Goal: Communication & Community: Answer question/provide support

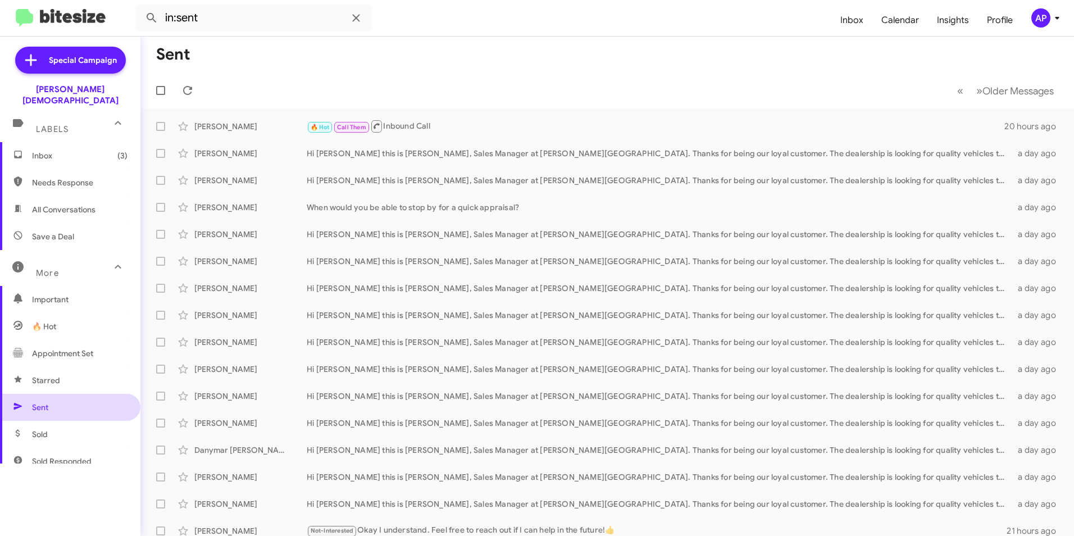
click at [33, 402] on span "Sent" at bounding box center [40, 407] width 16 height 11
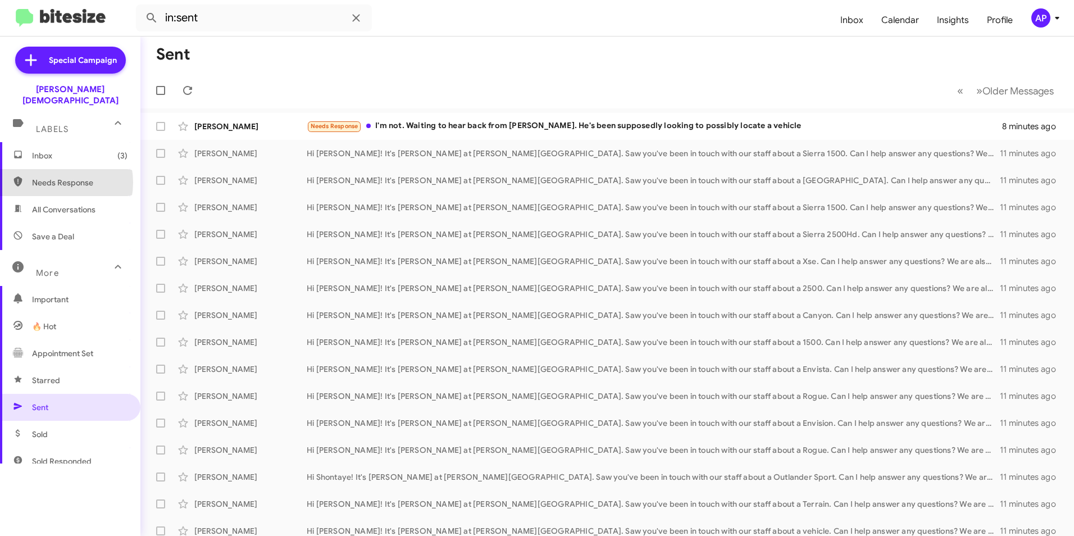
click at [53, 177] on span "Needs Response" at bounding box center [79, 182] width 95 height 11
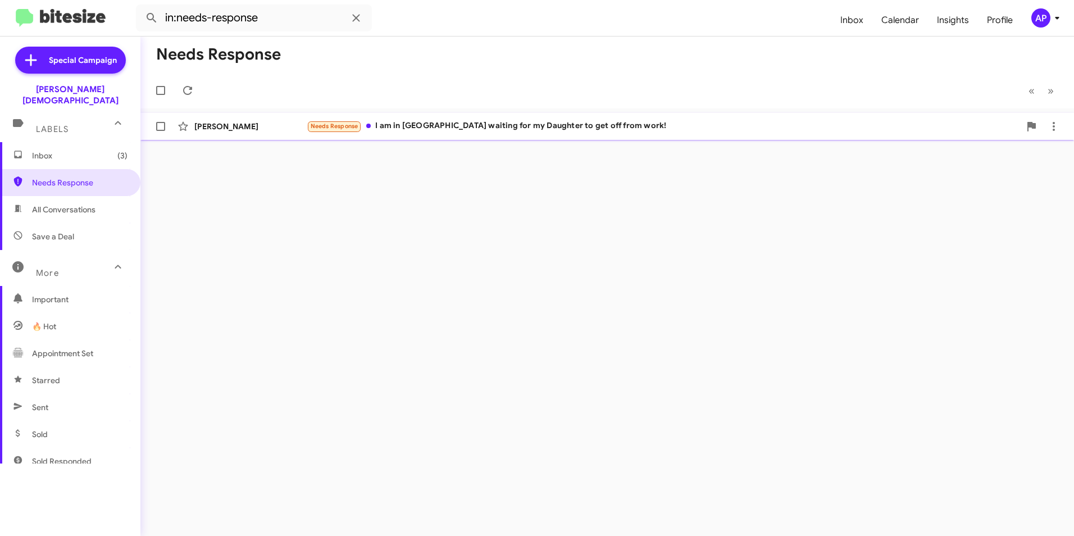
click at [327, 125] on span "Needs Response" at bounding box center [335, 125] width 48 height 7
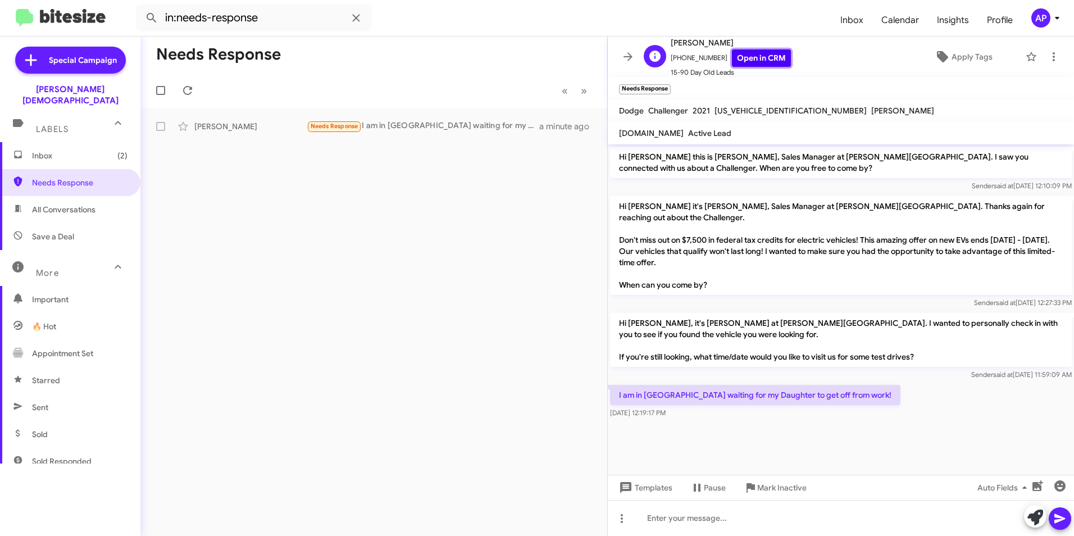
click at [741, 55] on link "Open in CRM" at bounding box center [761, 57] width 59 height 17
click at [340, 198] on div "Needs Response « Previous » Next [PERSON_NAME] Needs Response I am in [GEOGRAPH…" at bounding box center [373, 286] width 467 height 499
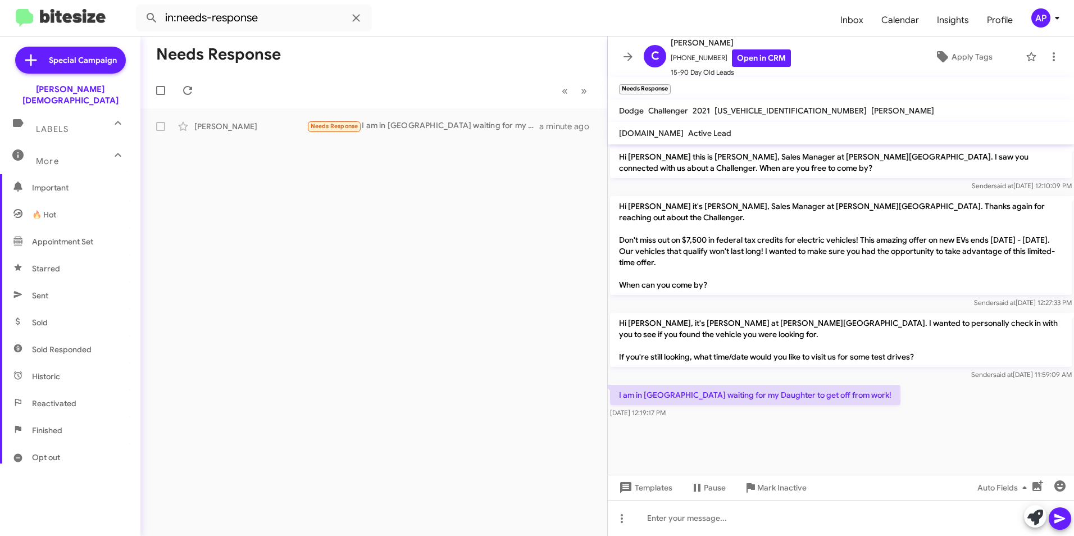
scroll to position [112, 0]
click at [44, 289] on span "Sent" at bounding box center [40, 294] width 16 height 11
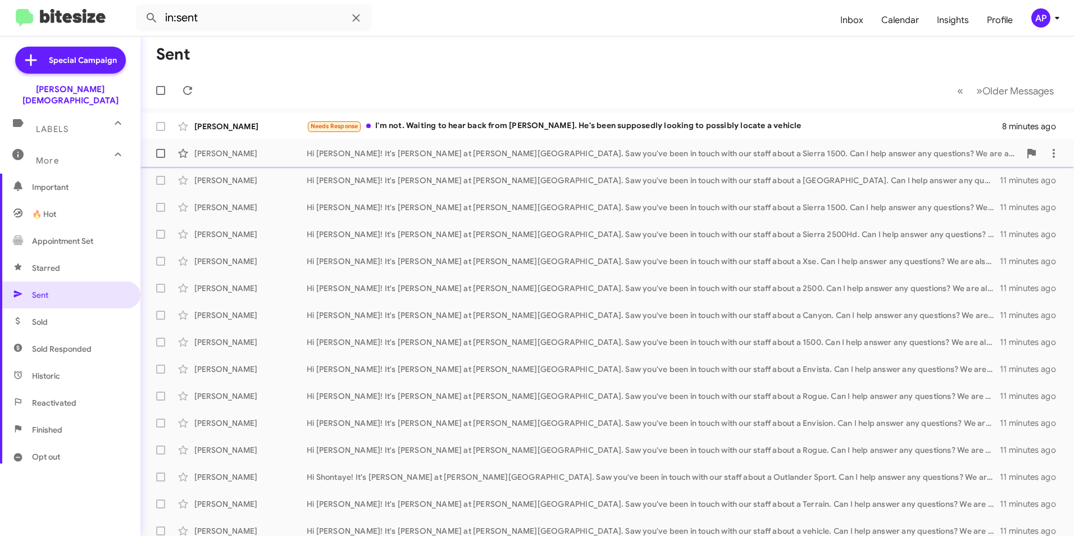
click at [671, 150] on div "Hi [PERSON_NAME]! It's [PERSON_NAME] at [PERSON_NAME][GEOGRAPHIC_DATA]. Saw you…" at bounding box center [663, 153] width 713 height 11
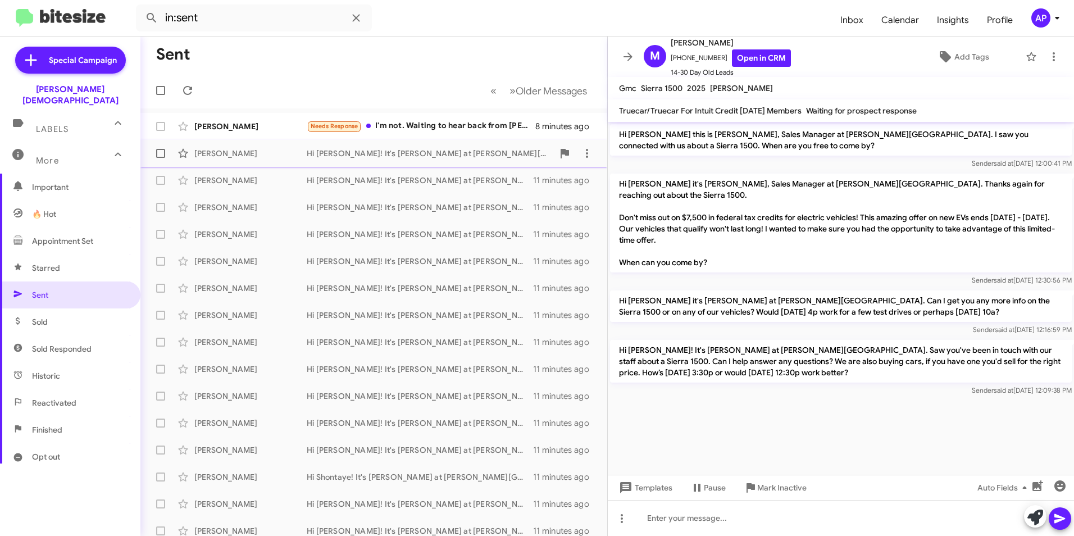
click at [363, 156] on div "Hi [PERSON_NAME]! It's [PERSON_NAME] at [PERSON_NAME][GEOGRAPHIC_DATA]. Saw you…" at bounding box center [430, 153] width 247 height 11
click at [44, 289] on span "Sent" at bounding box center [40, 294] width 16 height 11
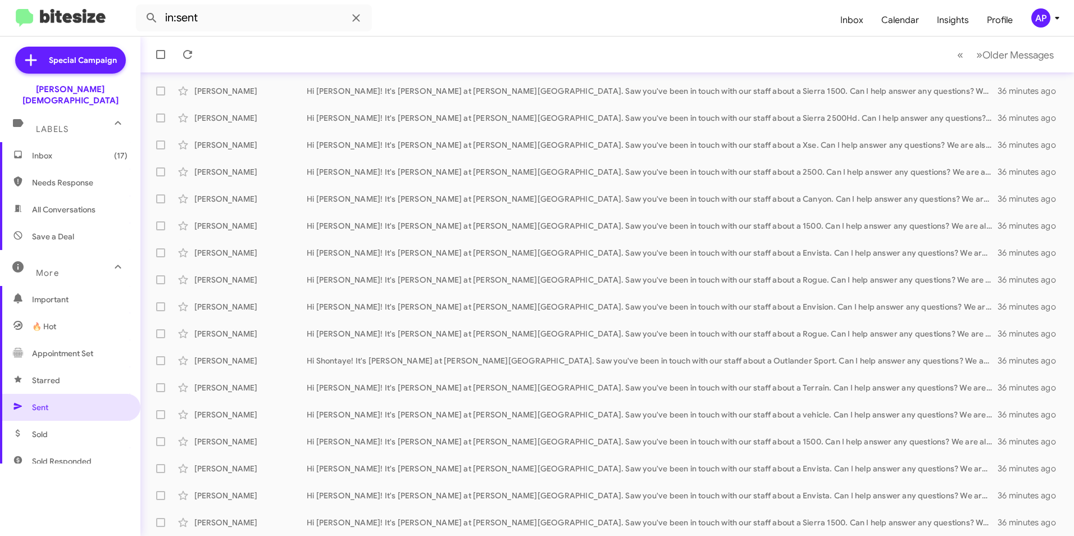
drag, startPoint x: 68, startPoint y: 170, endPoint x: 73, endPoint y: 166, distance: 6.1
click at [70, 177] on span "Needs Response" at bounding box center [79, 182] width 95 height 11
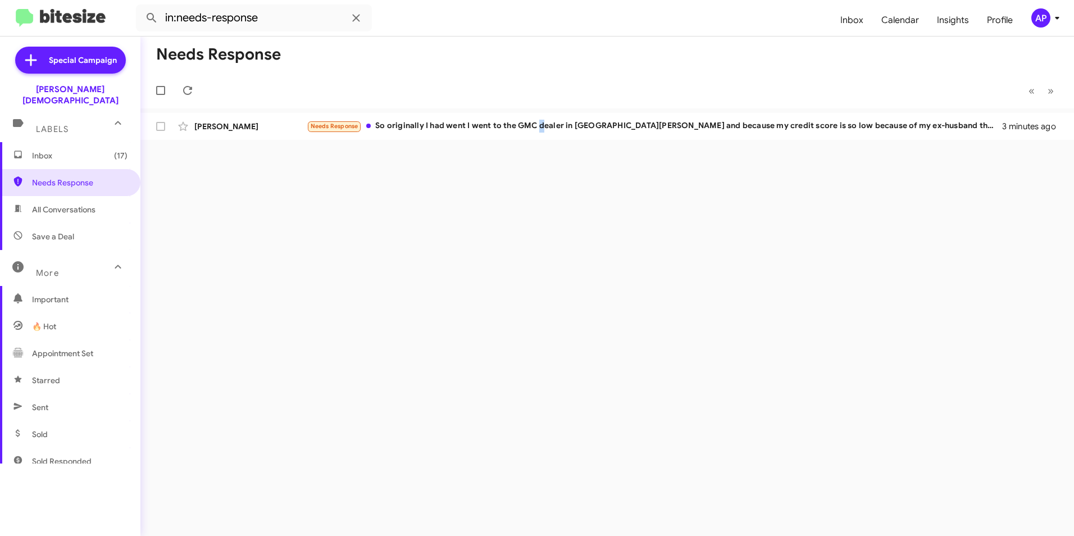
drag, startPoint x: 541, startPoint y: 269, endPoint x: 547, endPoint y: 268, distance: 5.7
click at [547, 268] on div "Needs Response « Previous » Next [PERSON_NAME] Needs Response So originally I h…" at bounding box center [606, 286] width 933 height 499
click at [871, 122] on div "Needs Response So originally I had went I went to the GMC dealer in [GEOGRAPHIC…" at bounding box center [663, 126] width 713 height 13
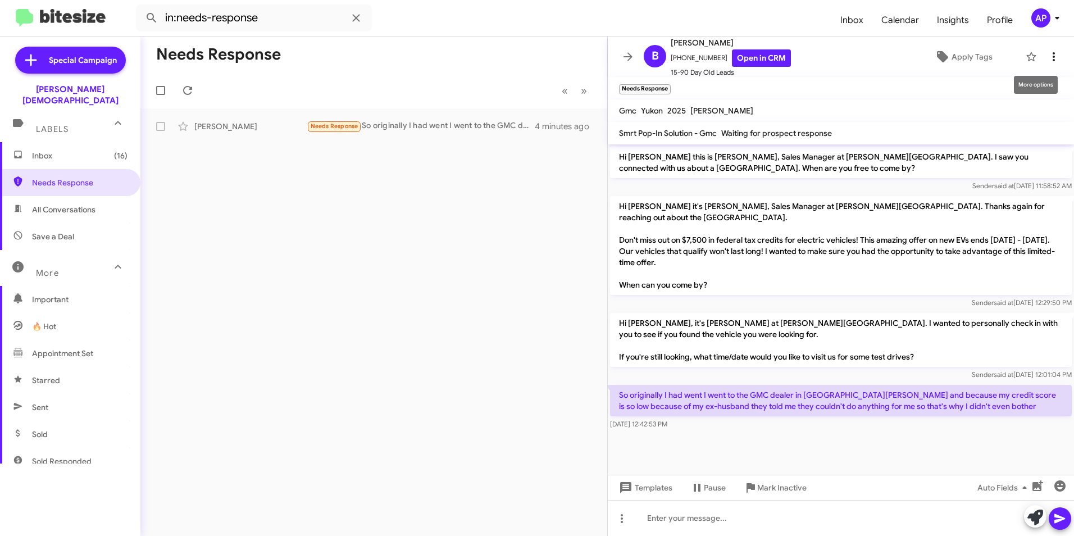
click at [1052, 57] on icon at bounding box center [1053, 56] width 2 height 9
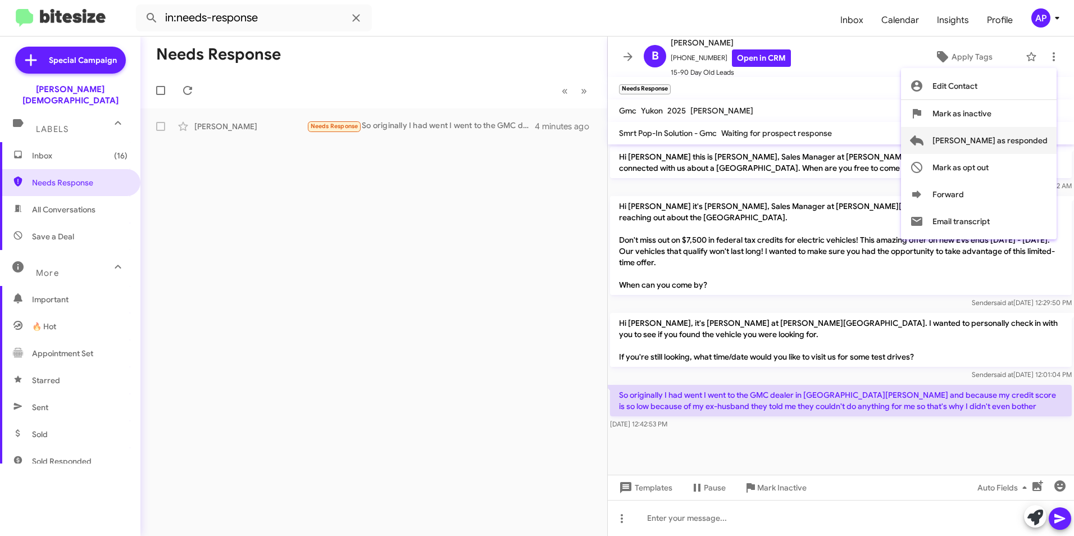
click at [1011, 139] on span "[PERSON_NAME] as responded" at bounding box center [989, 140] width 115 height 27
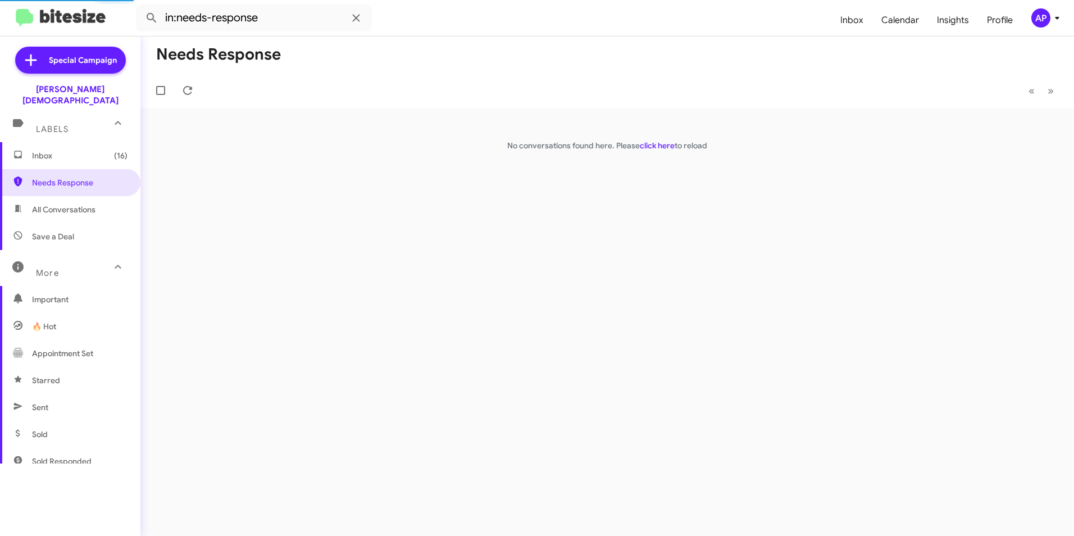
drag, startPoint x: 668, startPoint y: 245, endPoint x: 672, endPoint y: 238, distance: 8.0
click at [668, 244] on div "Needs Response « Previous » Next No conversations found here. Please click here…" at bounding box center [606, 286] width 933 height 499
click at [399, 222] on div "Needs Response « Previous » Next No conversations found here. Please click here…" at bounding box center [606, 286] width 933 height 499
click at [586, 234] on div "Needs Response « Previous » Next No conversations found here. Please click here…" at bounding box center [606, 286] width 933 height 499
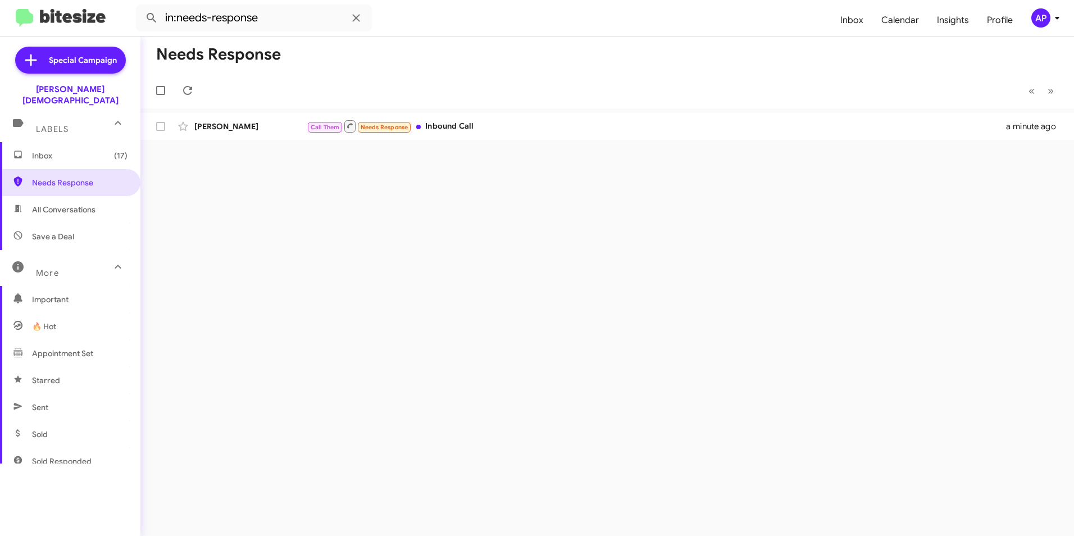
click at [517, 265] on div "Needs Response « Previous » Next [PERSON_NAME] Call Them Needs Response Inbound…" at bounding box center [606, 286] width 933 height 499
click at [65, 177] on span "Needs Response" at bounding box center [79, 182] width 95 height 11
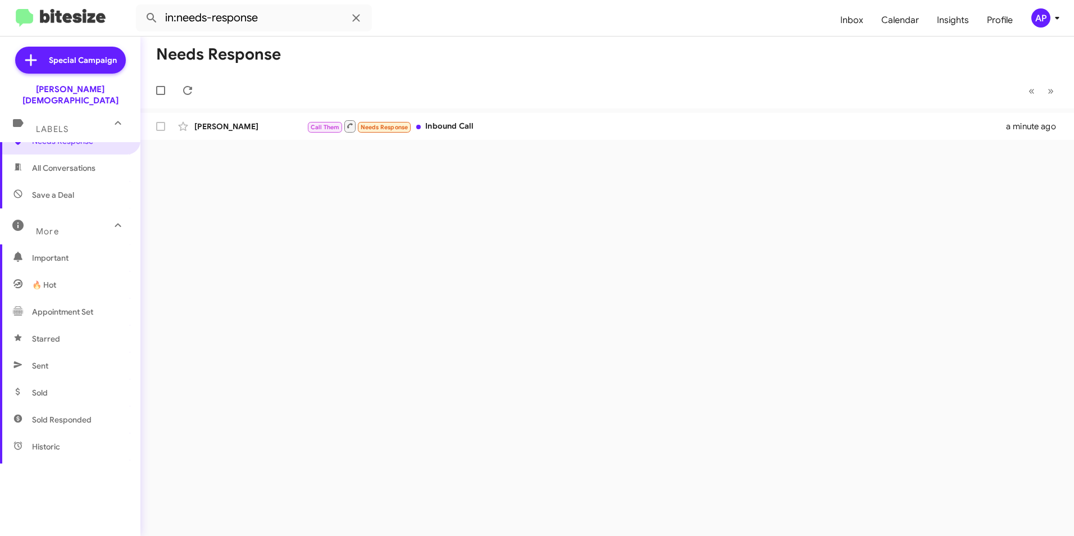
scroll to position [112, 0]
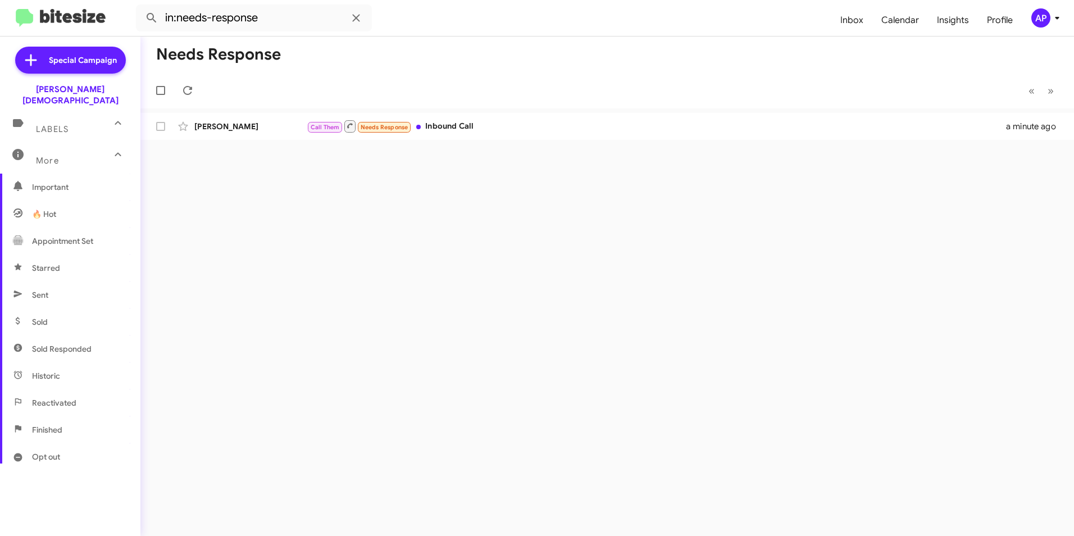
click at [46, 289] on span "Sent" at bounding box center [40, 294] width 16 height 11
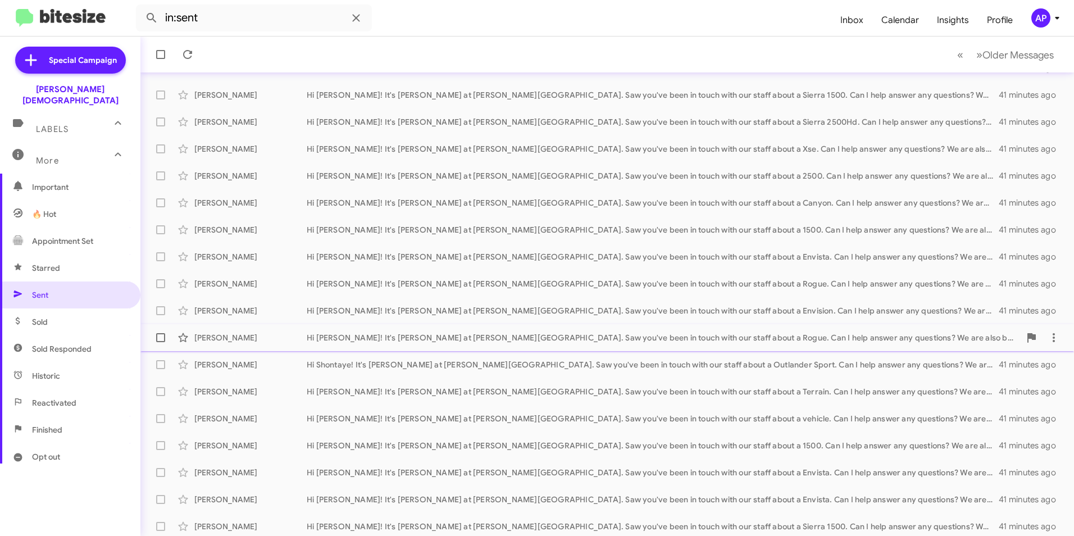
scroll to position [116, 0]
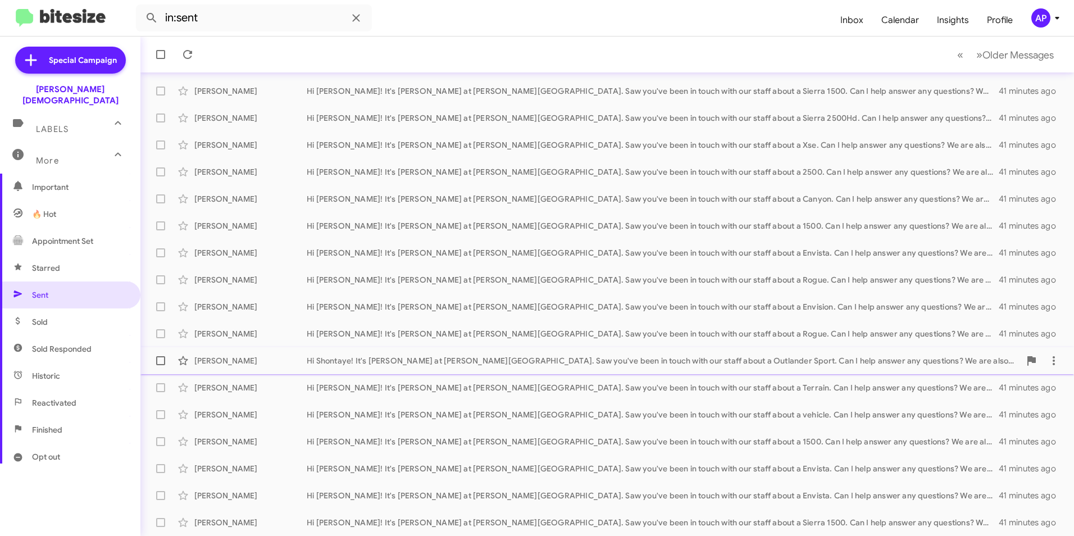
click at [614, 362] on div "Hi Shontaye! It's [PERSON_NAME] at [PERSON_NAME][GEOGRAPHIC_DATA]. Saw you've b…" at bounding box center [663, 360] width 713 height 11
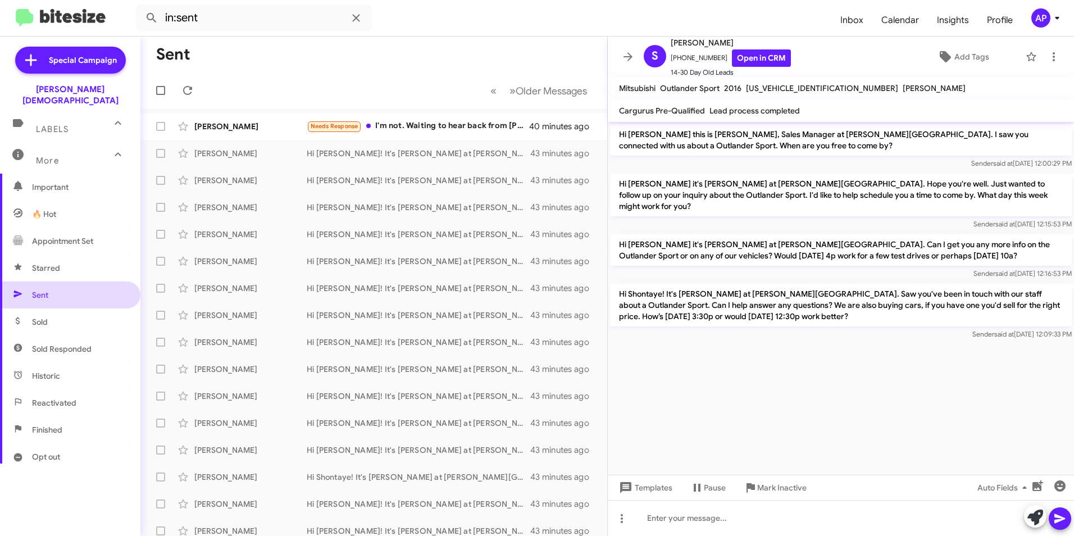
click at [33, 289] on span "Sent" at bounding box center [40, 294] width 16 height 11
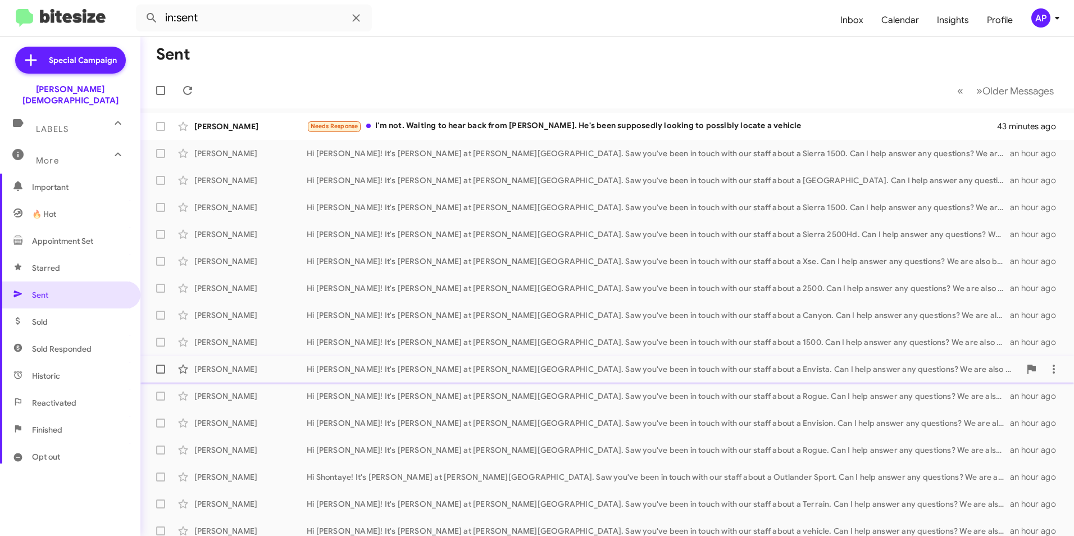
click at [696, 367] on div "Hi [PERSON_NAME]! It's [PERSON_NAME] at [PERSON_NAME][GEOGRAPHIC_DATA]. Saw you…" at bounding box center [663, 368] width 713 height 11
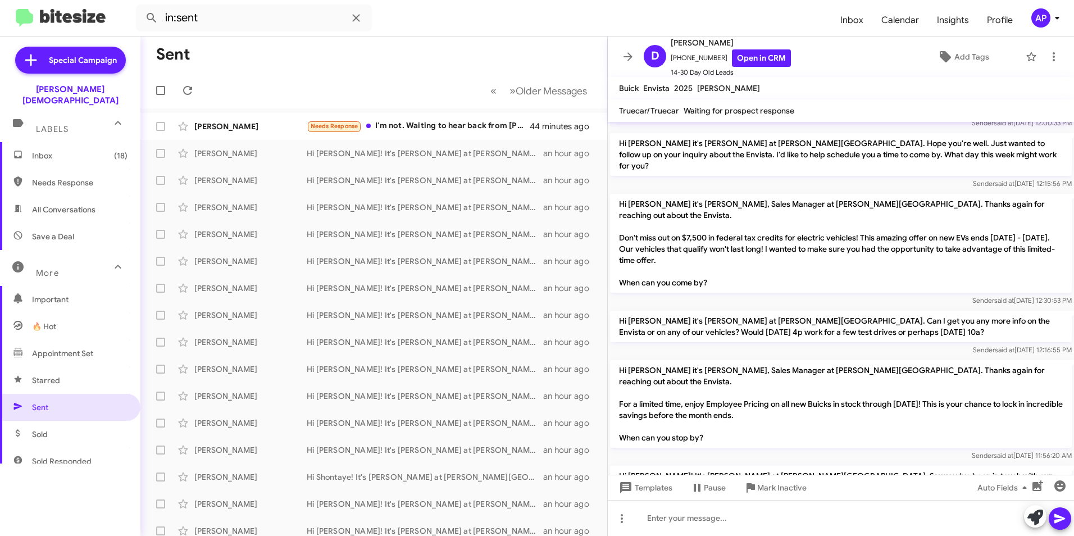
scroll to position [73, 0]
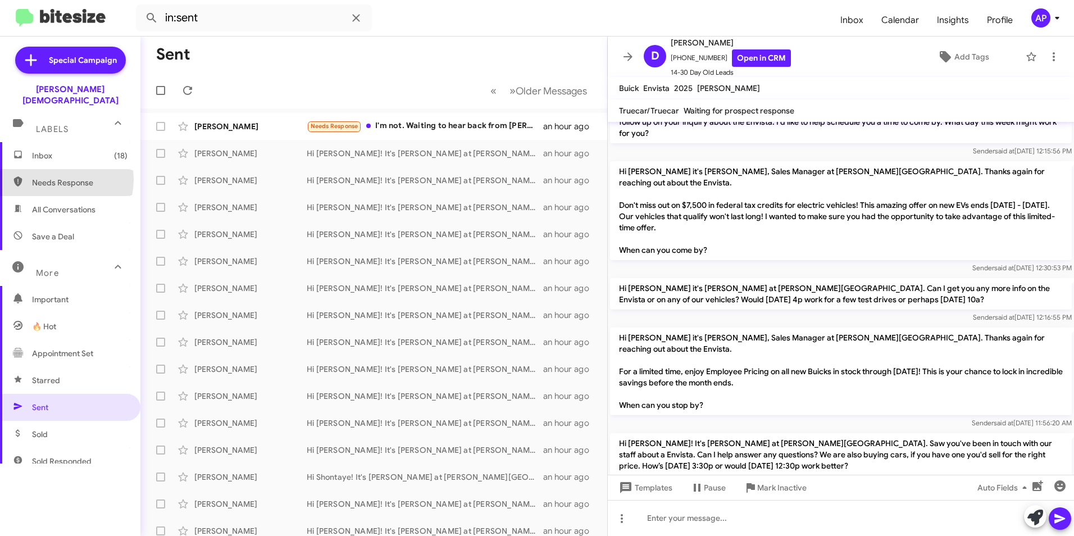
click at [48, 177] on span "Needs Response" at bounding box center [79, 182] width 95 height 11
type input "in:needs-response"
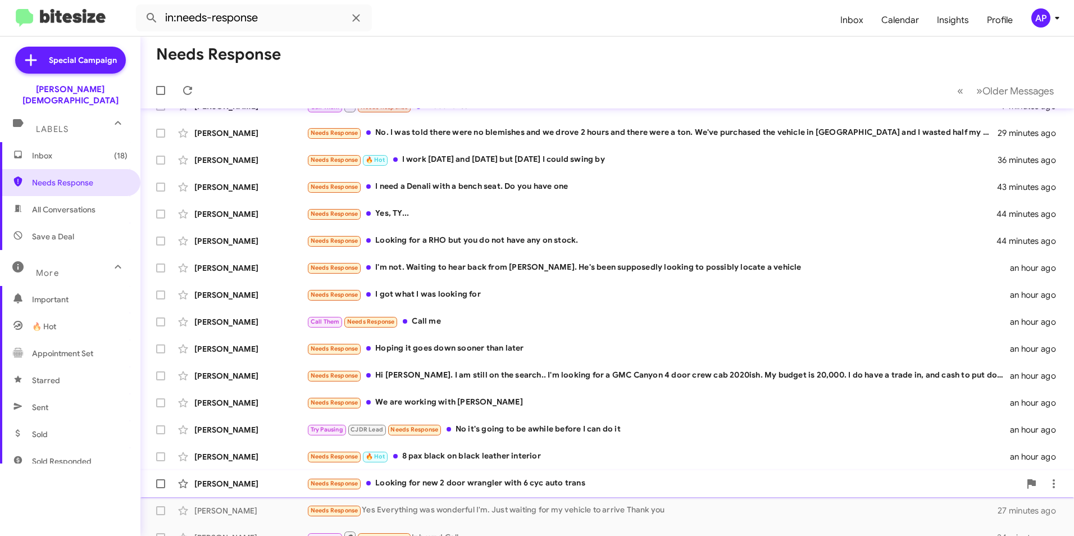
scroll to position [116, 0]
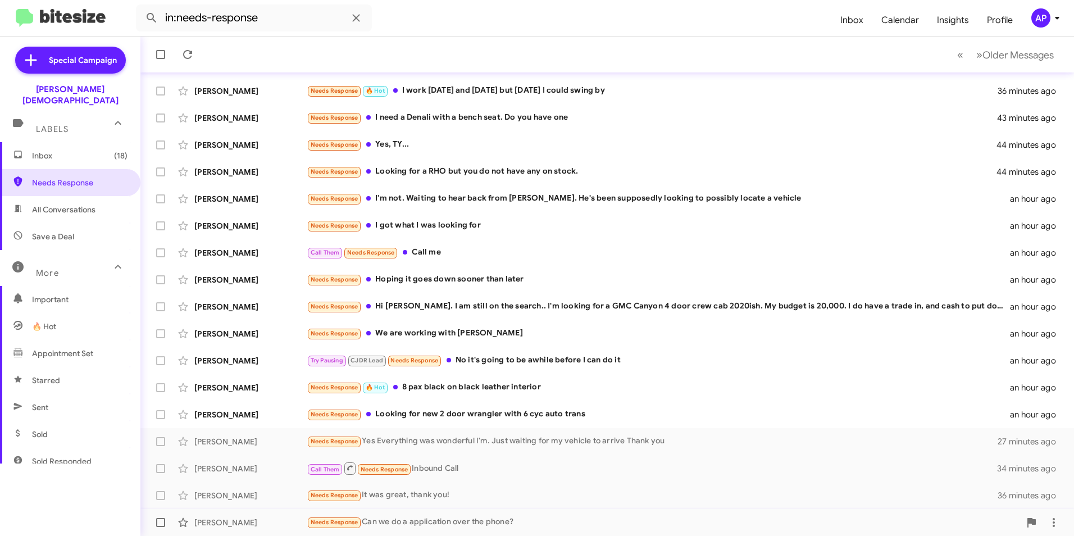
click at [338, 521] on span "Needs Response" at bounding box center [335, 521] width 48 height 7
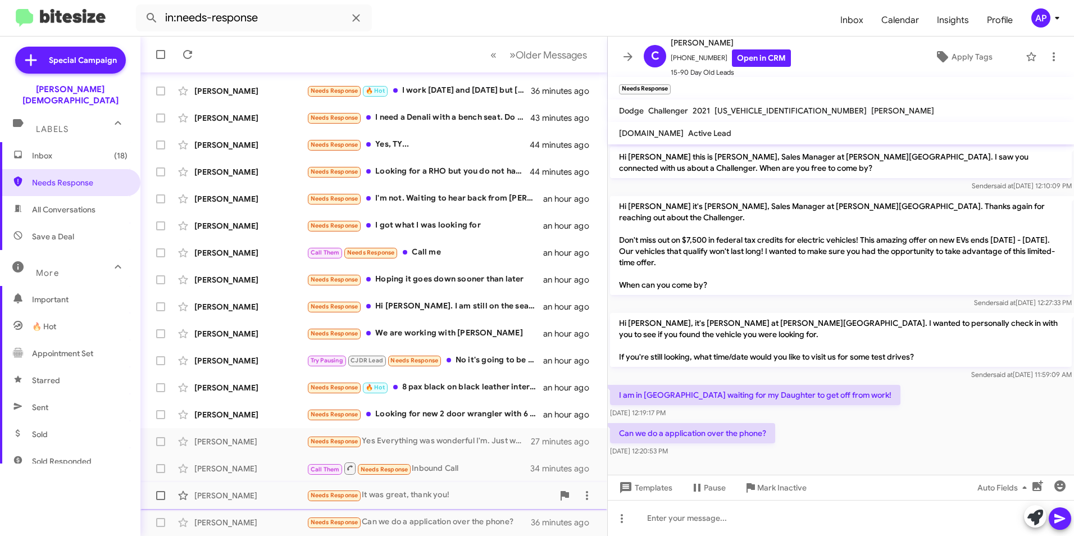
click at [325, 494] on span "Needs Response" at bounding box center [335, 494] width 48 height 7
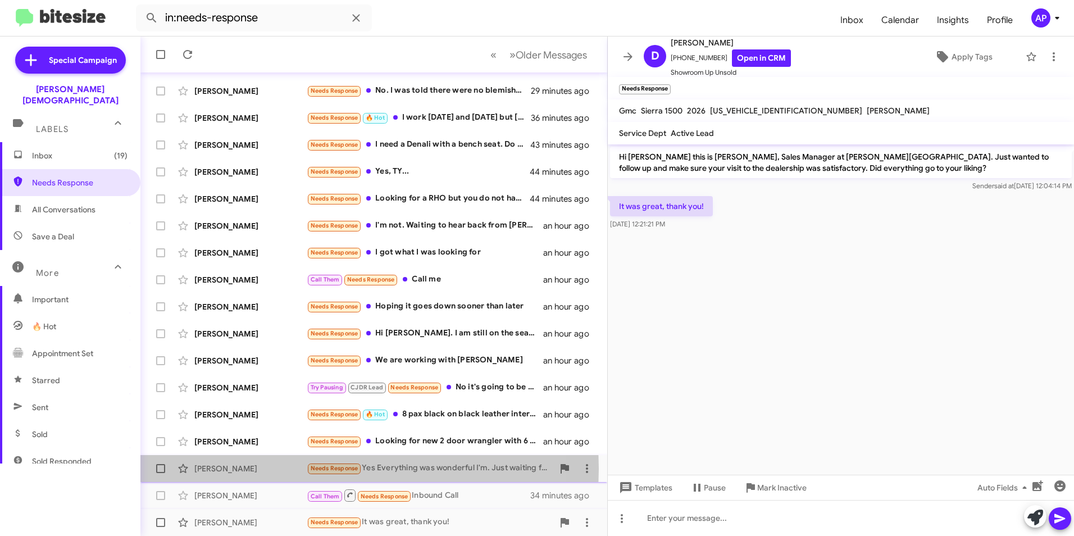
click at [226, 468] on div "[PERSON_NAME]" at bounding box center [250, 468] width 112 height 11
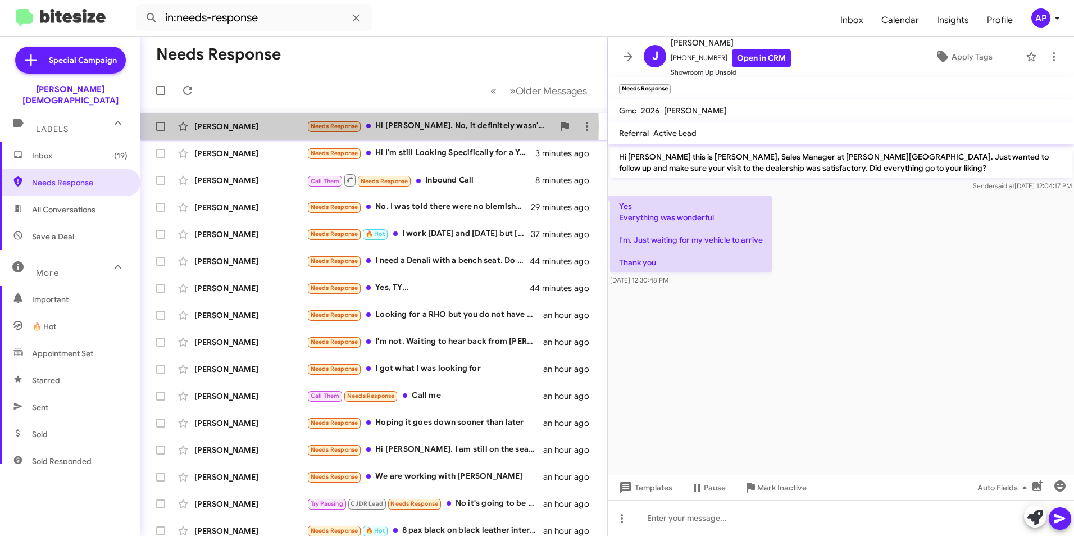
click at [247, 126] on div "[PERSON_NAME]" at bounding box center [250, 126] width 112 height 11
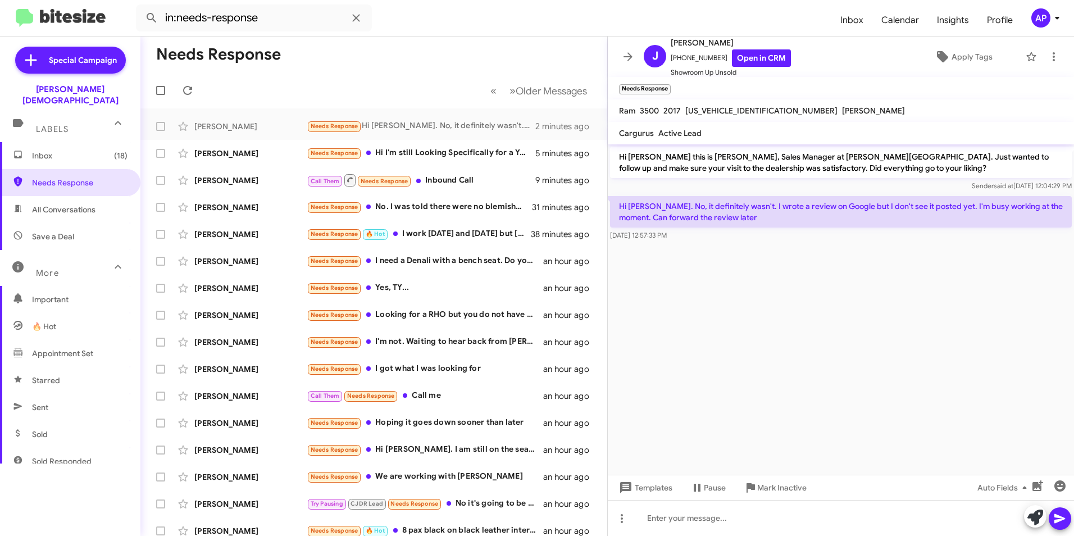
drag, startPoint x: 823, startPoint y: 297, endPoint x: 746, endPoint y: 304, distance: 77.3
click at [820, 299] on cdk-virtual-scroll-viewport "Hi [PERSON_NAME] this is [PERSON_NAME], Sales Manager at [PERSON_NAME][GEOGRAPH…" at bounding box center [841, 309] width 466 height 330
click at [235, 124] on div "[PERSON_NAME]" at bounding box center [250, 126] width 112 height 11
click at [218, 155] on div "[PERSON_NAME]" at bounding box center [250, 153] width 112 height 11
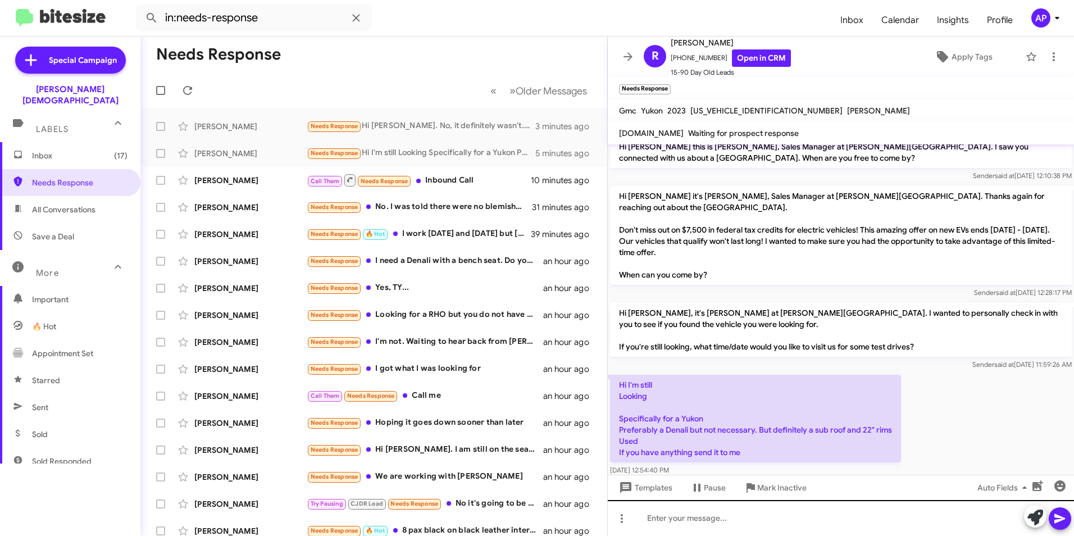
scroll to position [13, 0]
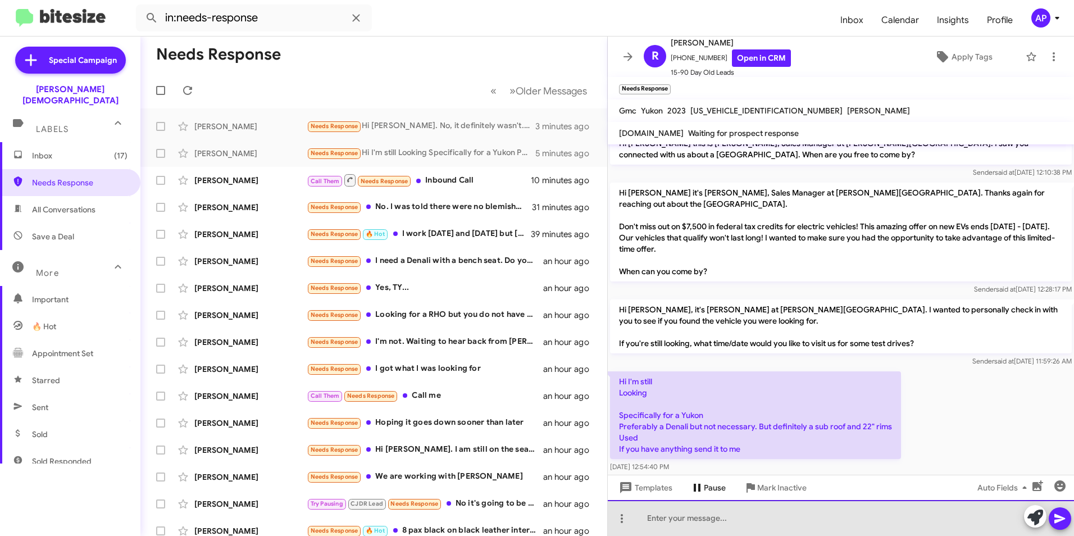
drag, startPoint x: 679, startPoint y: 523, endPoint x: 682, endPoint y: 486, distance: 37.2
click at [680, 522] on div at bounding box center [841, 518] width 466 height 36
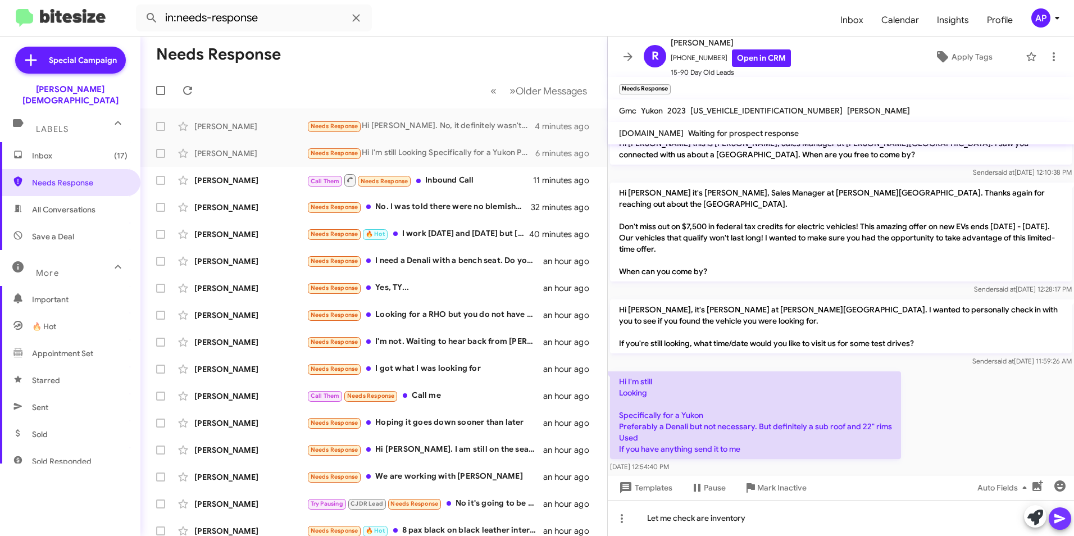
drag, startPoint x: 1064, startPoint y: 519, endPoint x: 1064, endPoint y: 509, distance: 10.1
click at [1066, 517] on icon at bounding box center [1059, 518] width 13 height 13
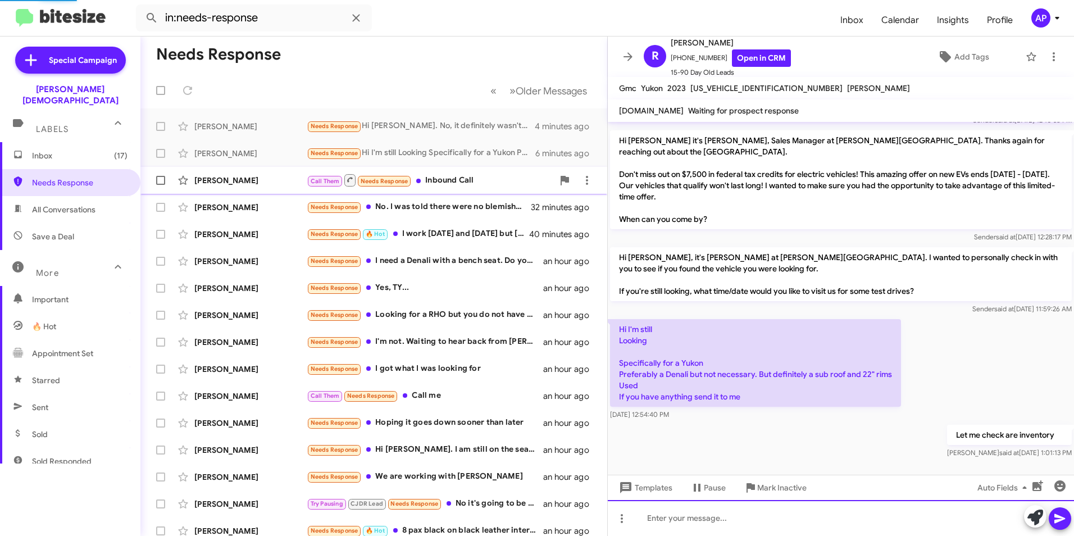
scroll to position [32, 0]
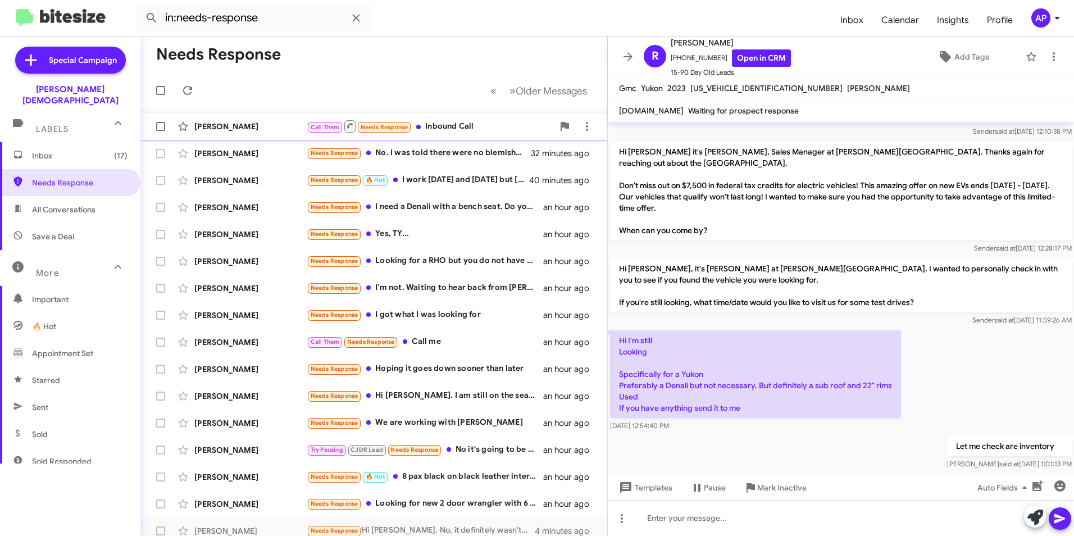
click at [219, 126] on div "[PERSON_NAME]" at bounding box center [250, 126] width 112 height 11
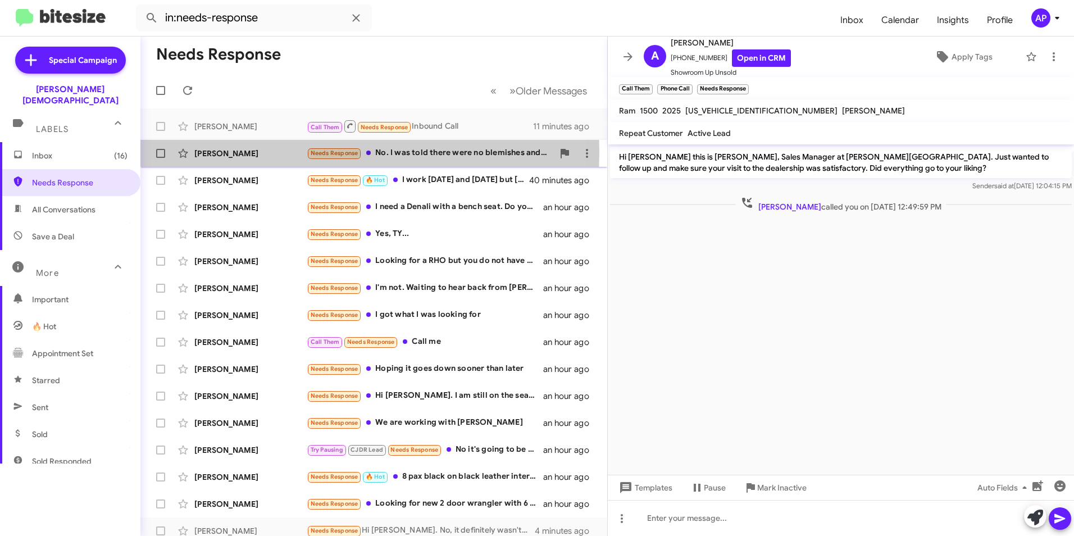
click at [236, 152] on div "[PERSON_NAME]" at bounding box center [250, 153] width 112 height 11
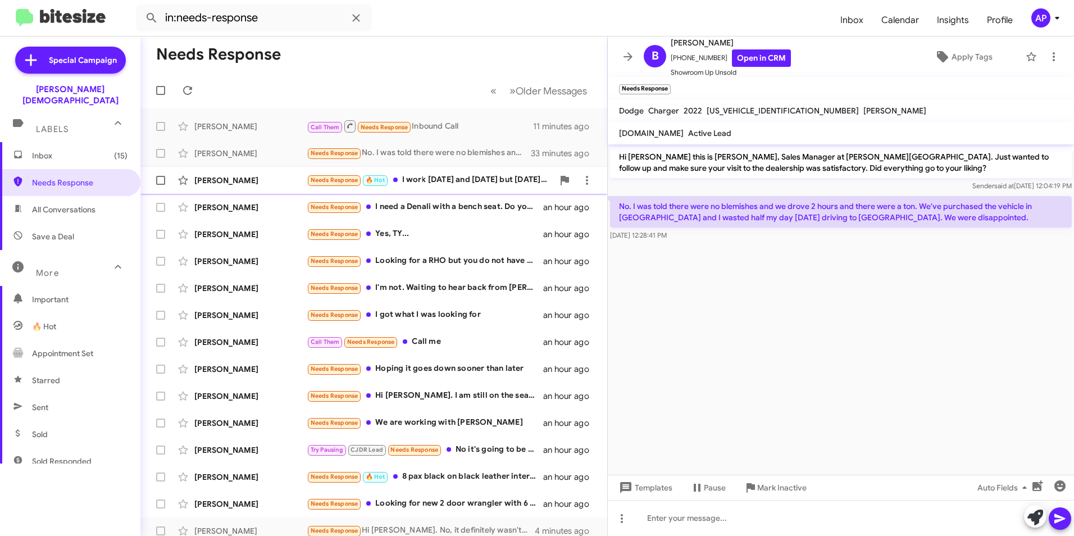
click at [212, 176] on div "[PERSON_NAME]" at bounding box center [250, 180] width 112 height 11
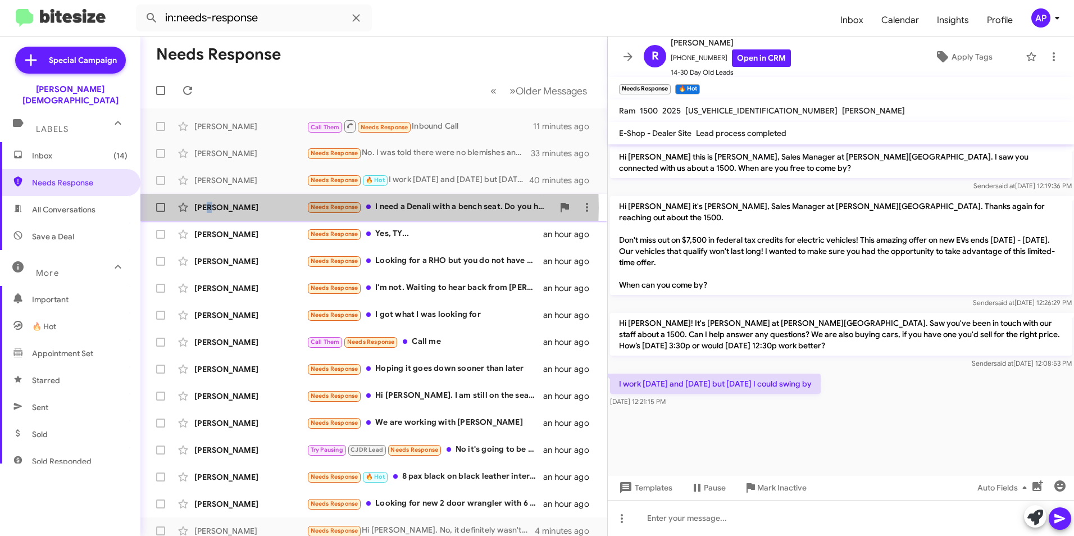
click at [213, 208] on div "[PERSON_NAME]" at bounding box center [250, 207] width 112 height 11
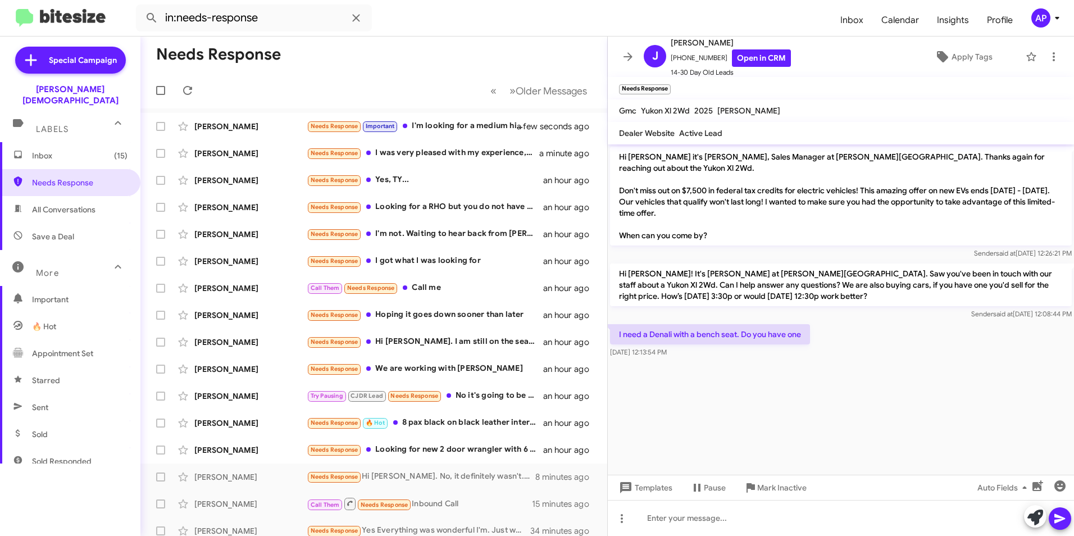
click at [432, 60] on mat-toolbar-row "Needs Response" at bounding box center [373, 55] width 467 height 36
click at [761, 518] on div at bounding box center [841, 518] width 466 height 36
drag, startPoint x: 1052, startPoint y: 517, endPoint x: 1051, endPoint y: 510, distance: 6.8
click at [1052, 516] on button at bounding box center [1059, 518] width 22 height 22
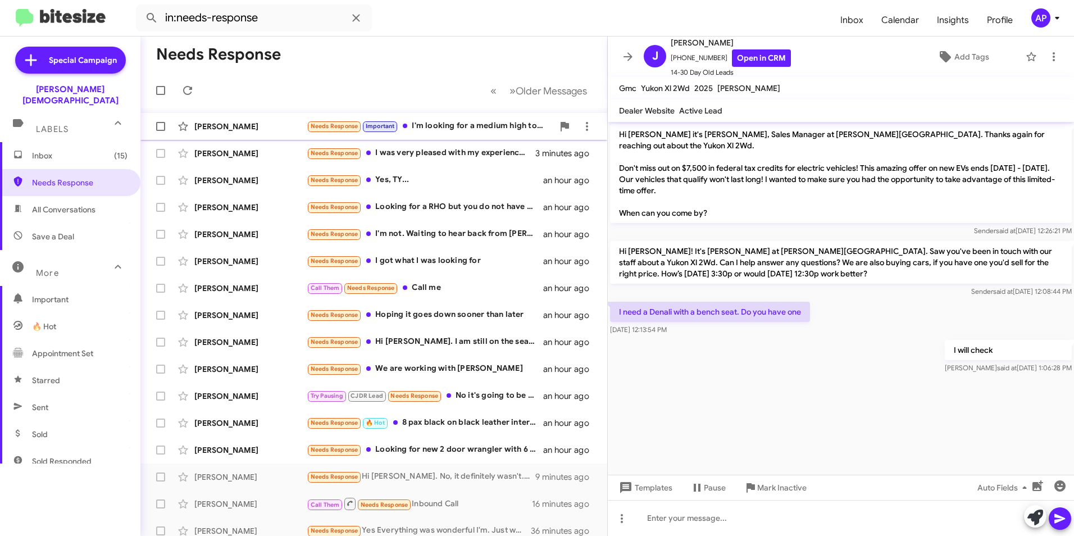
click at [221, 127] on div "[PERSON_NAME]" at bounding box center [250, 126] width 112 height 11
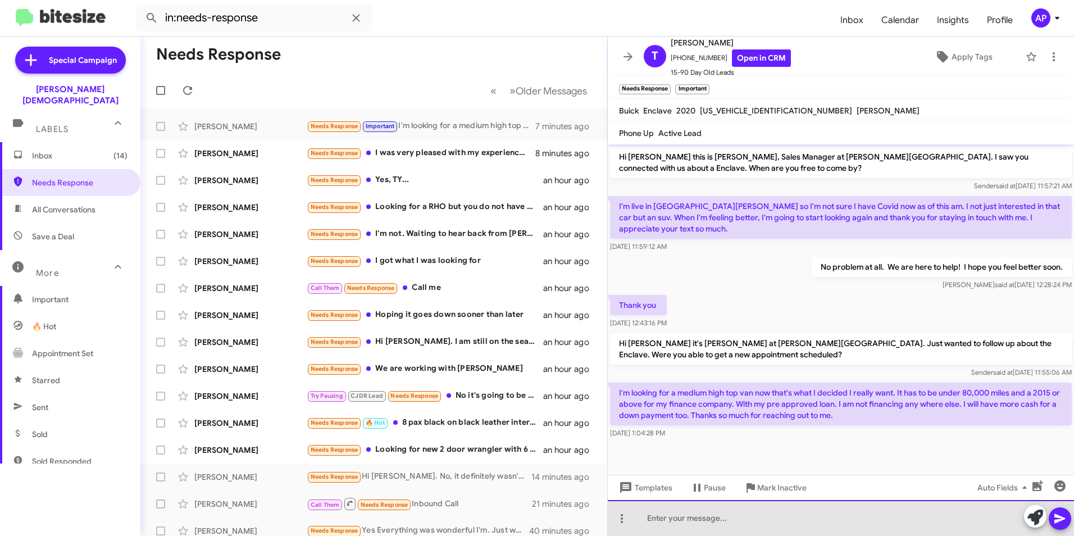
click at [695, 519] on div at bounding box center [841, 518] width 466 height 36
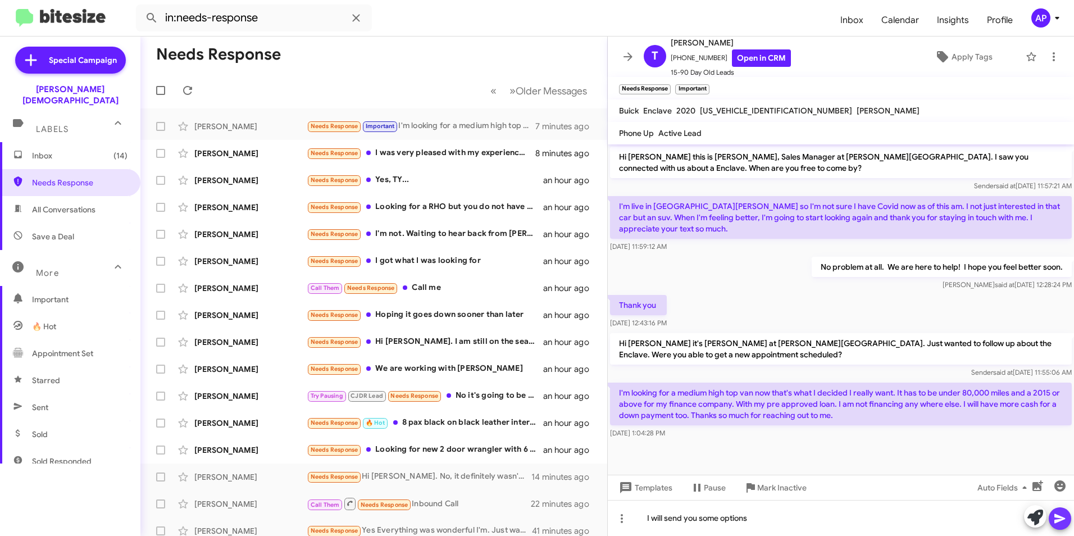
click at [1063, 520] on icon at bounding box center [1059, 518] width 13 height 13
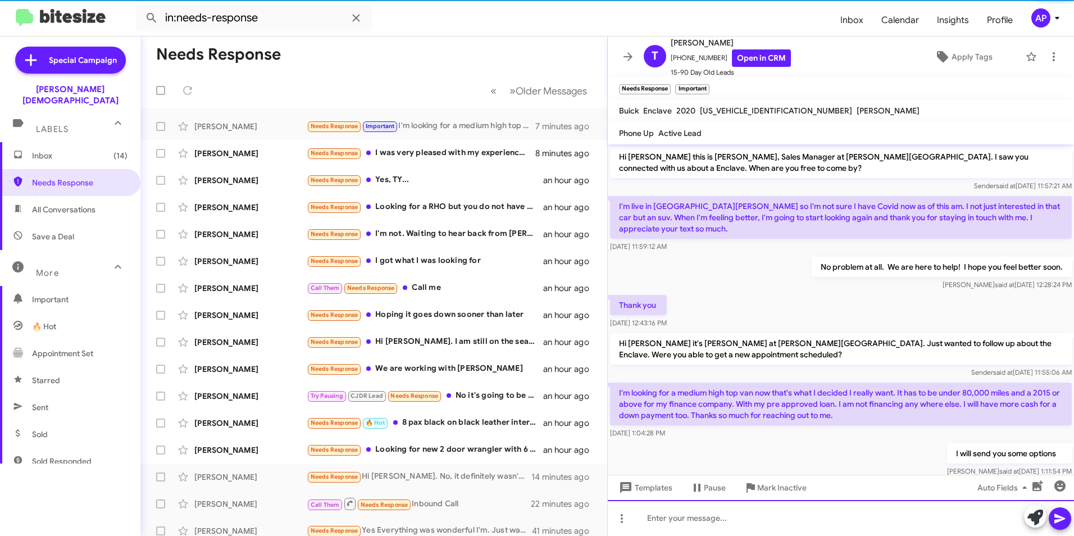
scroll to position [24, 0]
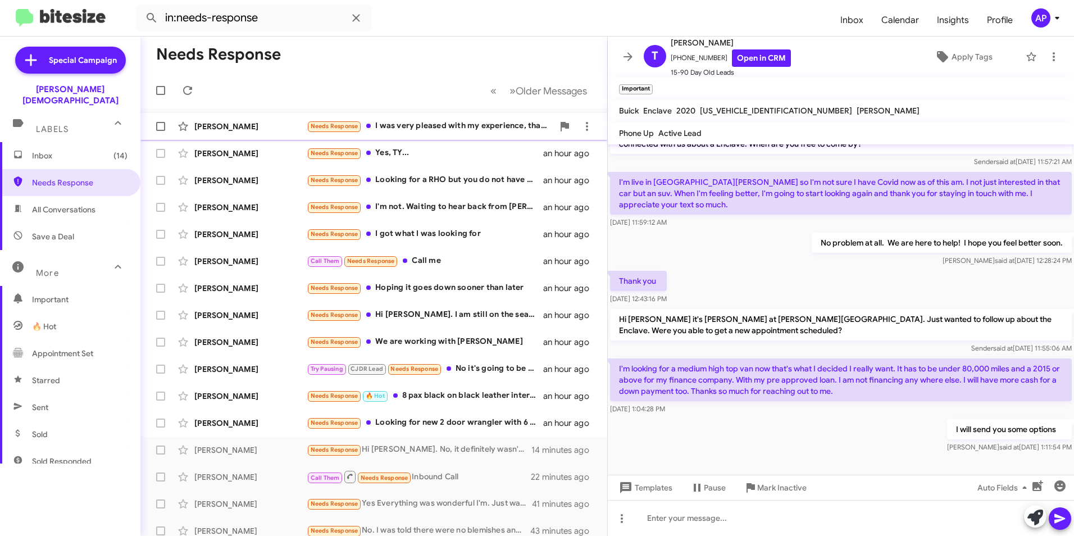
click at [207, 125] on div "[PERSON_NAME]" at bounding box center [250, 126] width 112 height 11
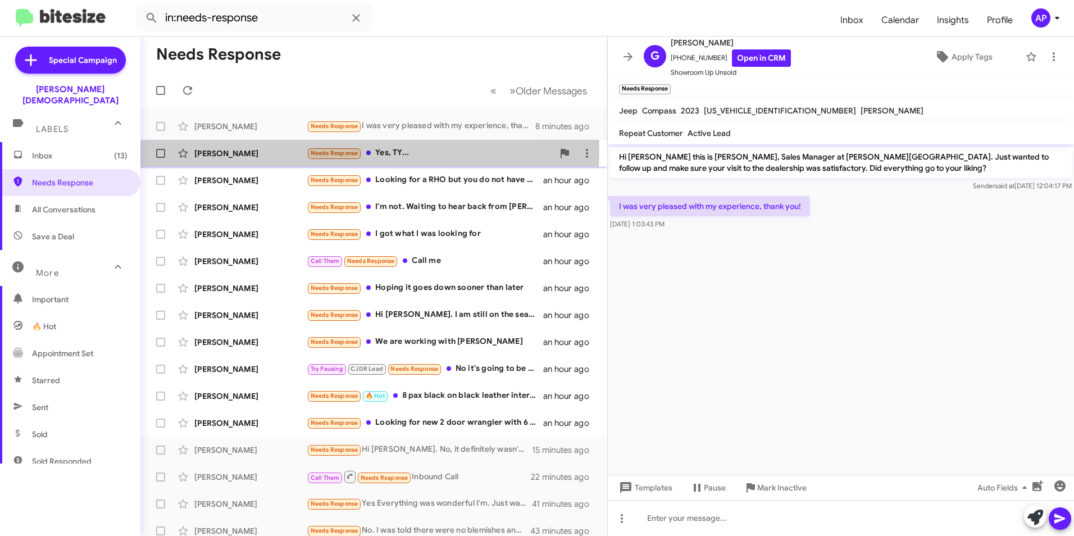
click at [214, 148] on div "[PERSON_NAME]" at bounding box center [250, 153] width 112 height 11
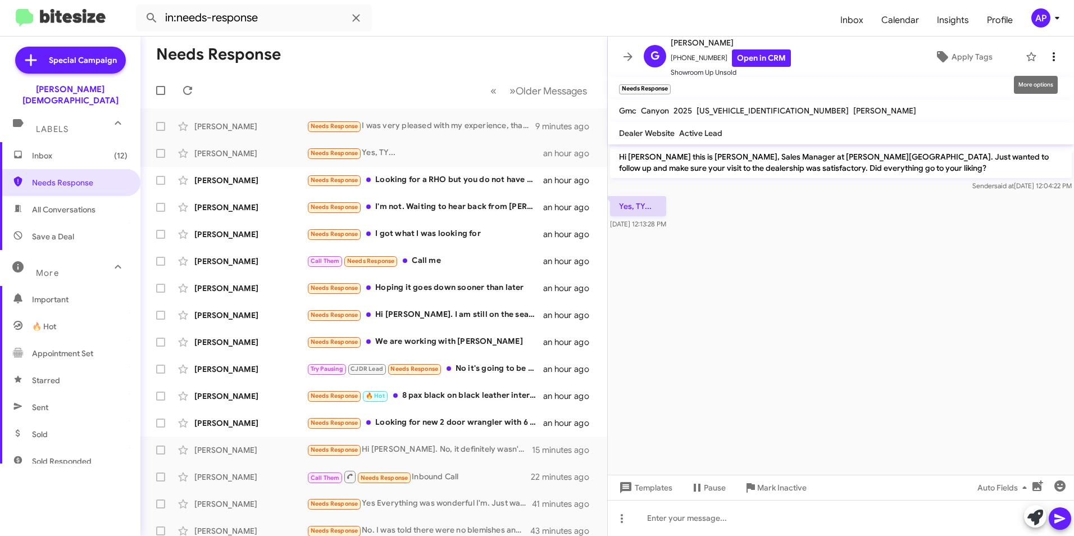
click at [1052, 53] on icon at bounding box center [1053, 56] width 2 height 9
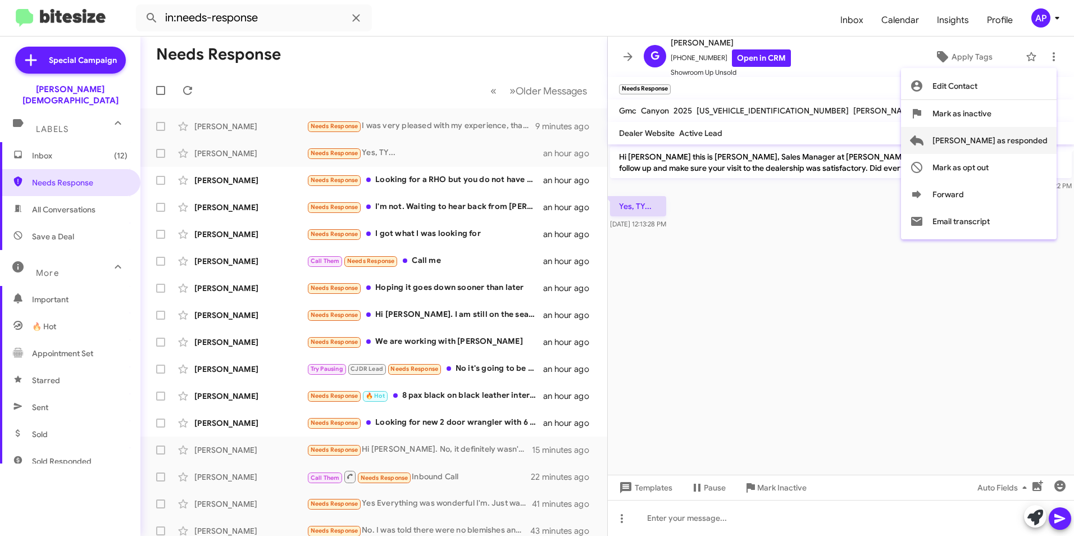
click at [1015, 140] on span "[PERSON_NAME] as responded" at bounding box center [989, 140] width 115 height 27
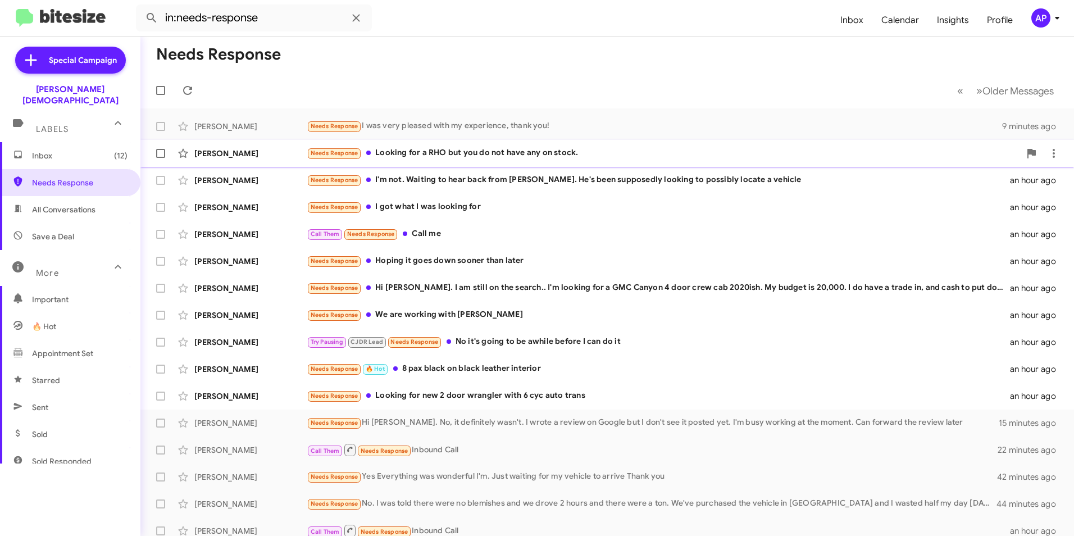
click at [223, 153] on div "[PERSON_NAME]" at bounding box center [250, 153] width 112 height 11
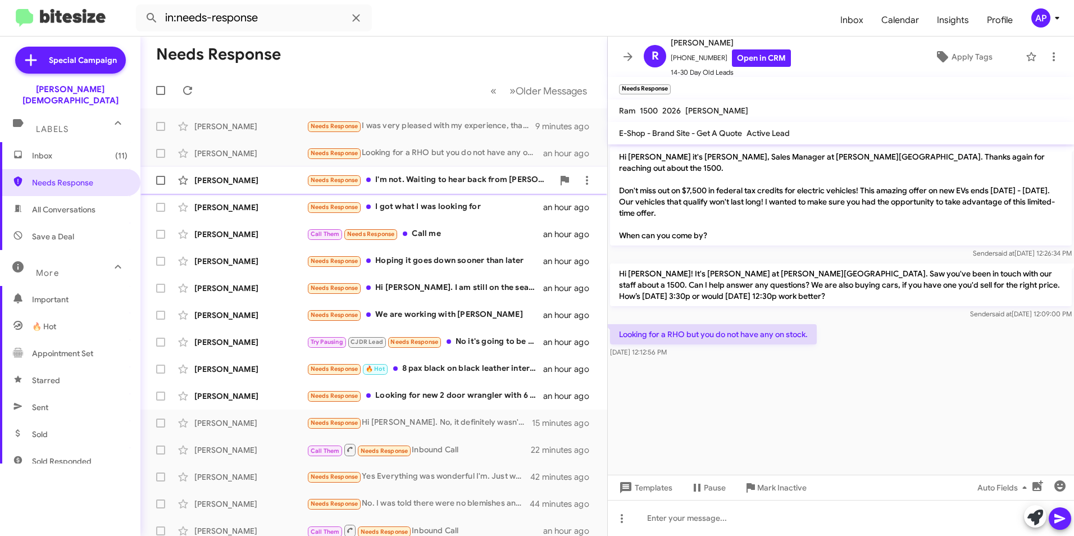
click at [208, 178] on div "[PERSON_NAME]" at bounding box center [250, 180] width 112 height 11
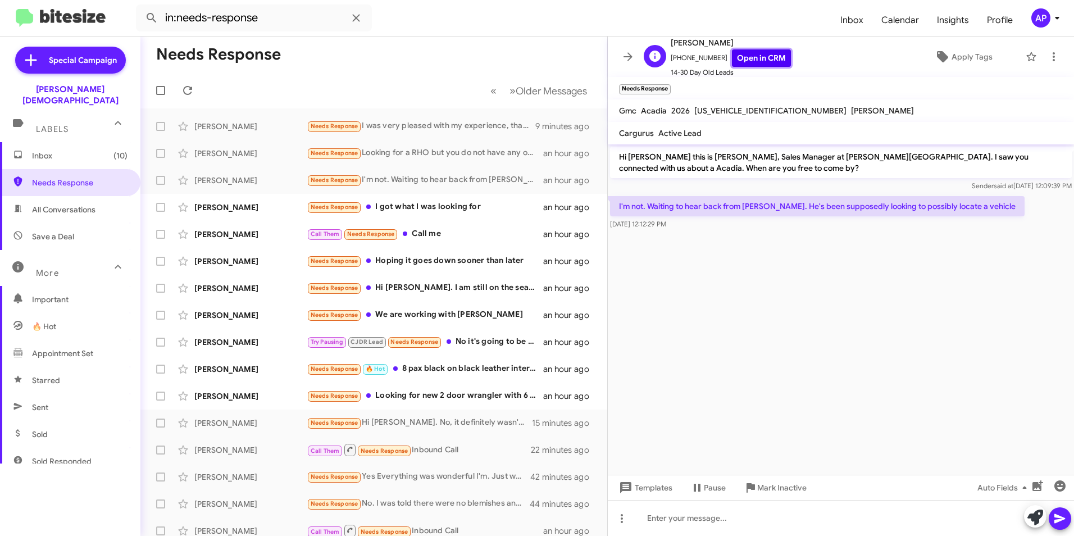
click at [752, 56] on link "Open in CRM" at bounding box center [761, 57] width 59 height 17
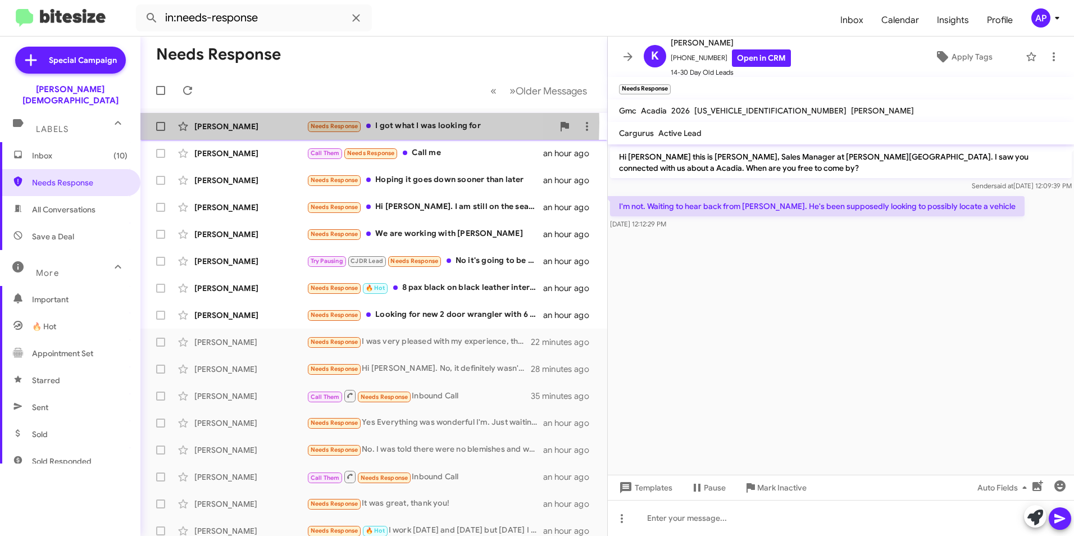
click at [214, 122] on div "[PERSON_NAME]" at bounding box center [250, 126] width 112 height 11
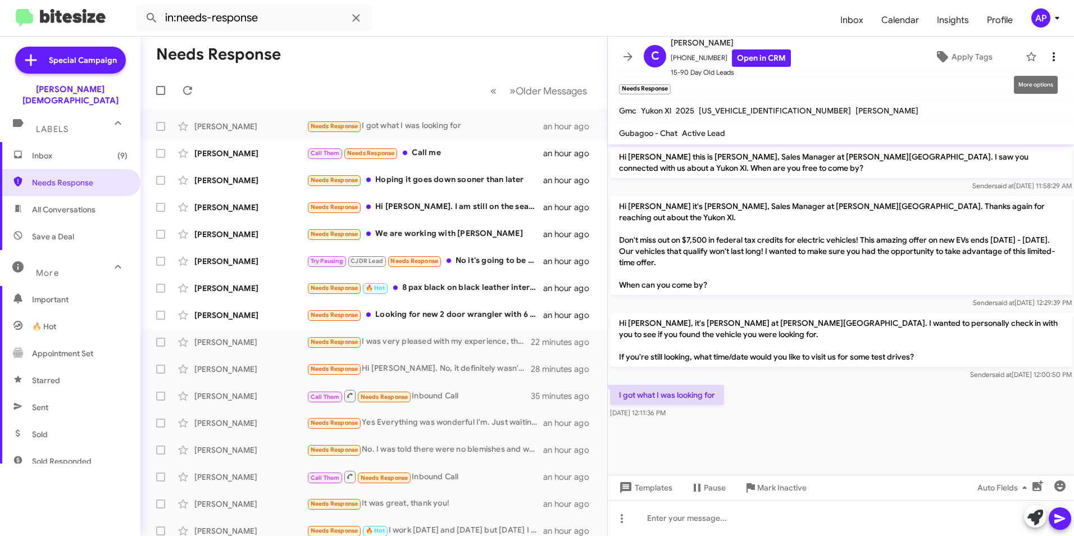
click at [1047, 58] on icon at bounding box center [1053, 56] width 13 height 13
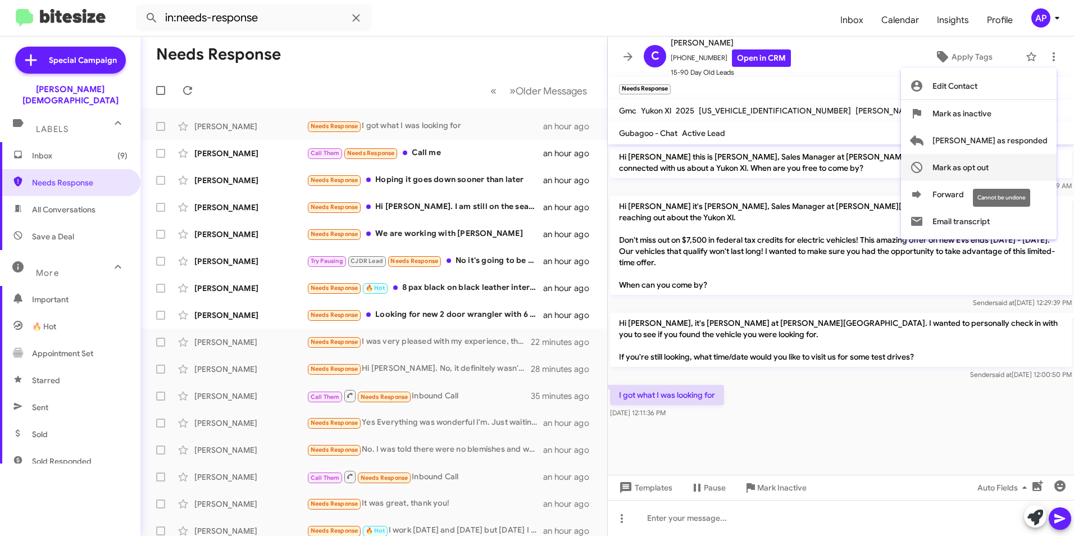
click at [988, 166] on span "Mark as opt out" at bounding box center [960, 167] width 56 height 27
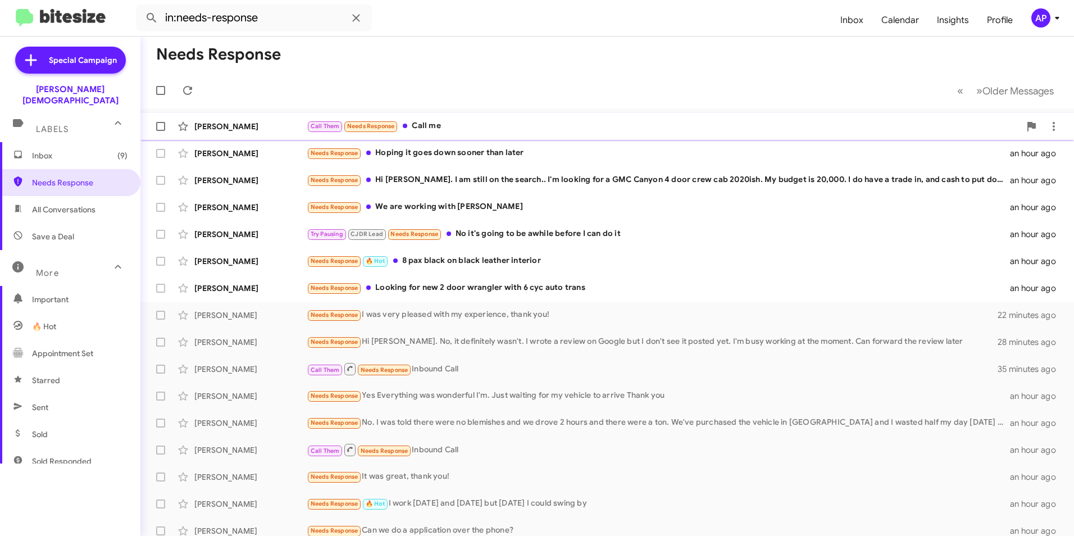
click at [220, 131] on div "[PERSON_NAME]" at bounding box center [250, 126] width 112 height 11
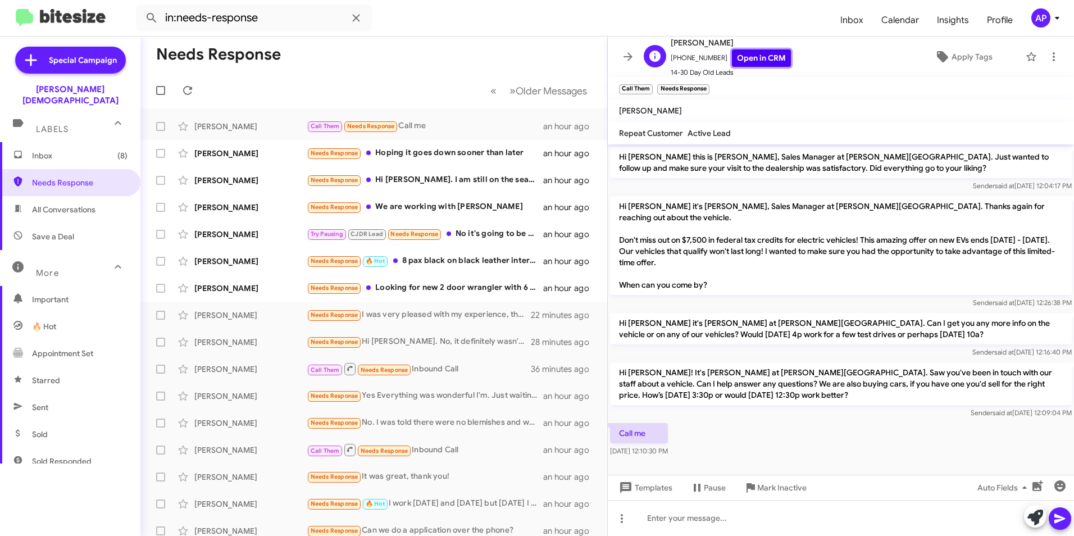
click at [752, 53] on link "Open in CRM" at bounding box center [761, 57] width 59 height 17
click at [224, 153] on div "[PERSON_NAME]" at bounding box center [250, 153] width 112 height 11
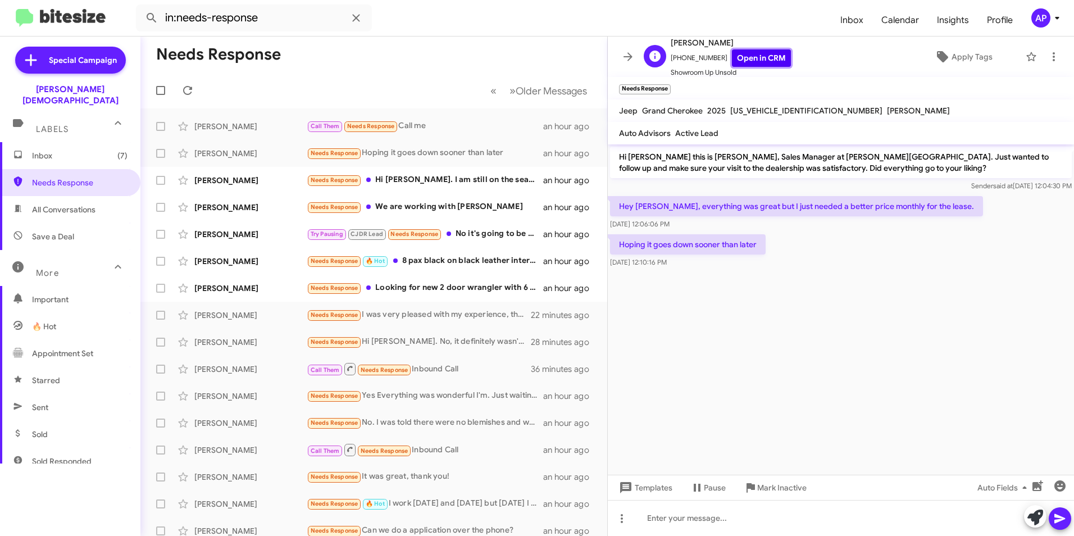
click at [748, 58] on link "Open in CRM" at bounding box center [761, 57] width 59 height 17
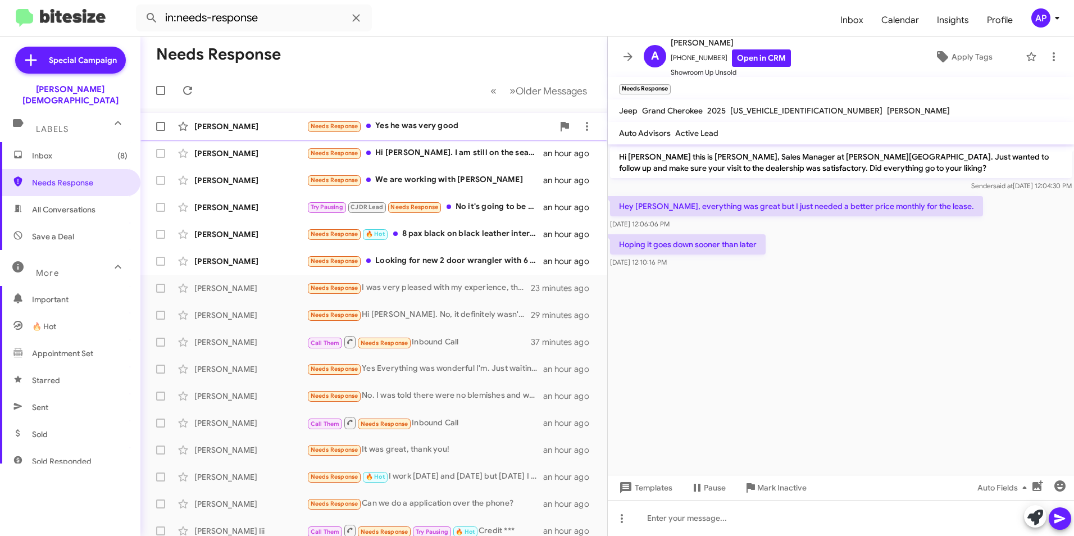
click at [206, 124] on div "[PERSON_NAME]" at bounding box center [250, 126] width 112 height 11
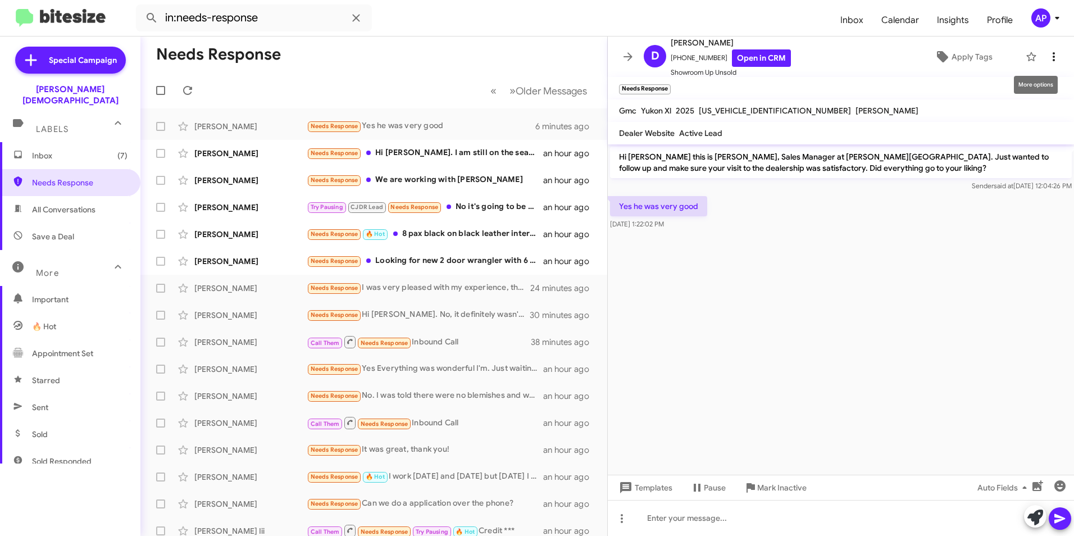
click at [1052, 54] on icon at bounding box center [1053, 56] width 2 height 9
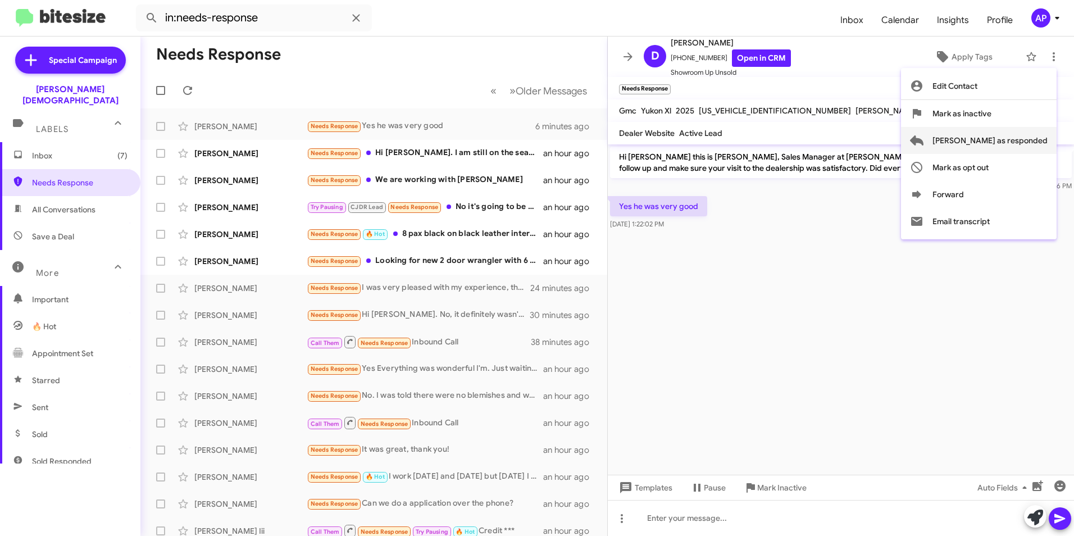
click at [1006, 140] on span "[PERSON_NAME] as responded" at bounding box center [989, 140] width 115 height 27
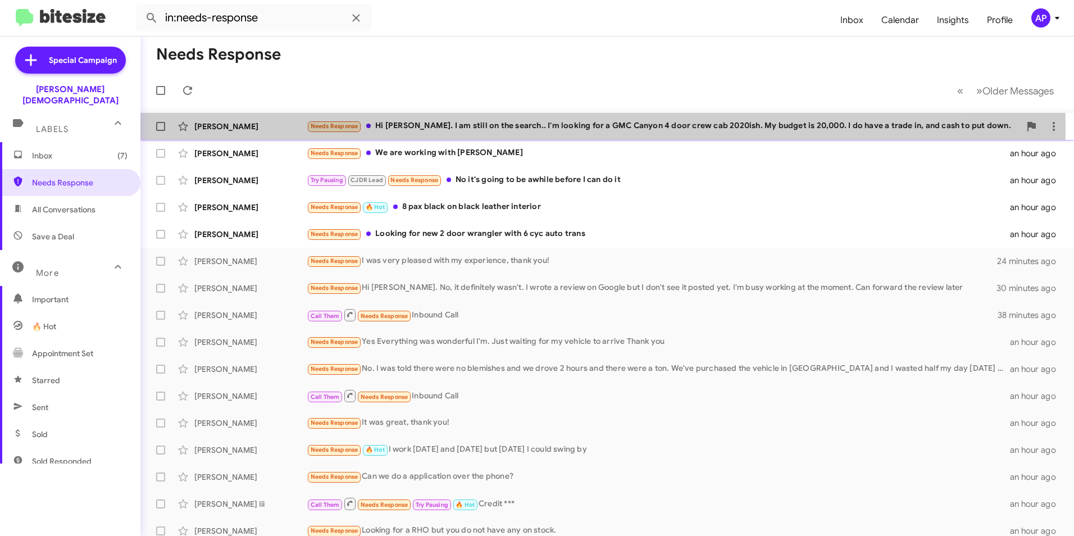
click at [229, 127] on div "[PERSON_NAME]" at bounding box center [250, 126] width 112 height 11
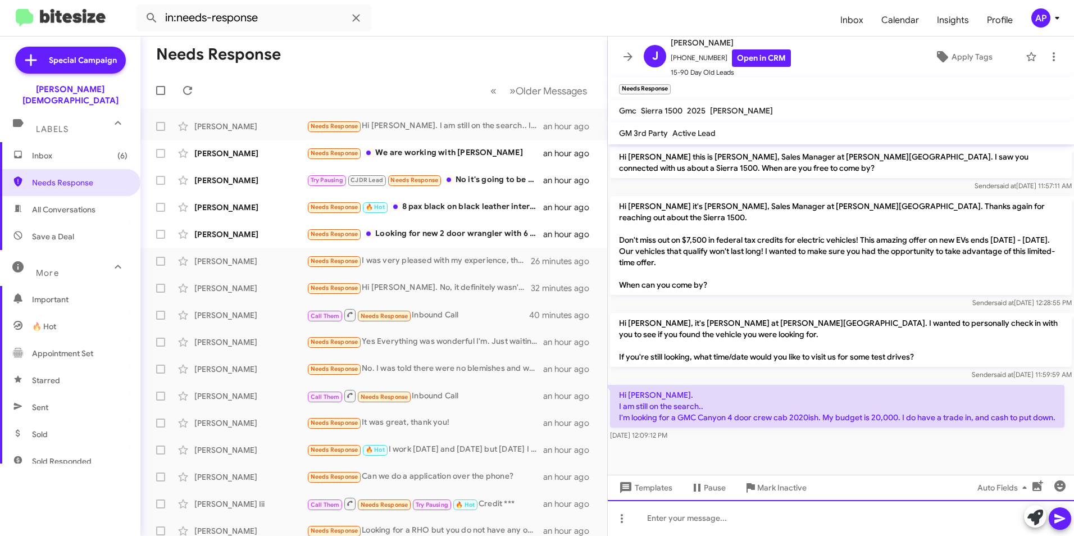
drag, startPoint x: 738, startPoint y: 520, endPoint x: 741, endPoint y: 509, distance: 11.2
click at [738, 518] on div at bounding box center [841, 518] width 466 height 36
click at [1064, 515] on icon at bounding box center [1059, 518] width 13 height 13
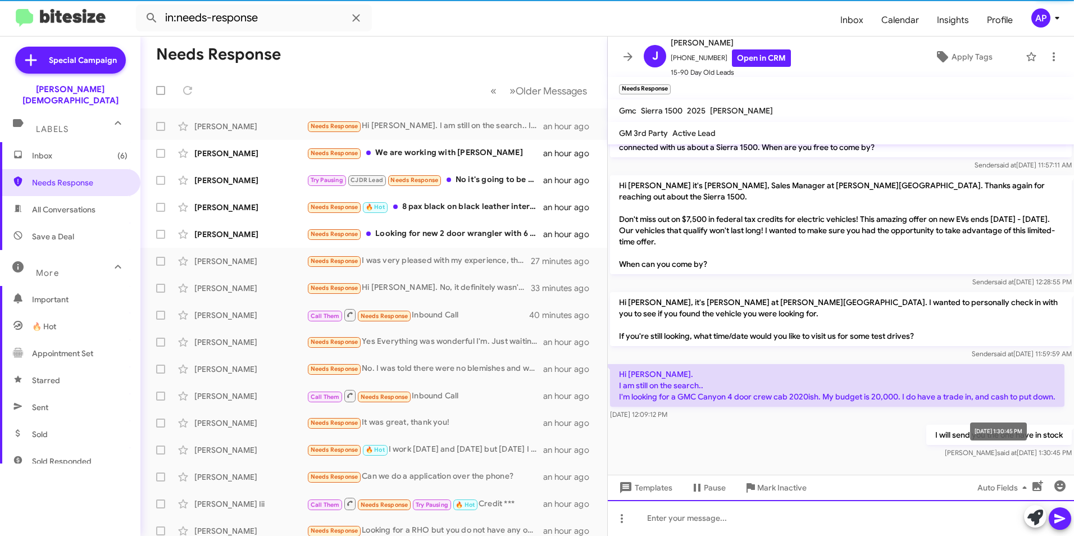
scroll to position [10, 0]
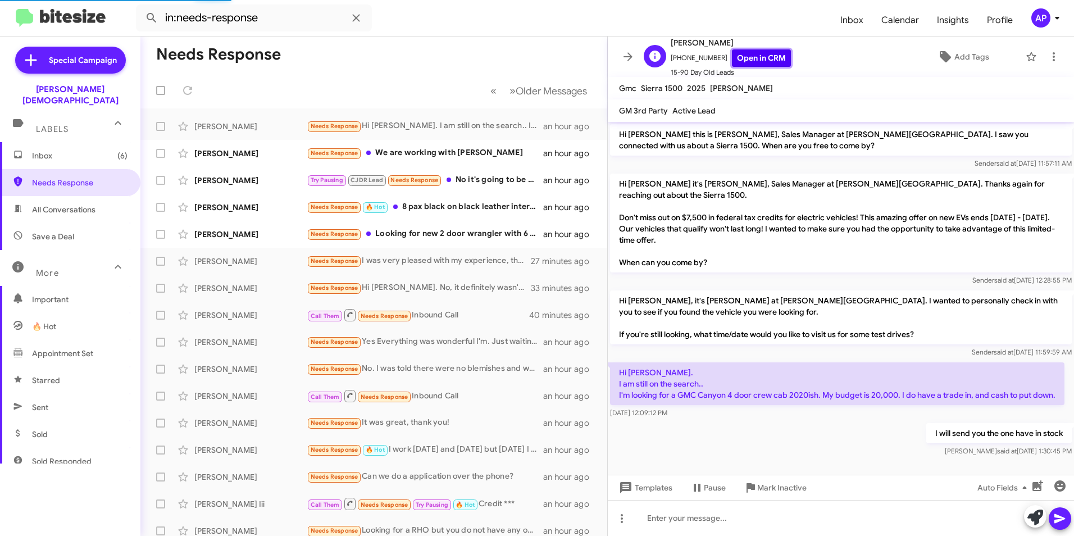
click at [751, 52] on link "Open in CRM" at bounding box center [761, 57] width 59 height 17
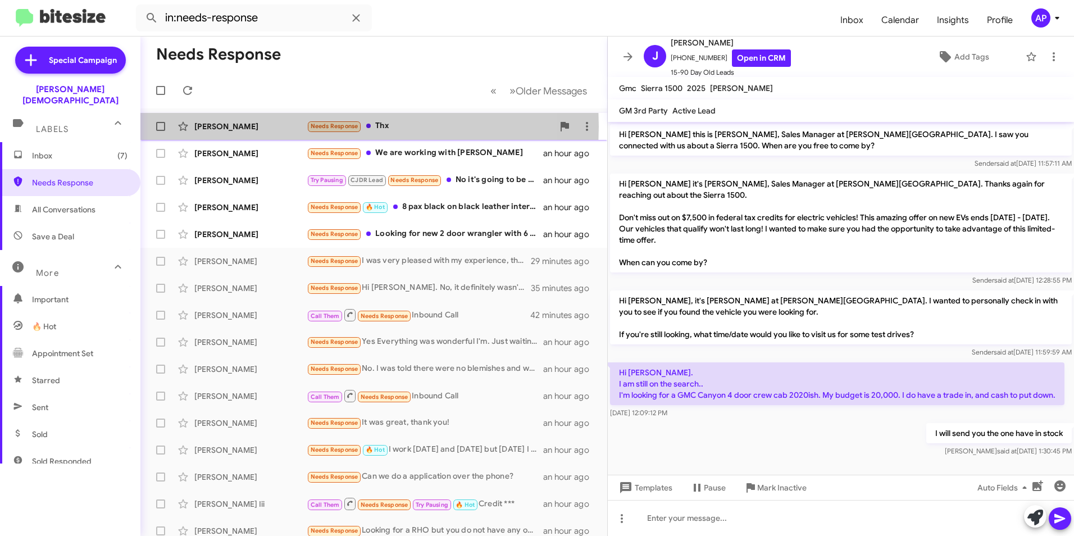
click at [221, 126] on div "[PERSON_NAME]" at bounding box center [250, 126] width 112 height 11
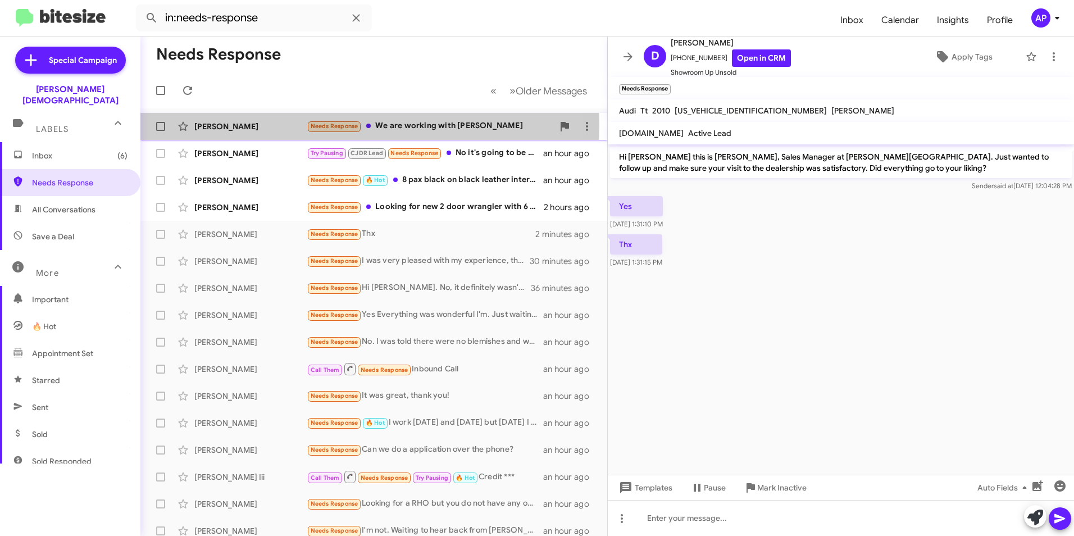
click at [234, 124] on div "[PERSON_NAME]" at bounding box center [250, 126] width 112 height 11
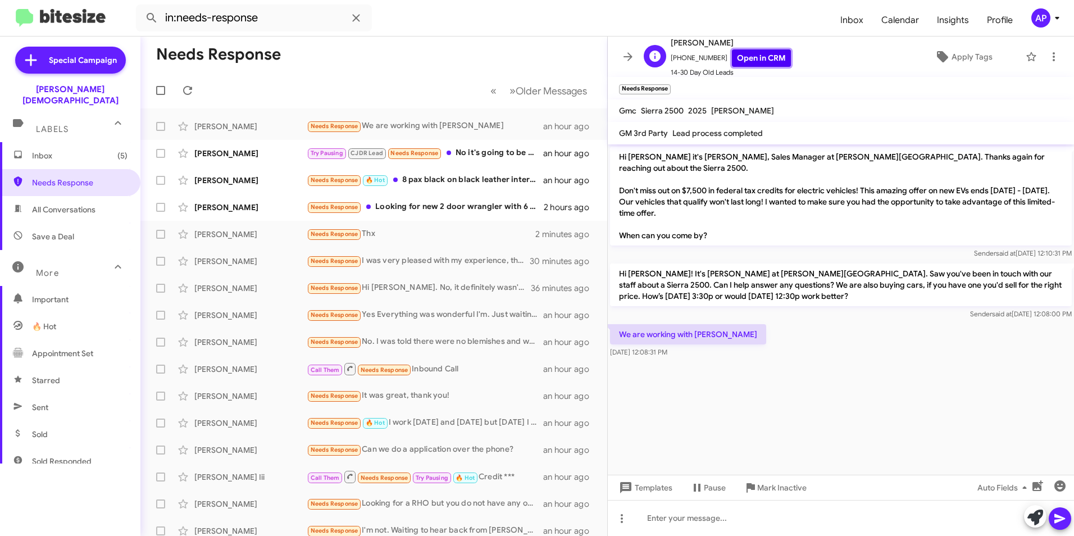
click at [736, 52] on link "Open in CRM" at bounding box center [761, 57] width 59 height 17
click at [719, 520] on div at bounding box center [841, 518] width 466 height 36
click at [1057, 515] on icon at bounding box center [1059, 519] width 11 height 10
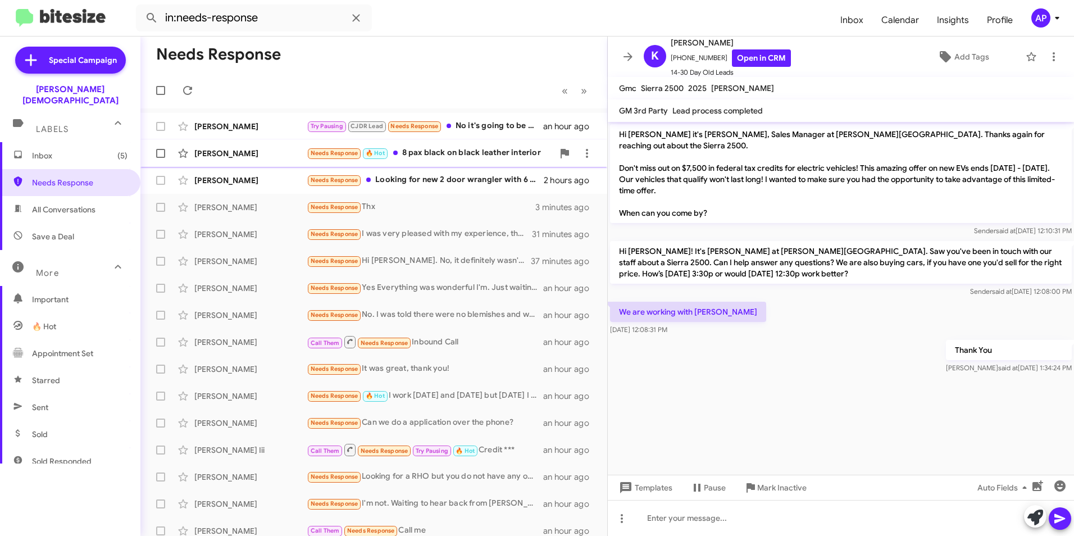
click at [222, 152] on div "[PERSON_NAME]" at bounding box center [250, 153] width 112 height 11
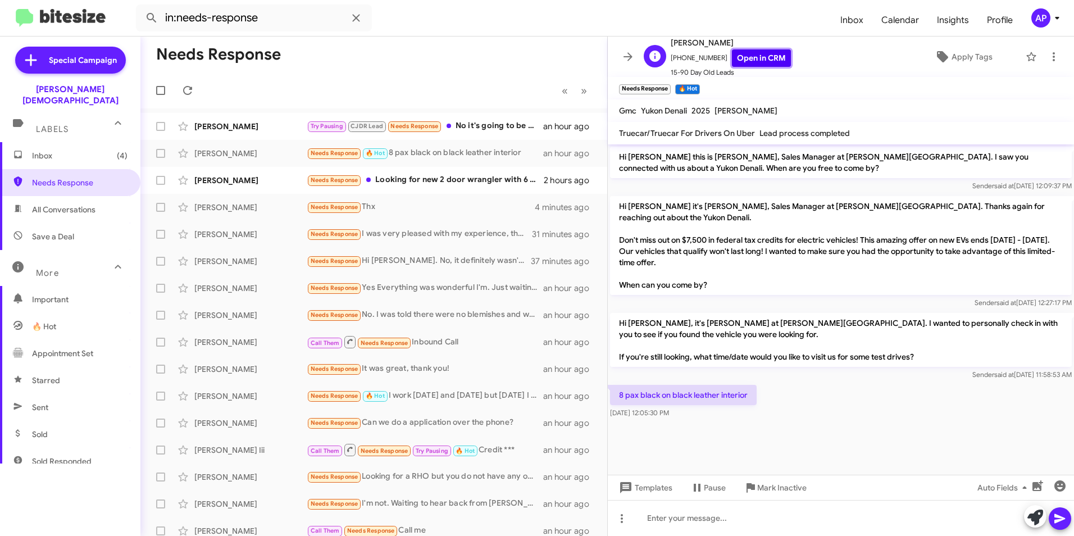
click at [755, 57] on link "Open in CRM" at bounding box center [761, 57] width 59 height 17
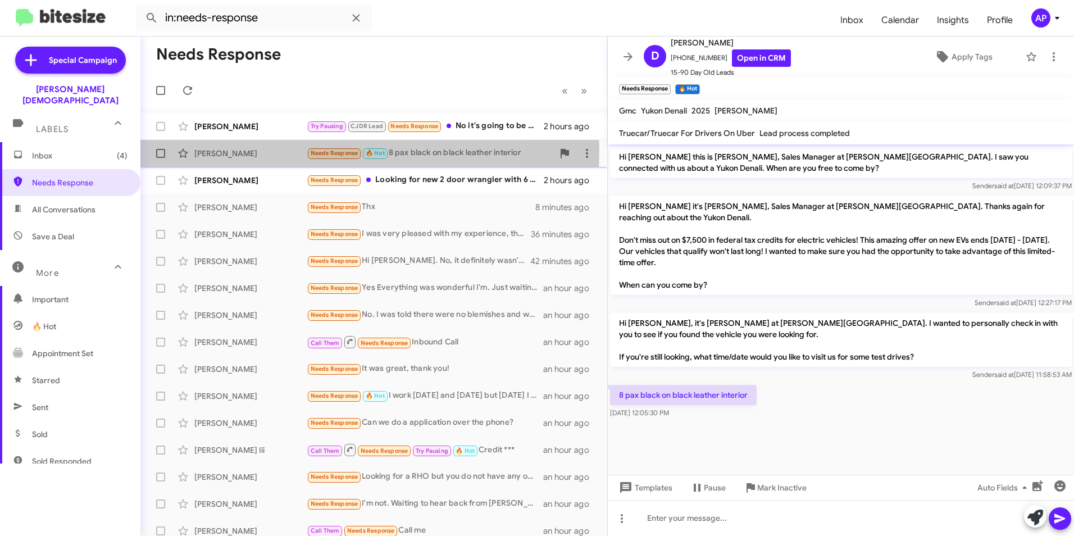
click at [205, 151] on div "[PERSON_NAME]" at bounding box center [250, 153] width 112 height 11
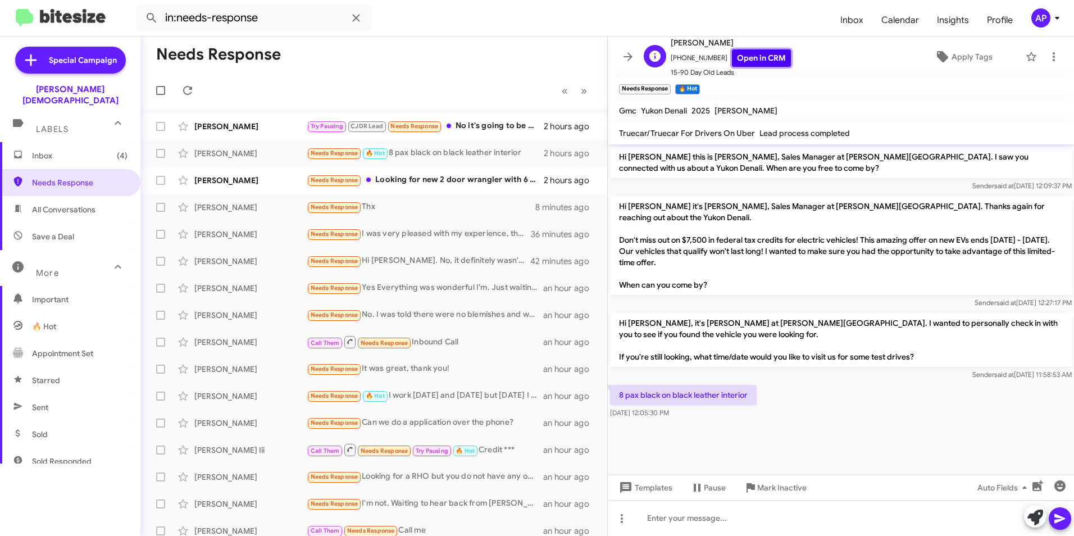
click at [745, 57] on link "Open in CRM" at bounding box center [761, 57] width 59 height 17
click at [1047, 56] on icon at bounding box center [1053, 56] width 13 height 13
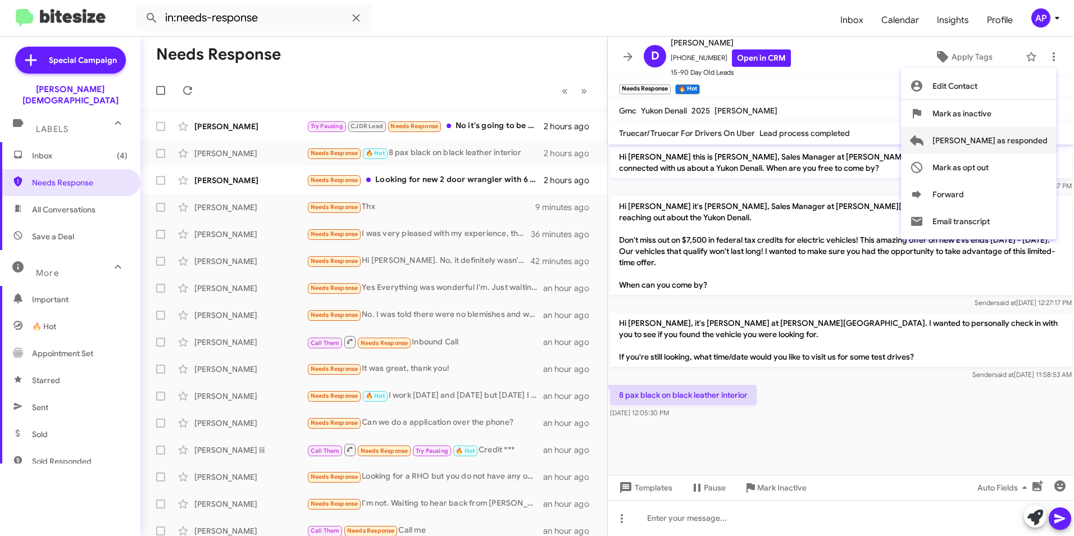
click at [1006, 139] on span "[PERSON_NAME] as responded" at bounding box center [989, 140] width 115 height 27
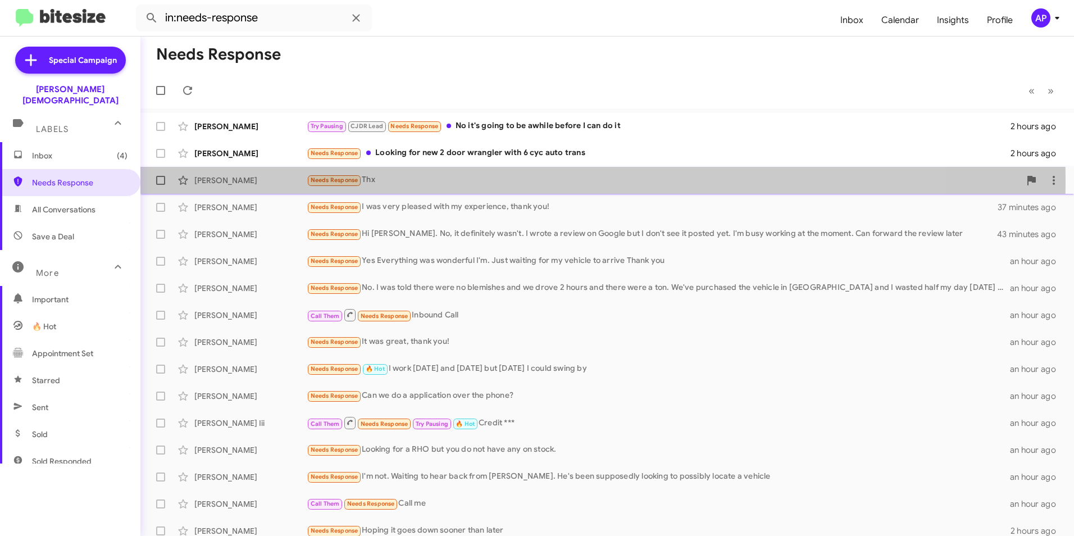
click at [220, 178] on div "[PERSON_NAME]" at bounding box center [250, 180] width 112 height 11
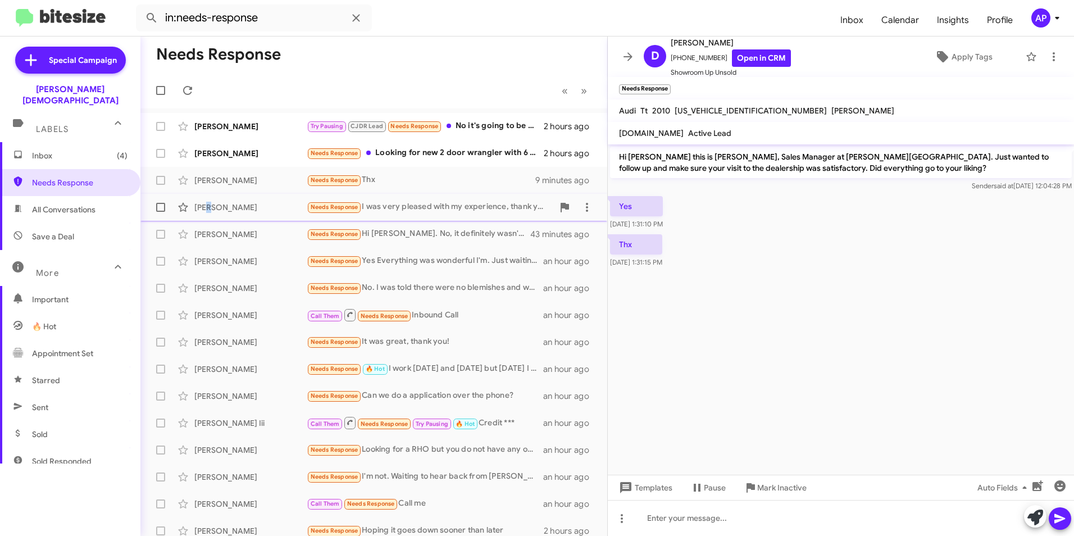
click at [209, 204] on div "[PERSON_NAME]" at bounding box center [250, 207] width 112 height 11
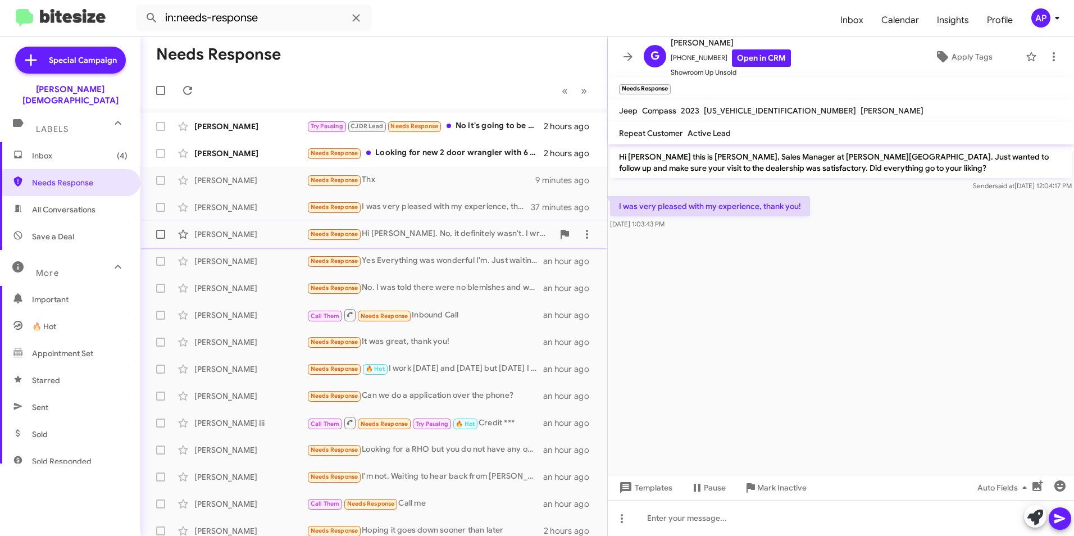
click at [223, 231] on div "[PERSON_NAME]" at bounding box center [250, 234] width 112 height 11
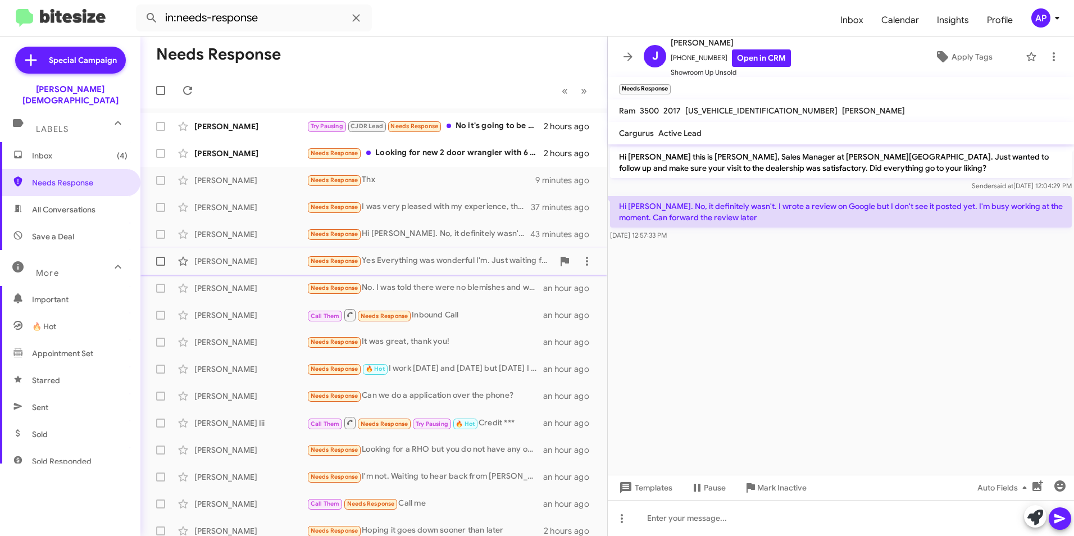
click at [224, 258] on div "[PERSON_NAME]" at bounding box center [250, 261] width 112 height 11
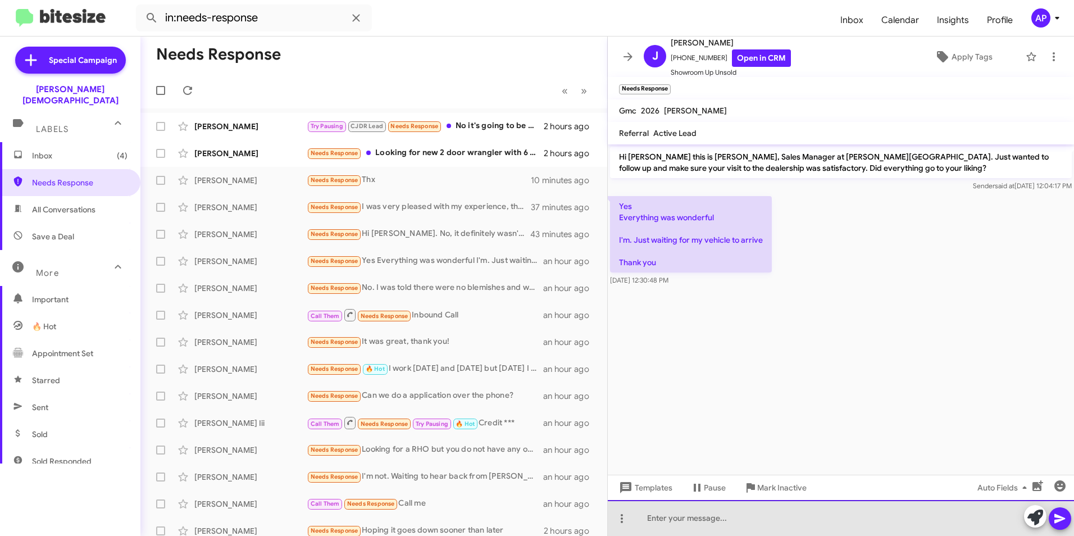
click at [753, 512] on div at bounding box center [841, 518] width 466 height 36
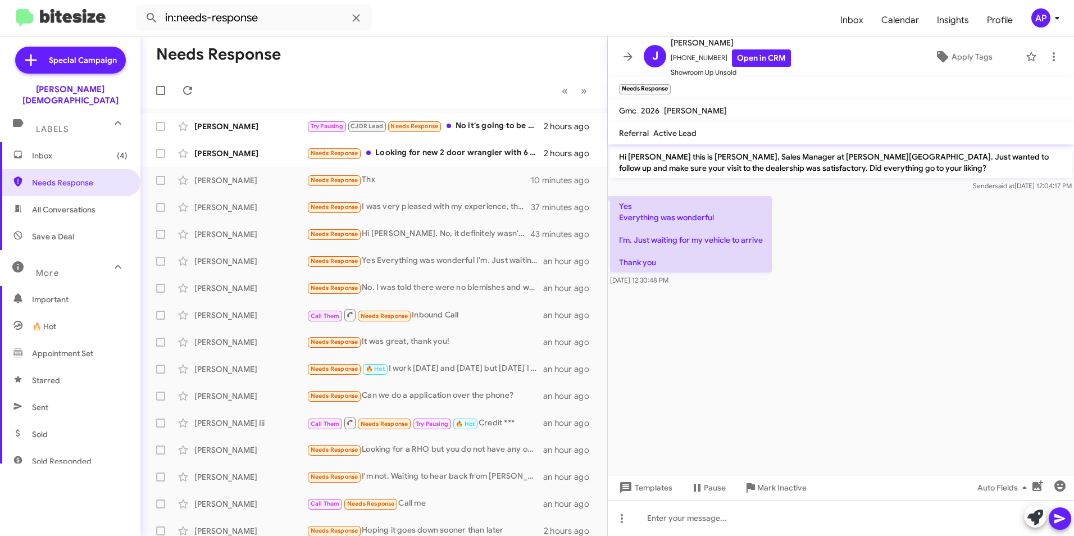
click at [919, 357] on cdk-virtual-scroll-viewport "Hi [PERSON_NAME] this is [PERSON_NAME], Sales Manager at [PERSON_NAME][GEOGRAPH…" at bounding box center [841, 309] width 466 height 330
click at [1047, 56] on icon at bounding box center [1053, 56] width 13 height 13
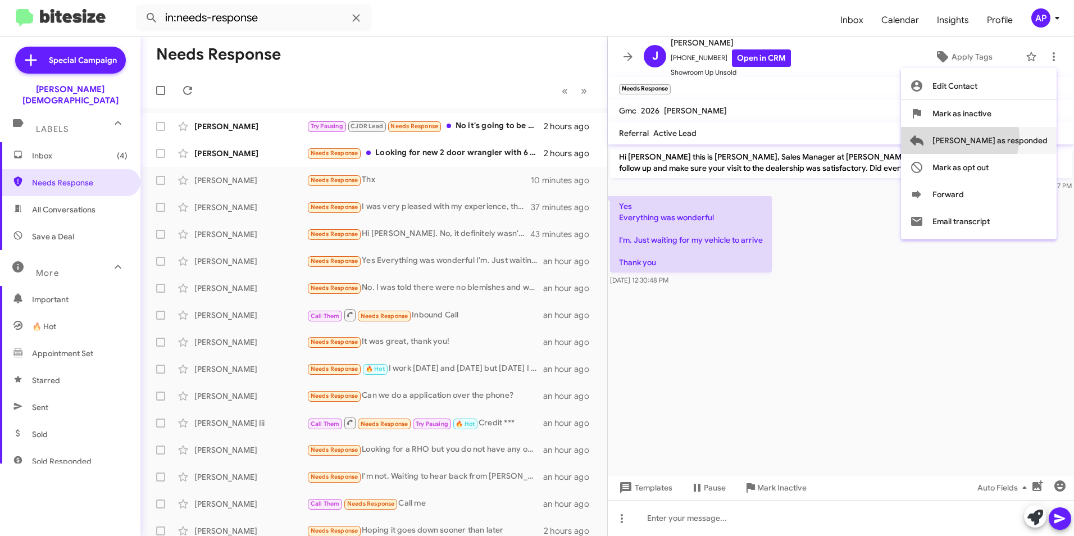
click at [1004, 137] on span "[PERSON_NAME] as responded" at bounding box center [989, 140] width 115 height 27
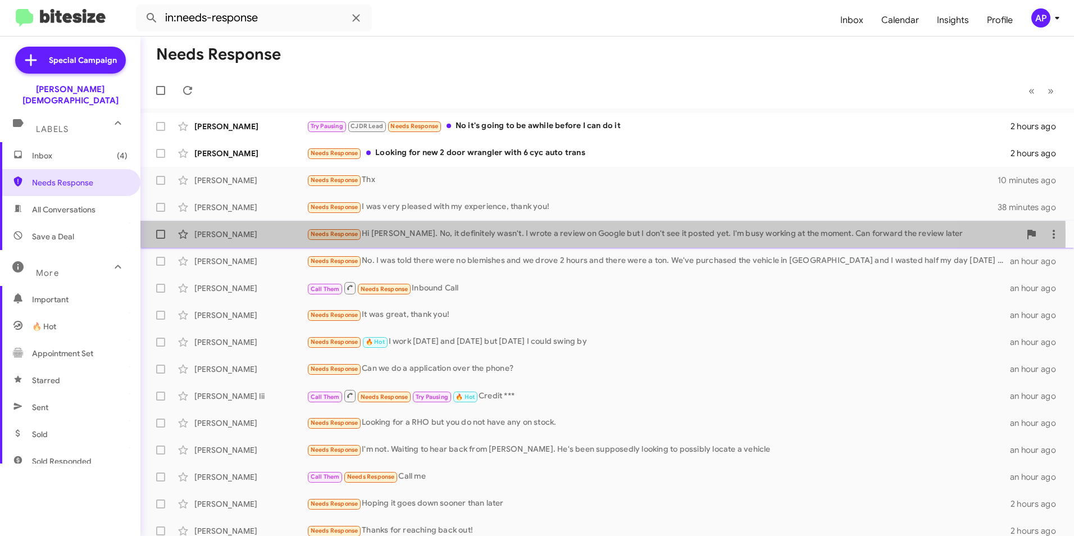
click at [227, 234] on div "[PERSON_NAME]" at bounding box center [250, 234] width 112 height 11
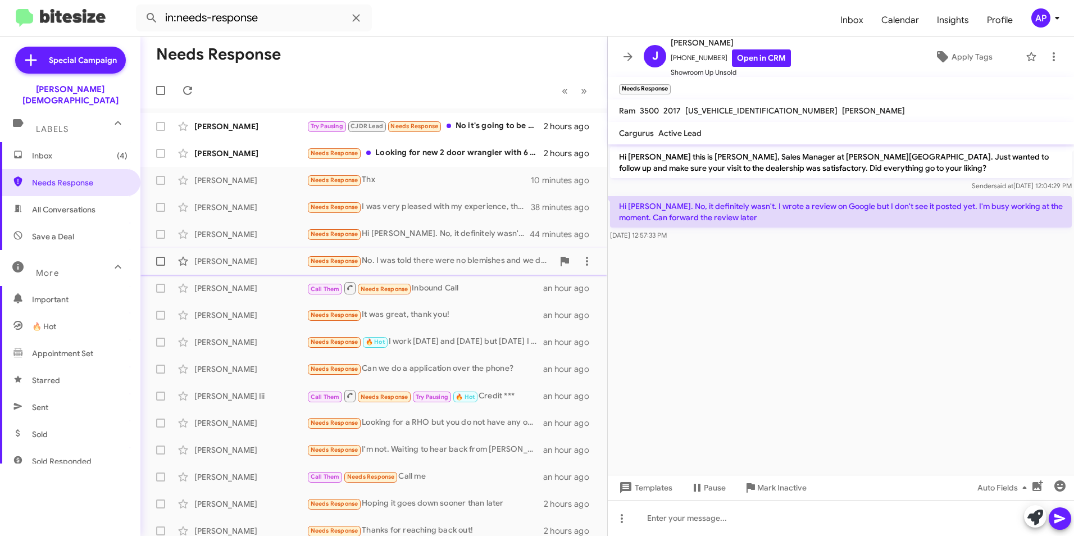
click at [438, 259] on div "Needs Response No. I was told there were no blemishes and we drove 2 hours and …" at bounding box center [430, 260] width 247 height 13
click at [222, 264] on div "[PERSON_NAME]" at bounding box center [250, 261] width 112 height 11
click at [216, 287] on div "[PERSON_NAME]" at bounding box center [250, 287] width 112 height 11
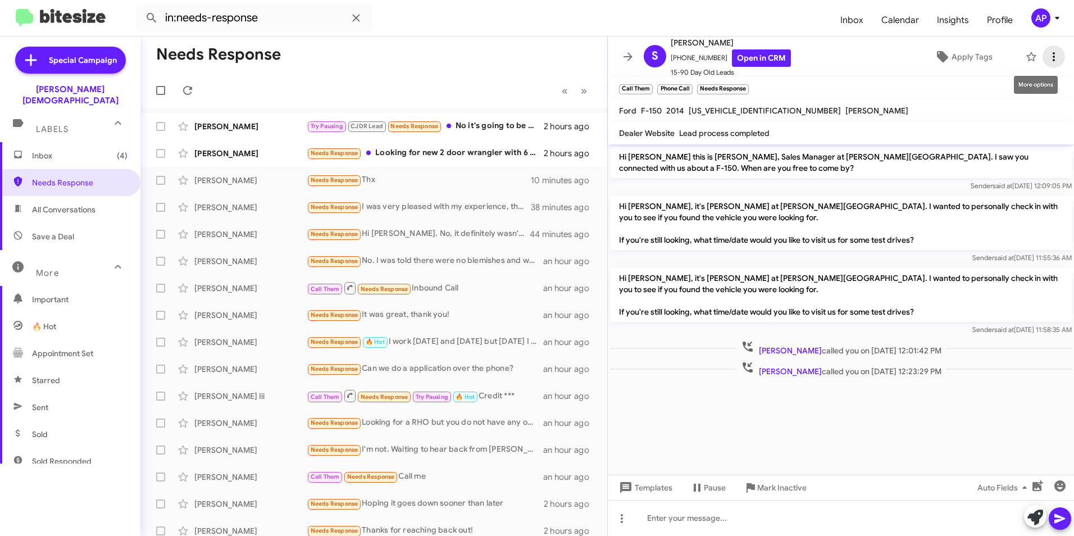
click at [1047, 54] on icon at bounding box center [1053, 56] width 13 height 13
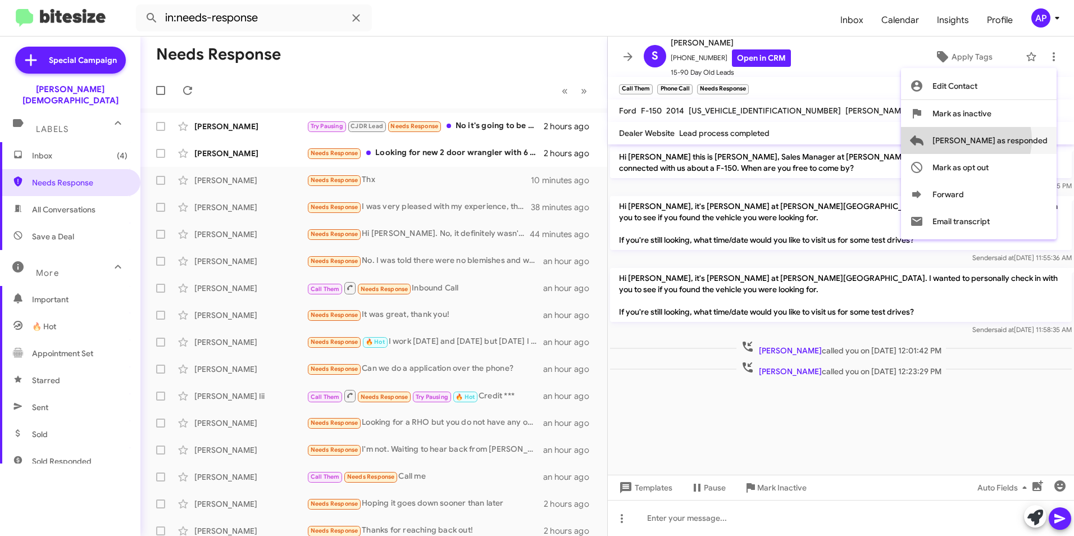
click at [1011, 139] on span "[PERSON_NAME] as responded" at bounding box center [989, 140] width 115 height 27
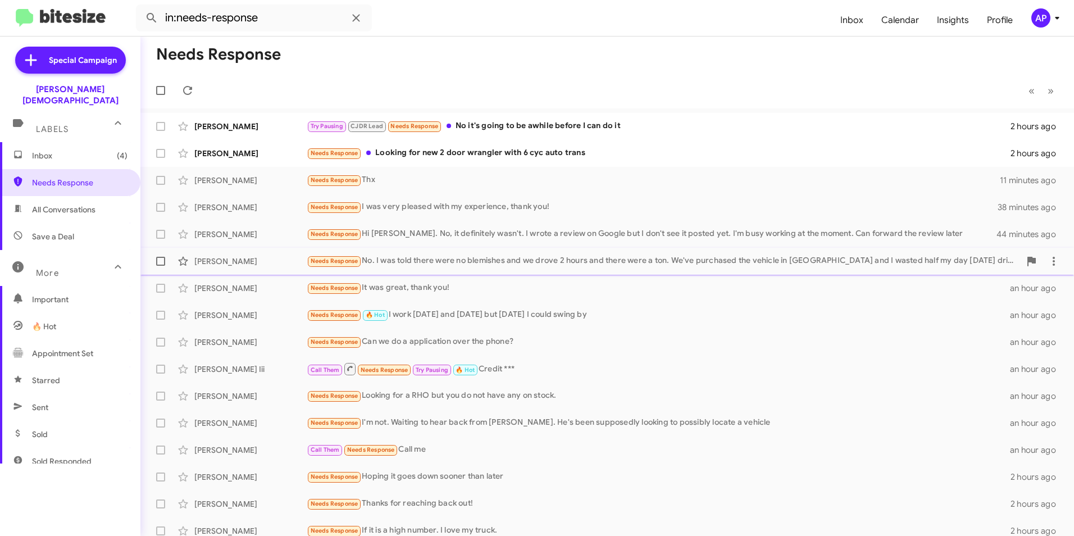
click at [231, 259] on div "[PERSON_NAME]" at bounding box center [250, 261] width 112 height 11
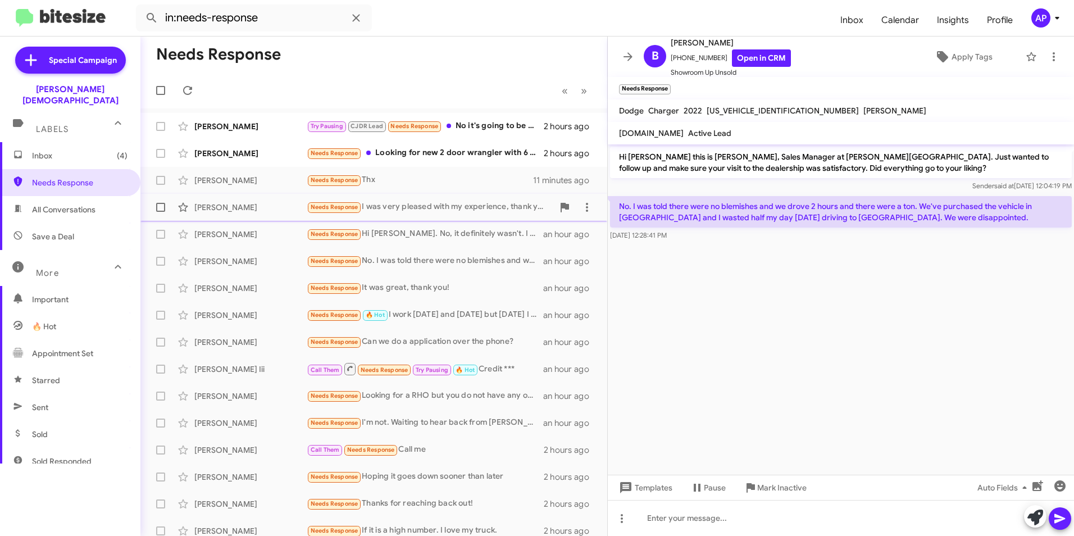
click at [214, 207] on div "[PERSON_NAME]" at bounding box center [250, 207] width 112 height 11
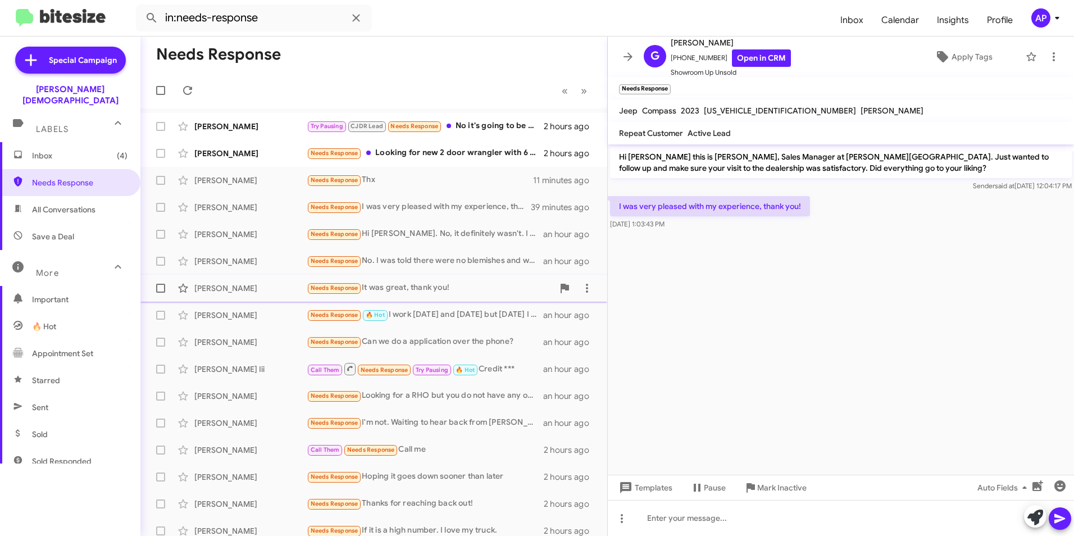
click at [219, 287] on div "[PERSON_NAME]" at bounding box center [250, 287] width 112 height 11
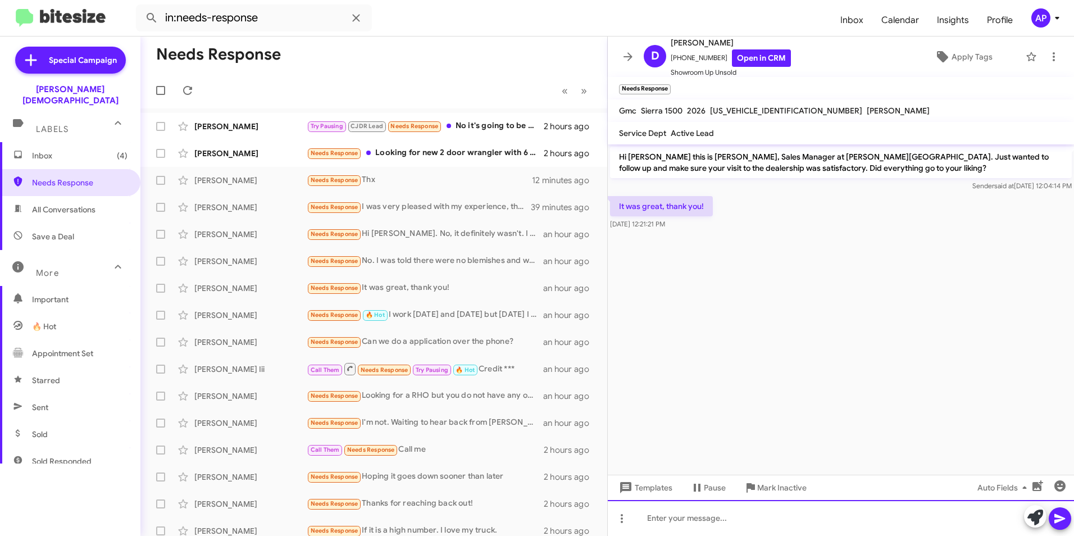
click at [741, 517] on div at bounding box center [841, 518] width 466 height 36
click at [1061, 517] on icon at bounding box center [1059, 519] width 11 height 10
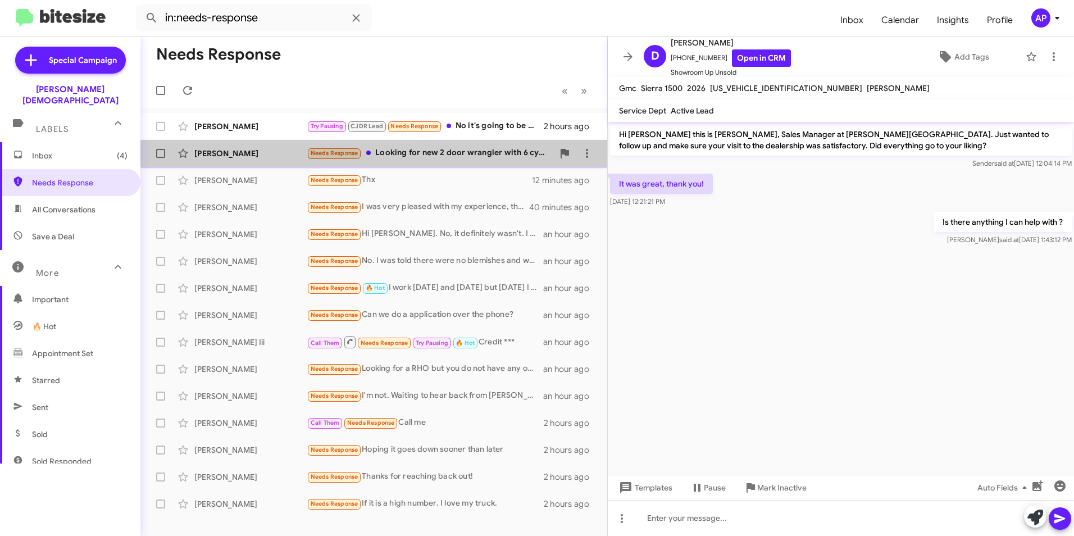
click at [207, 150] on div "[PERSON_NAME]" at bounding box center [250, 153] width 112 height 11
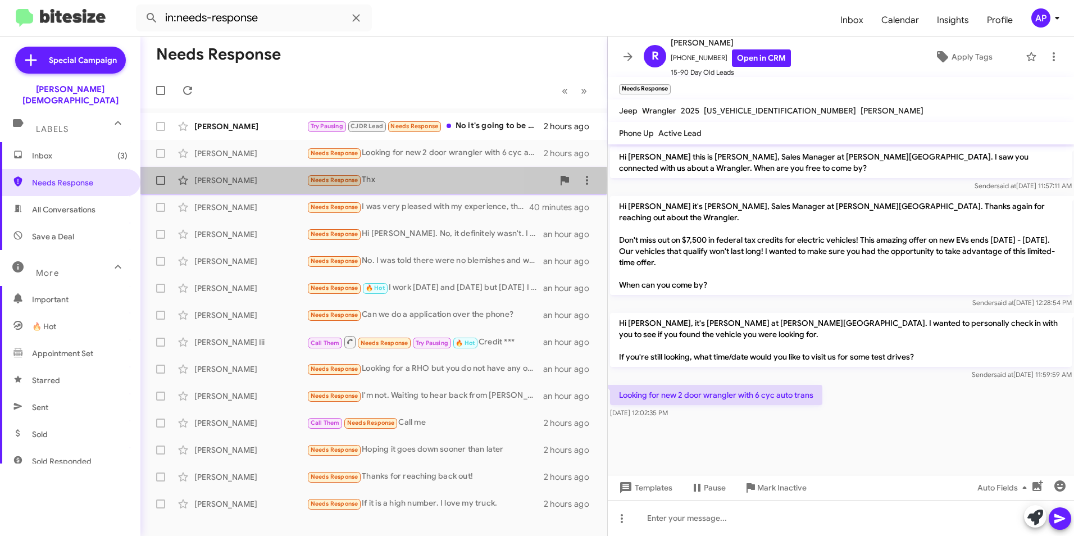
click at [208, 179] on div "[PERSON_NAME]" at bounding box center [250, 180] width 112 height 11
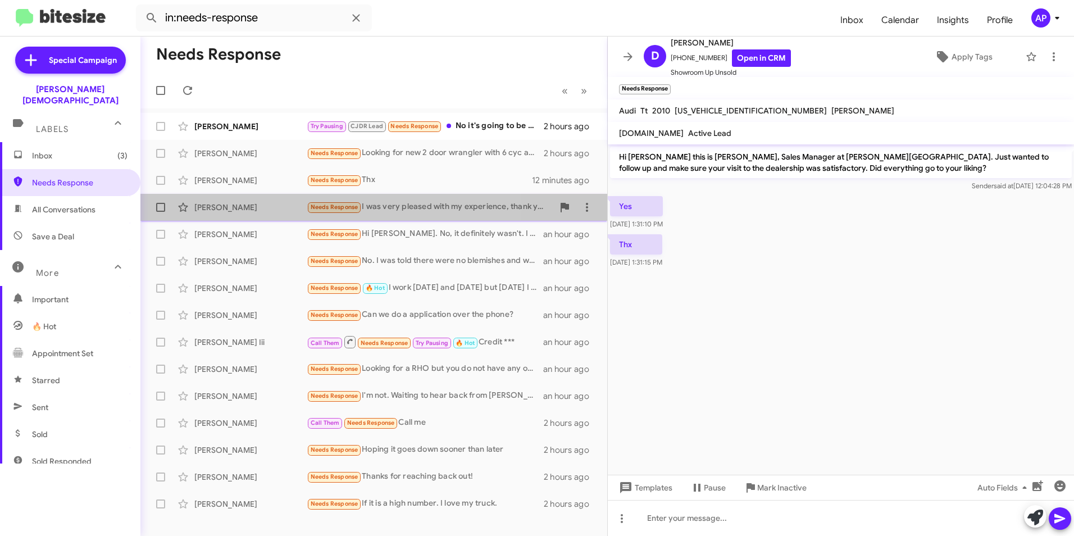
click at [207, 209] on div "[PERSON_NAME]" at bounding box center [250, 207] width 112 height 11
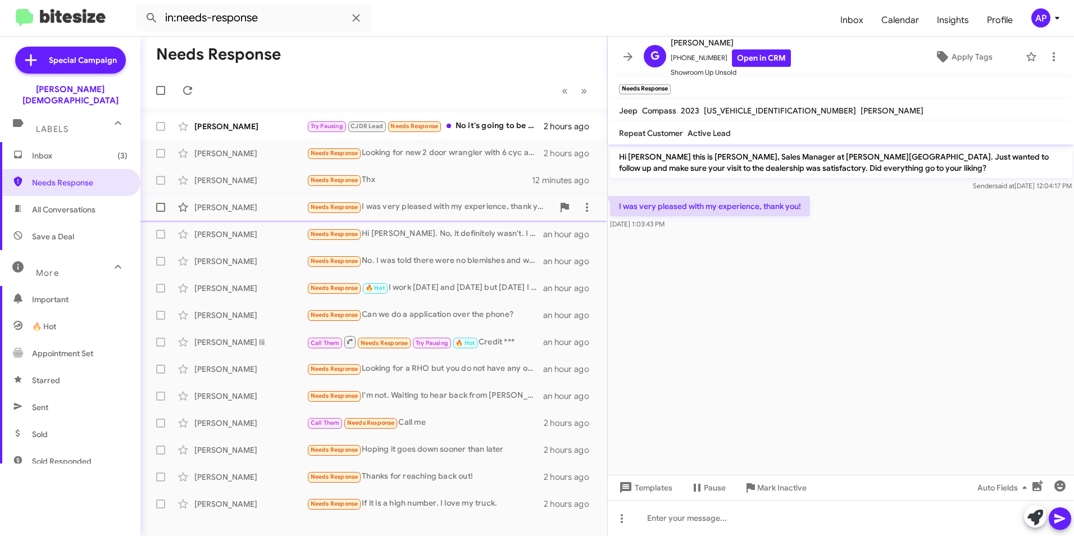
click at [203, 209] on div "[PERSON_NAME]" at bounding box center [250, 207] width 112 height 11
click at [216, 230] on div "[PERSON_NAME]" at bounding box center [250, 234] width 112 height 11
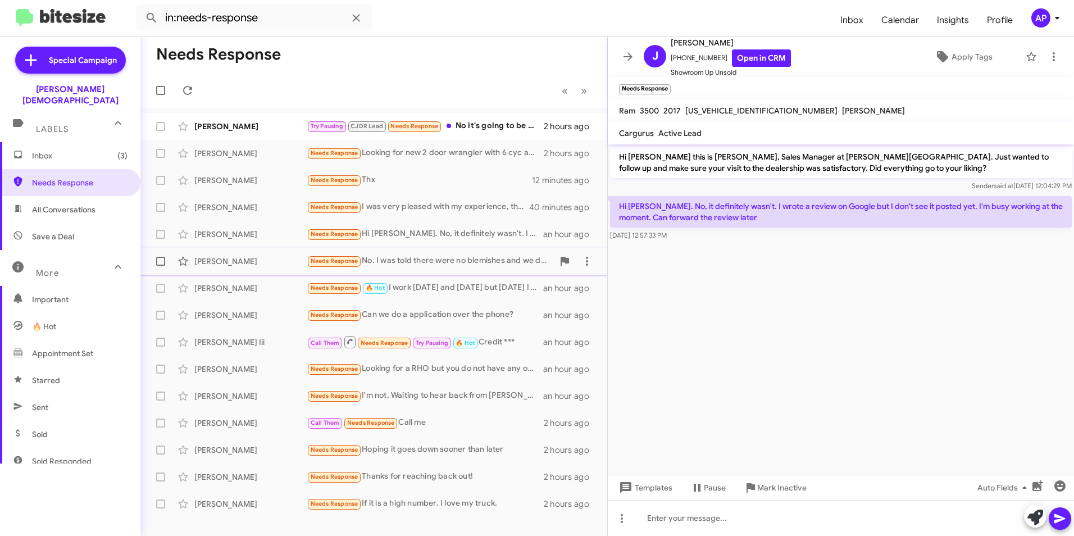
click at [219, 255] on div "[PERSON_NAME] Needs Response No. I was told there were no blemishes and we drov…" at bounding box center [373, 261] width 449 height 22
click at [216, 286] on div "[PERSON_NAME]" at bounding box center [250, 287] width 112 height 11
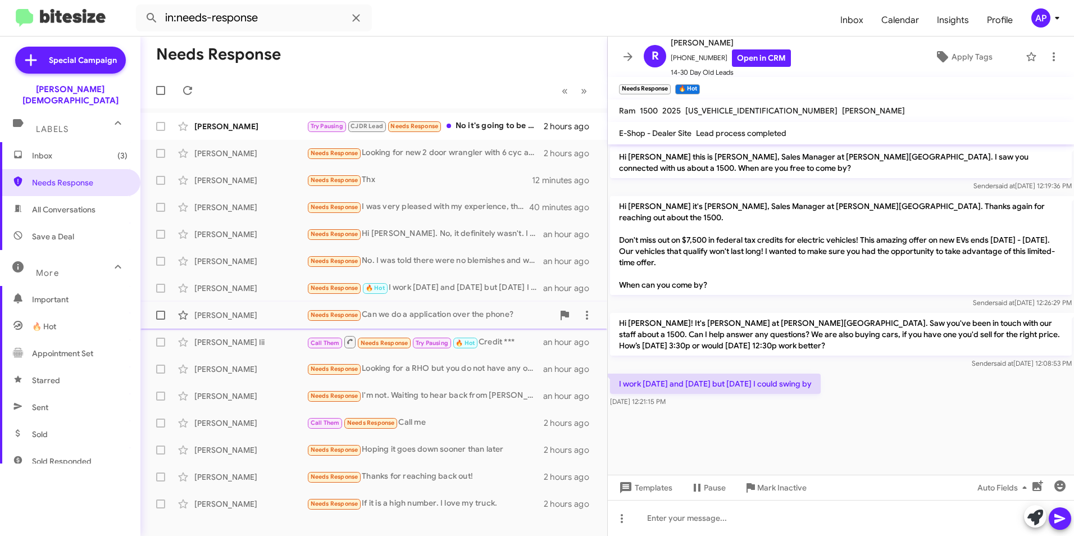
click at [217, 316] on div "[PERSON_NAME]" at bounding box center [250, 314] width 112 height 11
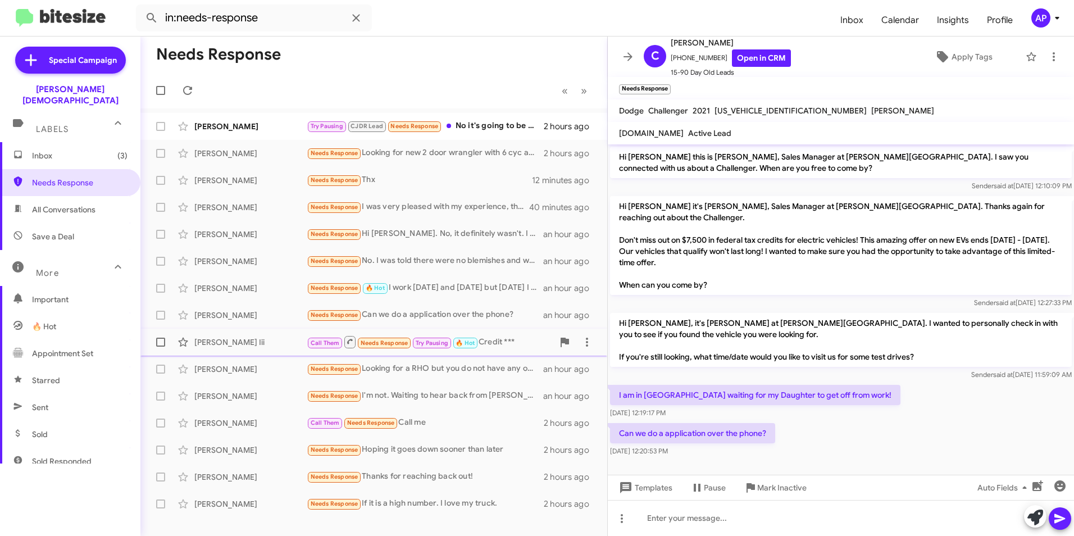
click at [211, 339] on div "[PERSON_NAME] Iii" at bounding box center [250, 341] width 112 height 11
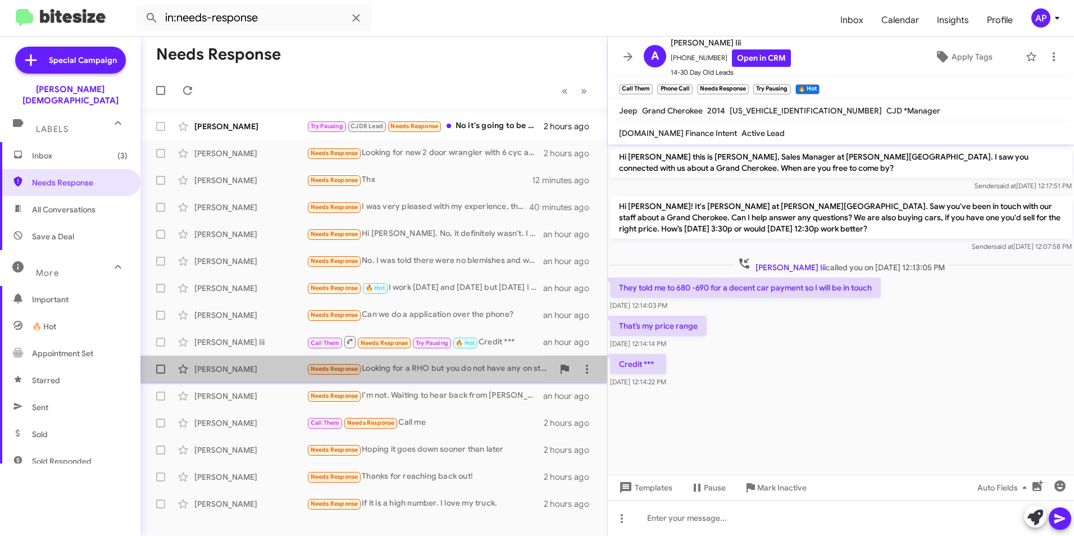
click at [220, 363] on div "[PERSON_NAME] Needs Response Looking for a RHO but you do not have any on stock…" at bounding box center [373, 369] width 449 height 22
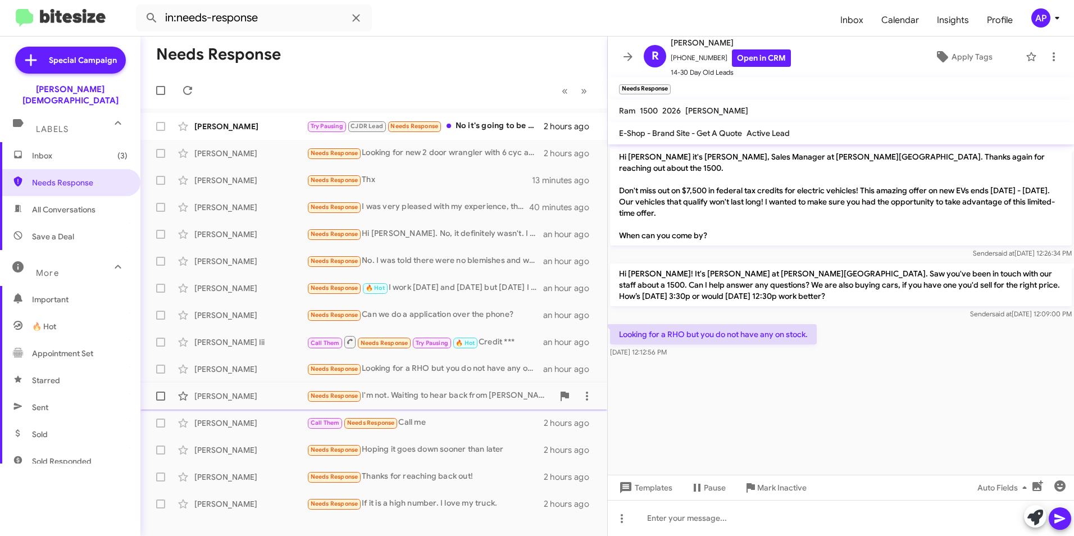
click at [219, 394] on div "[PERSON_NAME]" at bounding box center [250, 395] width 112 height 11
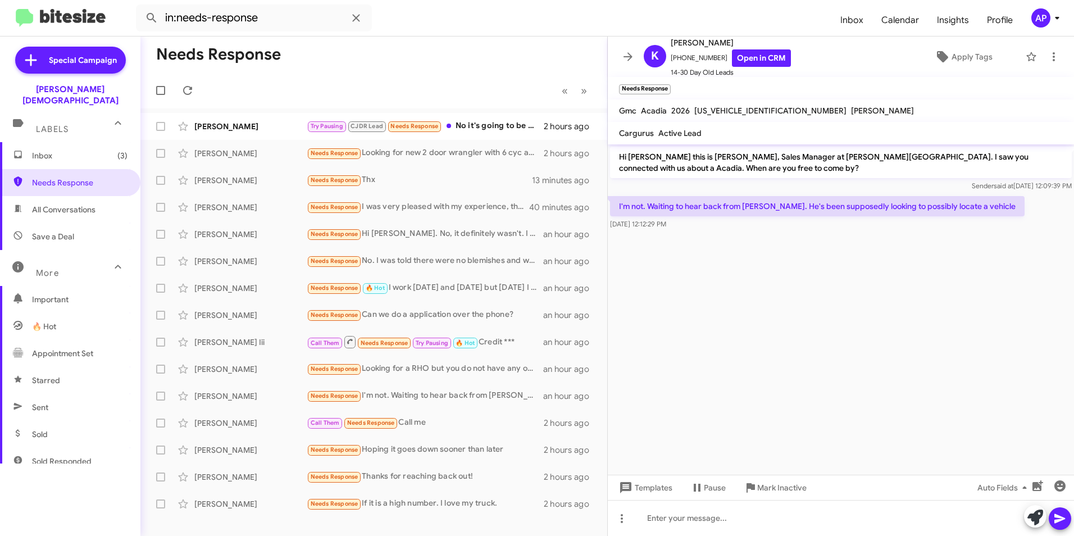
click at [861, 396] on cdk-virtual-scroll-viewport "Hi [PERSON_NAME] this is [PERSON_NAME], Sales Manager at [PERSON_NAME][GEOGRAPH…" at bounding box center [841, 309] width 466 height 330
click at [741, 49] on link "Open in CRM" at bounding box center [761, 57] width 59 height 17
click at [1050, 56] on icon at bounding box center [1053, 56] width 13 height 13
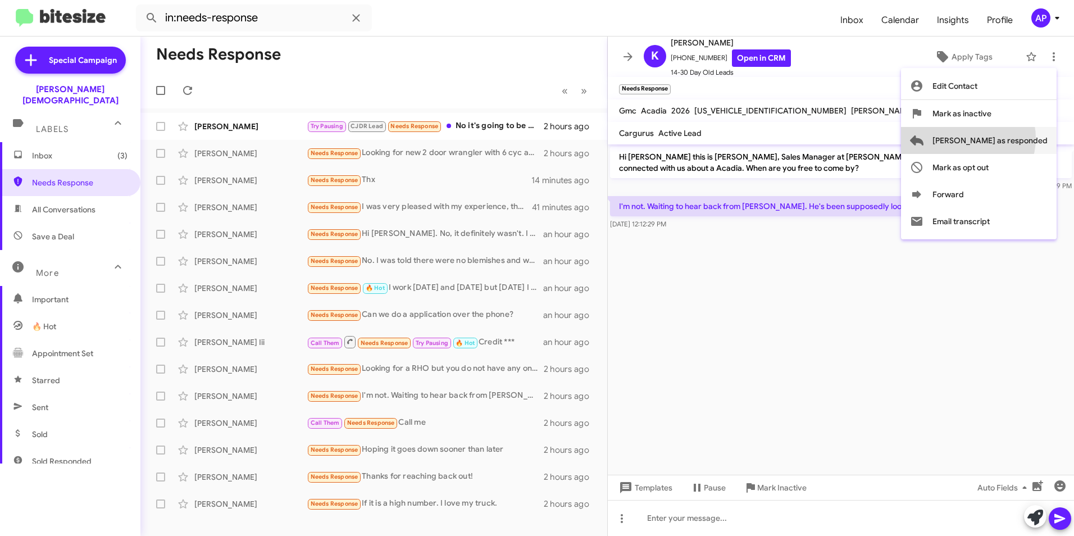
click at [1012, 138] on span "[PERSON_NAME] as responded" at bounding box center [989, 140] width 115 height 27
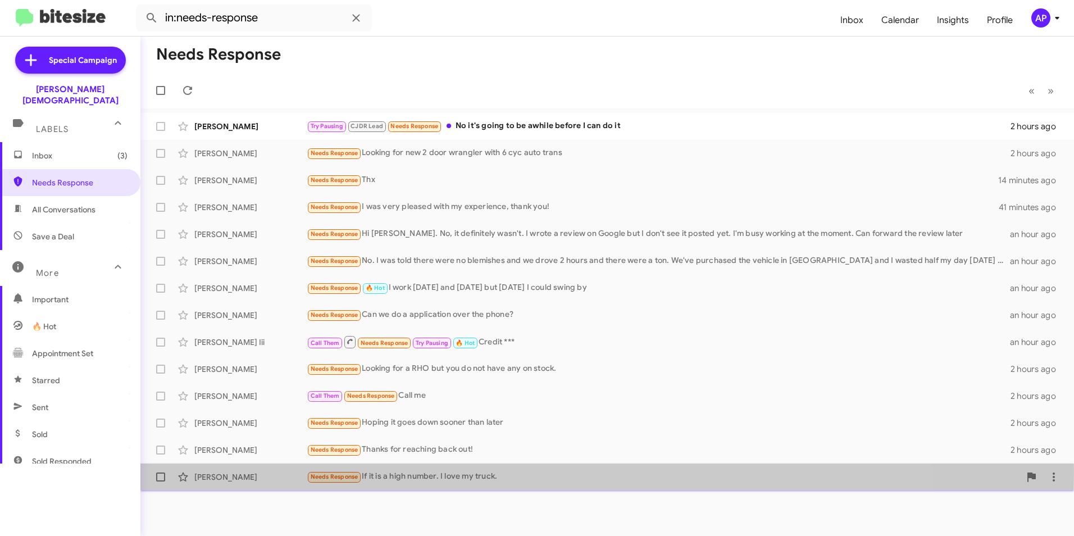
click at [218, 472] on div "[PERSON_NAME]" at bounding box center [250, 476] width 112 height 11
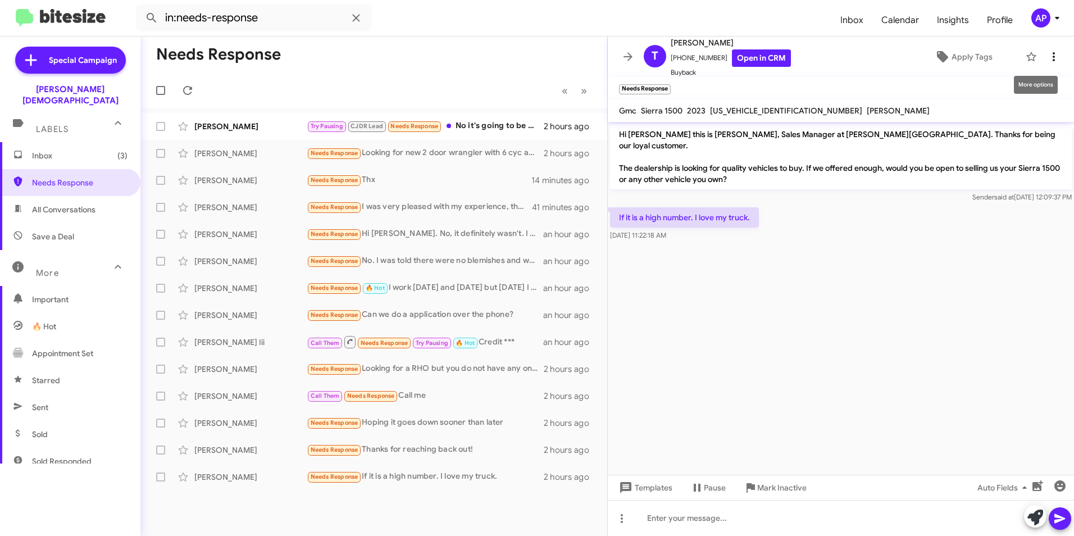
click at [1047, 55] on icon at bounding box center [1053, 56] width 13 height 13
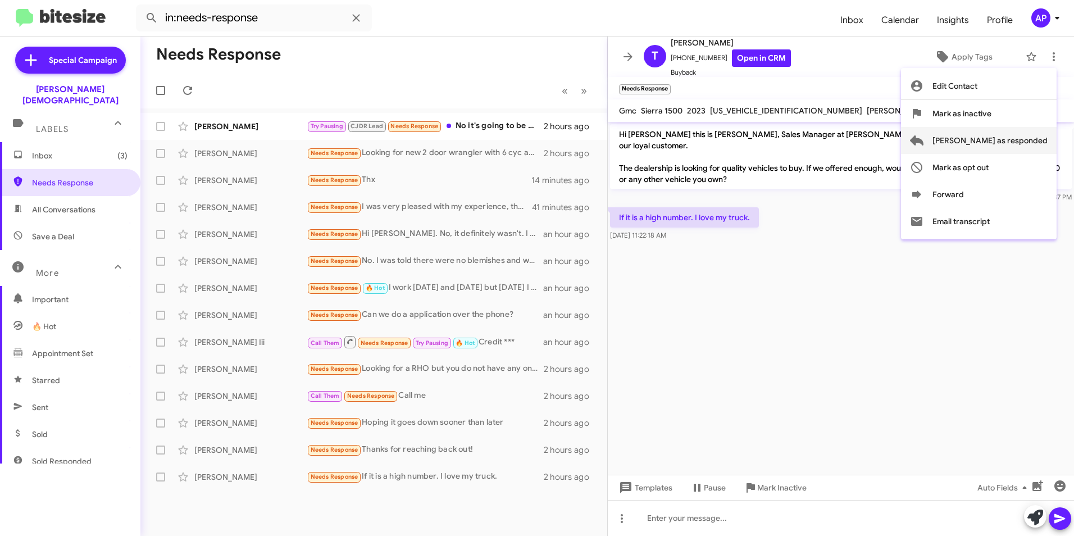
click at [1007, 140] on span "[PERSON_NAME] as responded" at bounding box center [989, 140] width 115 height 27
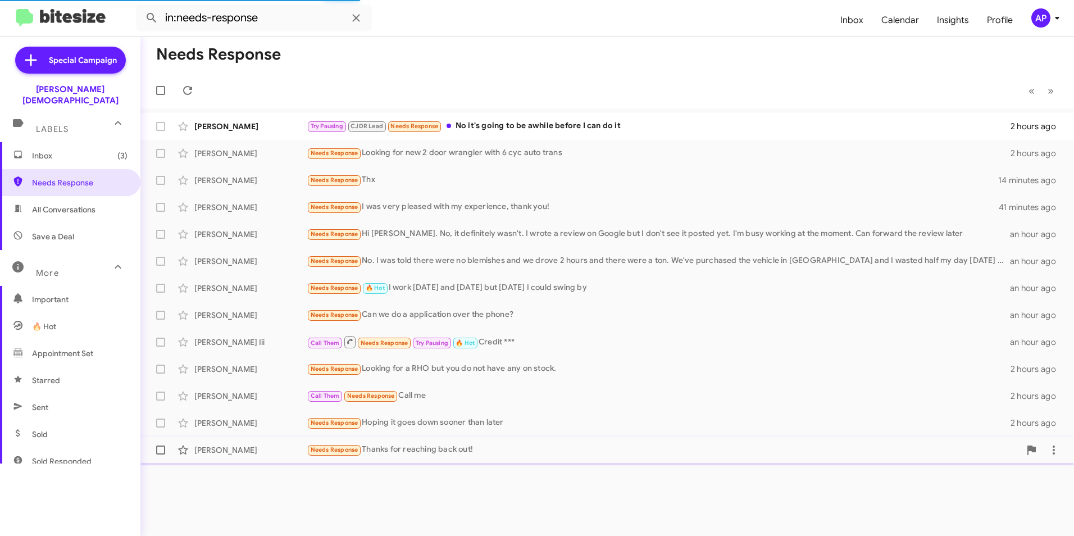
click at [209, 450] on div "[PERSON_NAME]" at bounding box center [250, 449] width 112 height 11
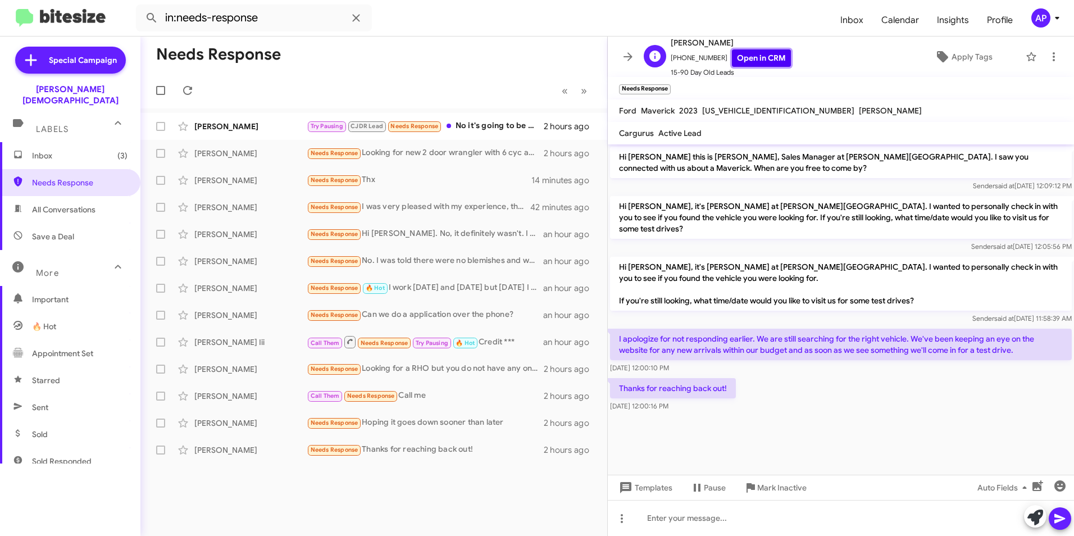
click at [744, 57] on link "Open in CRM" at bounding box center [761, 57] width 59 height 17
click at [1047, 53] on icon at bounding box center [1053, 56] width 13 height 13
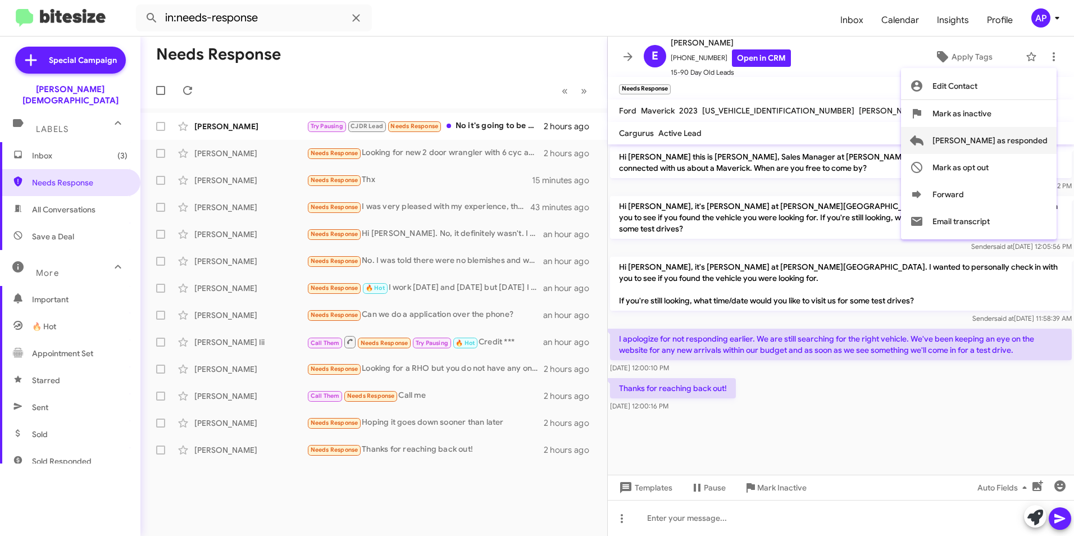
click at [1005, 140] on span "[PERSON_NAME] as responded" at bounding box center [989, 140] width 115 height 27
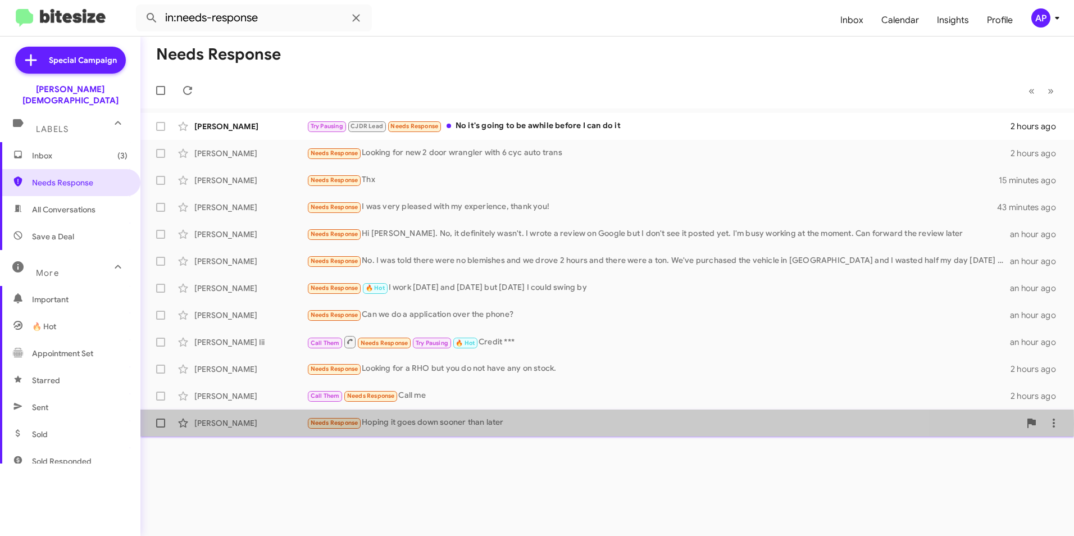
click at [216, 424] on div "[PERSON_NAME]" at bounding box center [250, 422] width 112 height 11
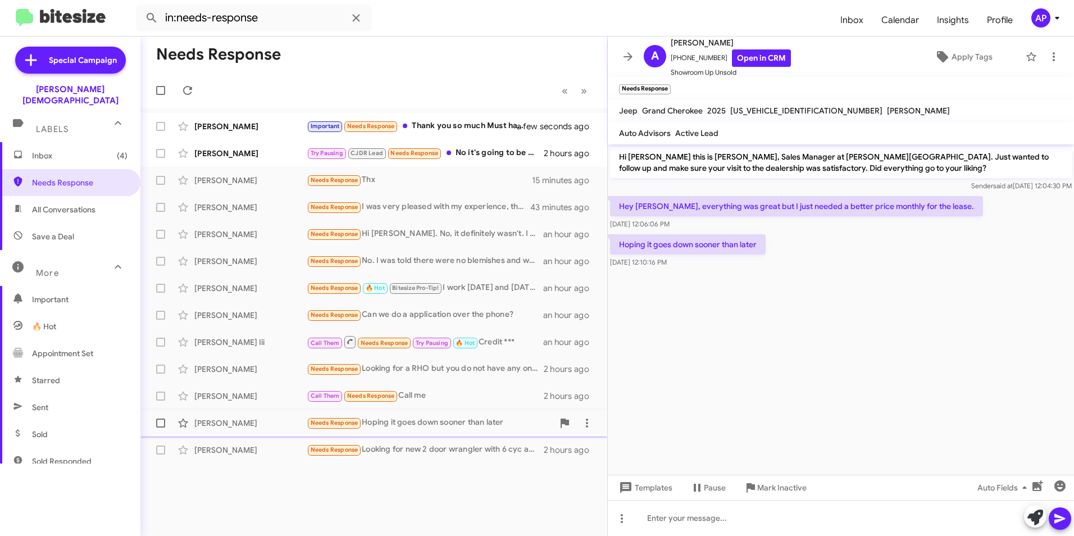
click at [221, 419] on div "[PERSON_NAME]" at bounding box center [250, 422] width 112 height 11
click at [225, 391] on div "[PERSON_NAME]" at bounding box center [250, 395] width 112 height 11
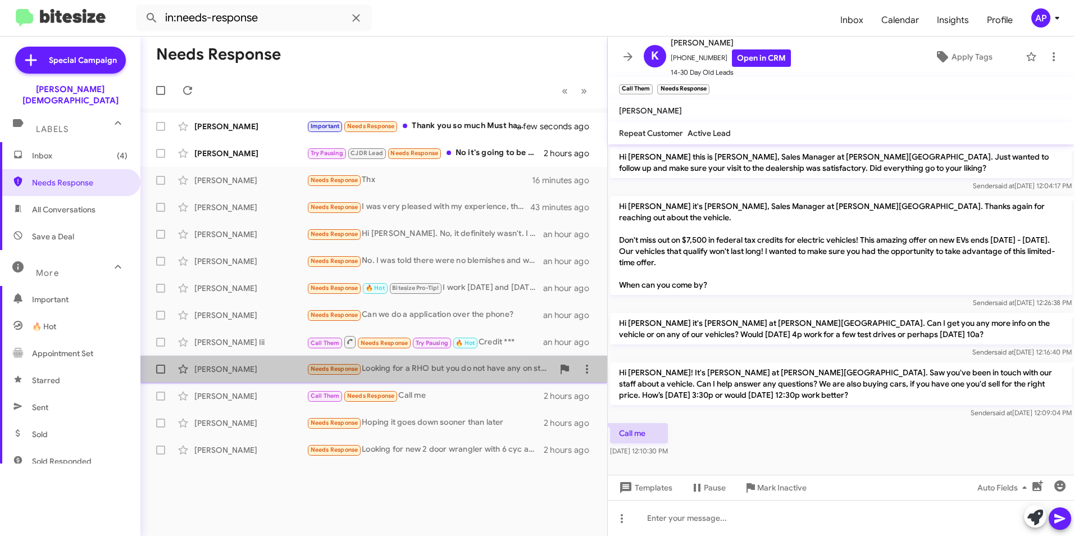
click at [211, 366] on div "[PERSON_NAME]" at bounding box center [250, 368] width 112 height 11
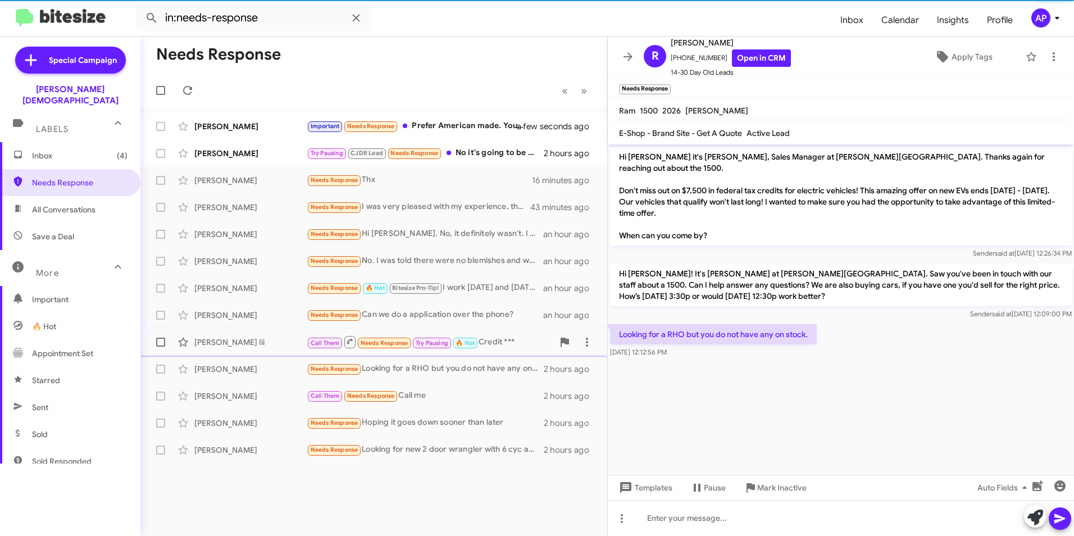
click at [215, 339] on div "[PERSON_NAME] Iii" at bounding box center [250, 341] width 112 height 11
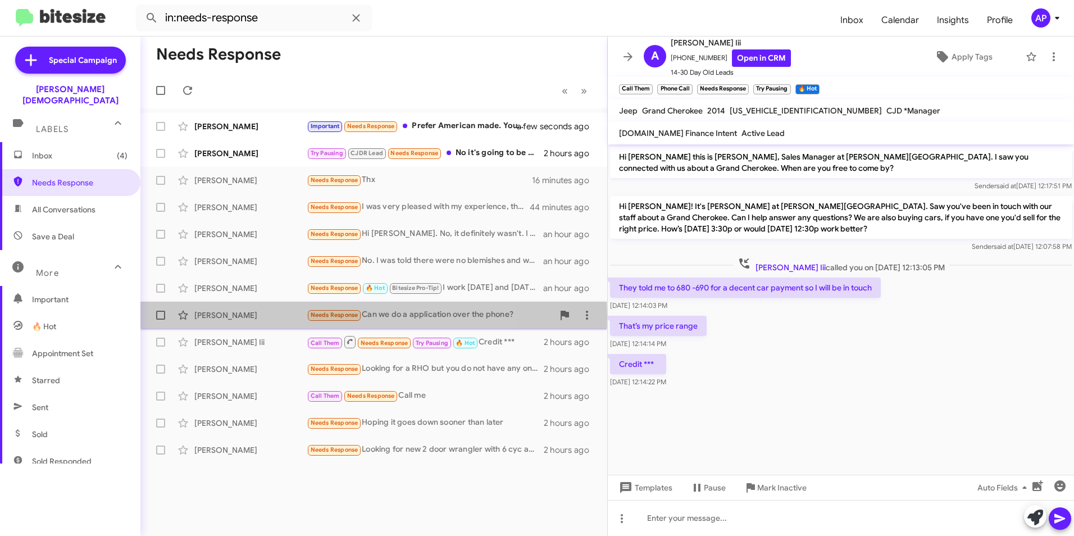
click at [204, 316] on div "[PERSON_NAME]" at bounding box center [250, 314] width 112 height 11
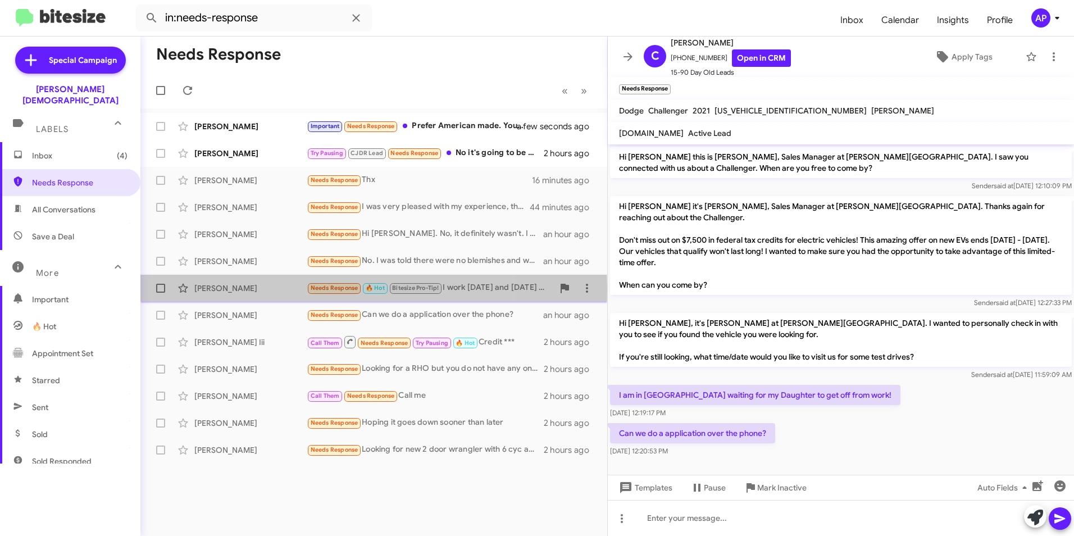
click at [204, 289] on div "[PERSON_NAME]" at bounding box center [250, 287] width 112 height 11
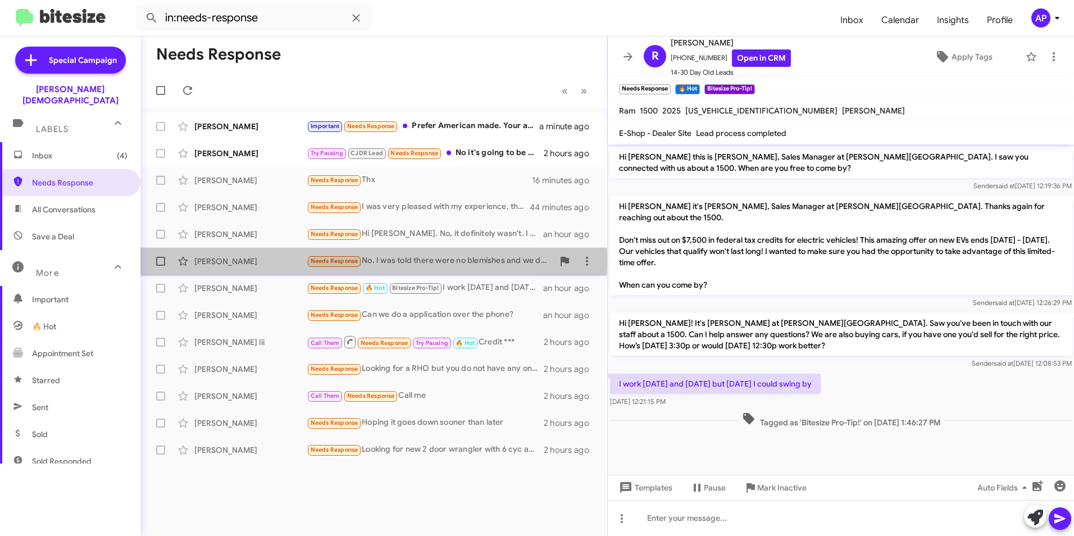
click at [216, 262] on div "[PERSON_NAME]" at bounding box center [250, 261] width 112 height 11
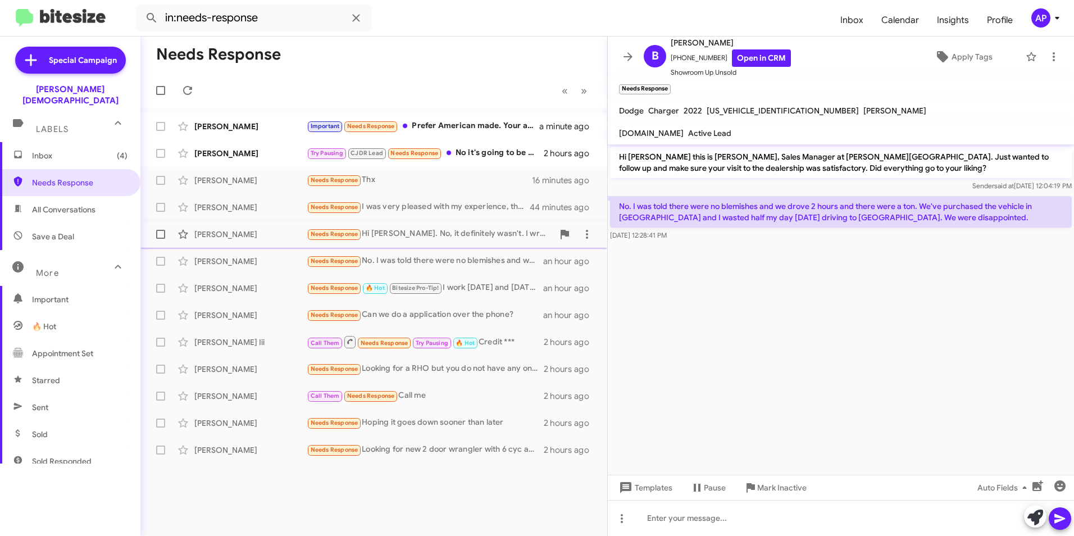
click at [208, 234] on div "[PERSON_NAME]" at bounding box center [250, 234] width 112 height 11
click at [213, 207] on div "[PERSON_NAME]" at bounding box center [250, 207] width 112 height 11
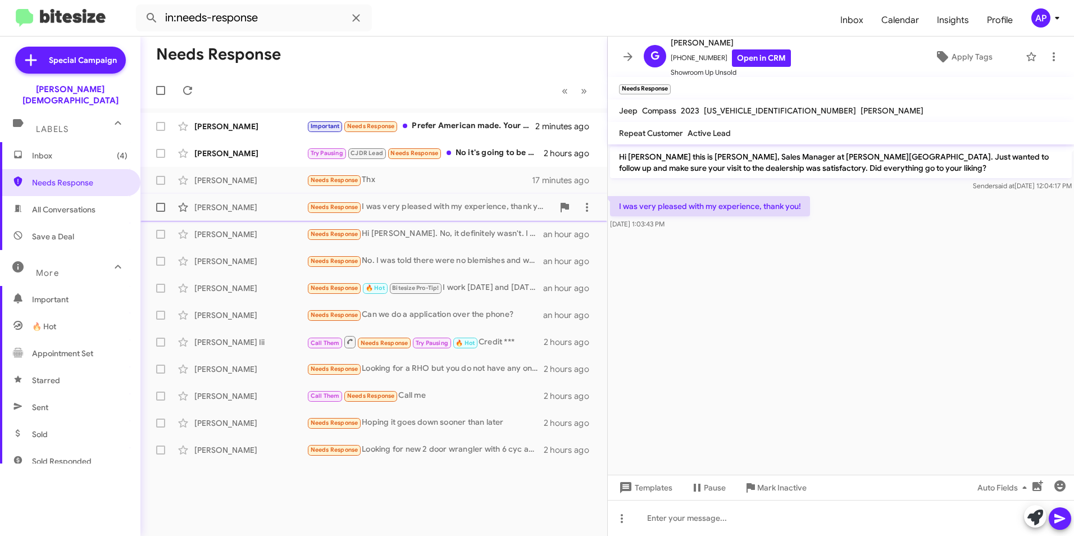
click at [215, 204] on div "[PERSON_NAME]" at bounding box center [250, 207] width 112 height 11
click at [41, 402] on span "Sent" at bounding box center [40, 407] width 16 height 11
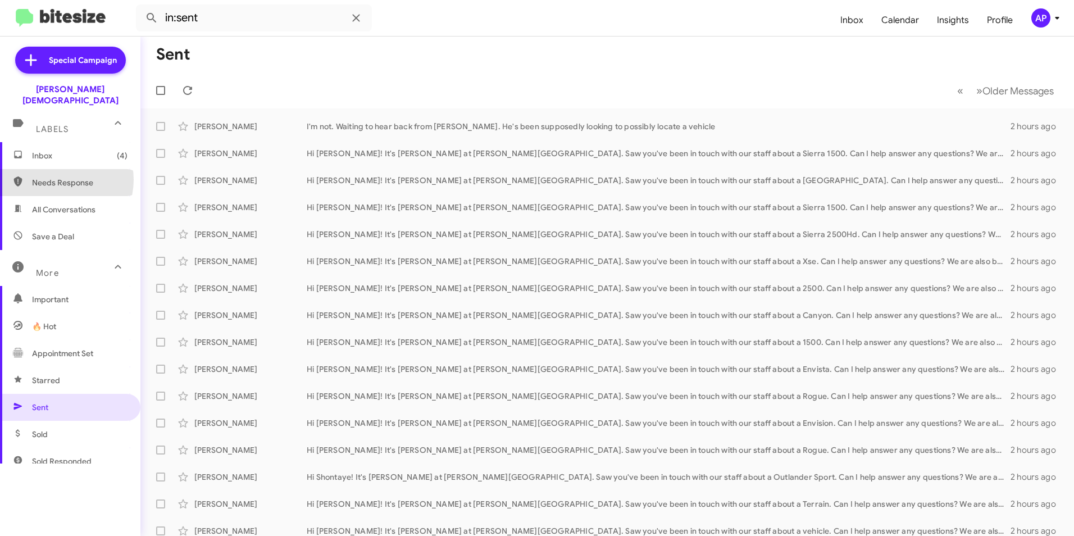
drag, startPoint x: 58, startPoint y: 168, endPoint x: 66, endPoint y: 167, distance: 8.0
click at [60, 177] on span "Needs Response" at bounding box center [79, 182] width 95 height 11
type input "in:needs-response"
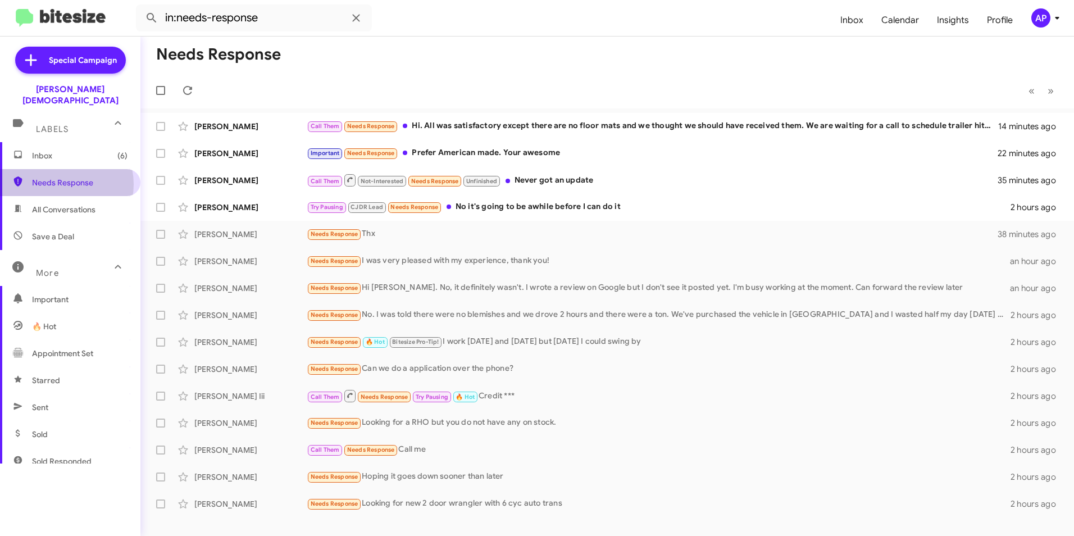
click at [61, 177] on span "Needs Response" at bounding box center [79, 182] width 95 height 11
click at [208, 121] on div "[PERSON_NAME]" at bounding box center [250, 126] width 112 height 11
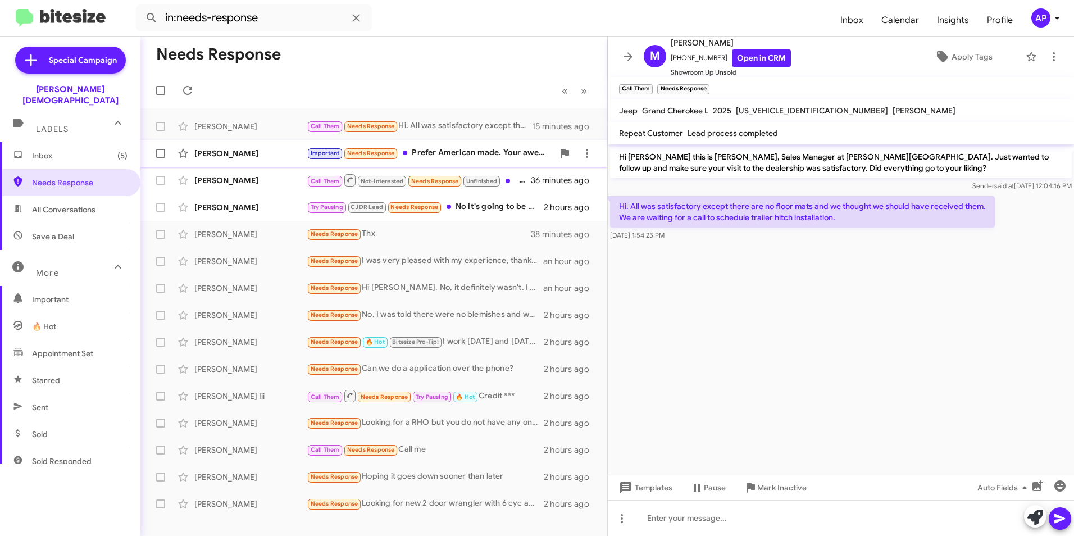
click at [210, 152] on div "[PERSON_NAME]" at bounding box center [250, 153] width 112 height 11
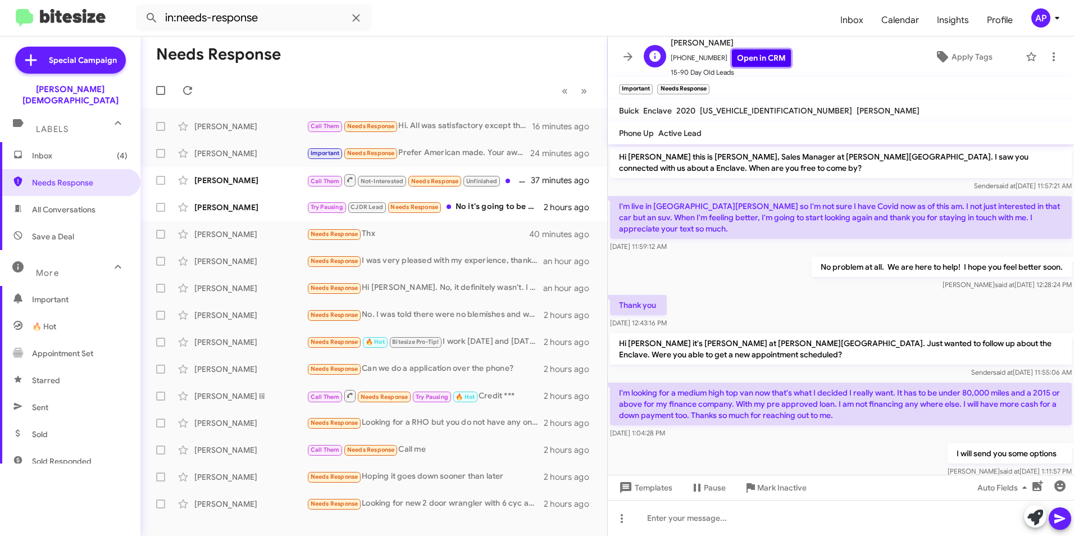
click at [752, 62] on link "Open in CRM" at bounding box center [761, 57] width 59 height 17
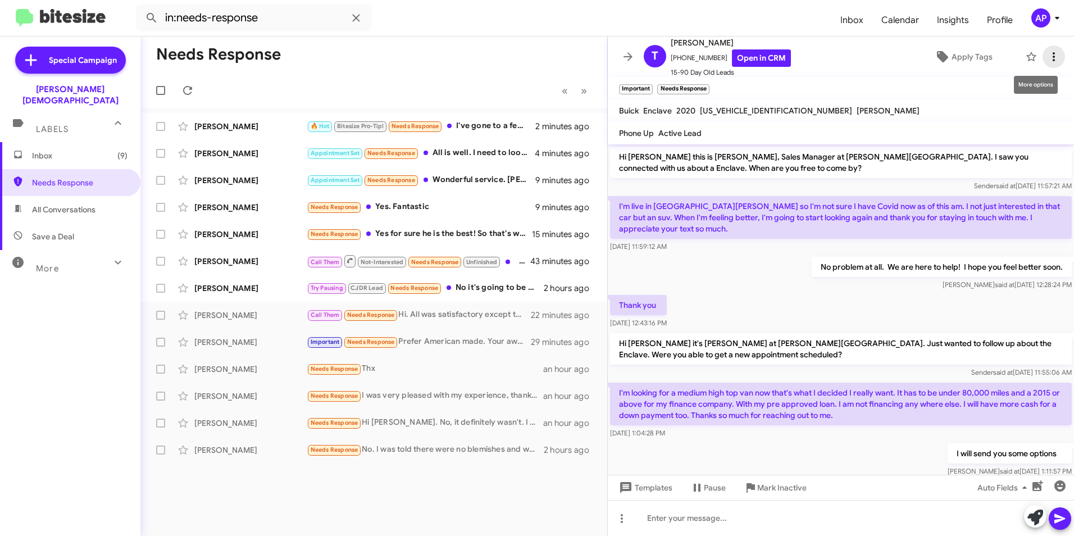
click at [1047, 53] on icon at bounding box center [1053, 56] width 13 height 13
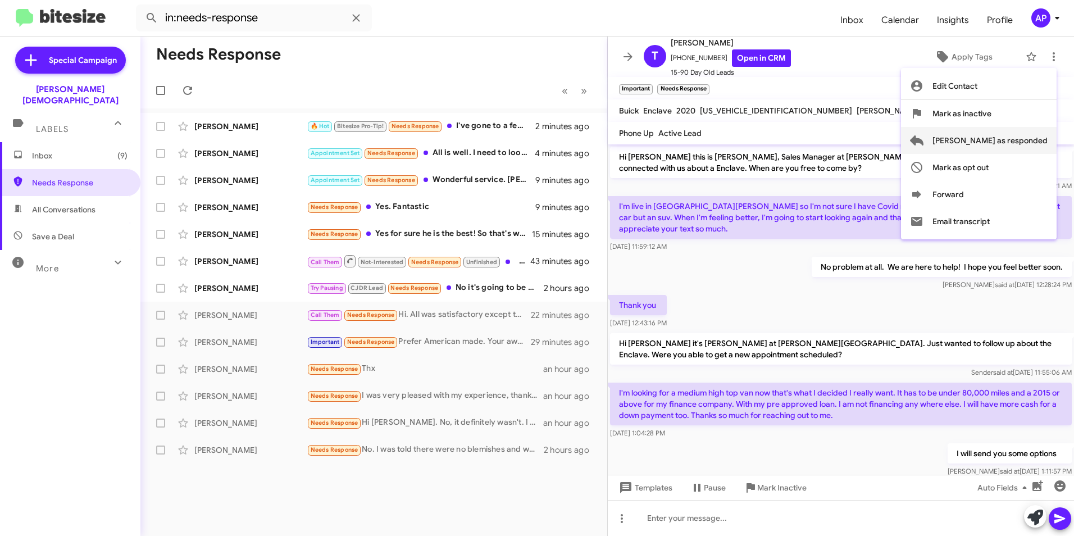
click at [1016, 137] on span "[PERSON_NAME] as responded" at bounding box center [989, 140] width 115 height 27
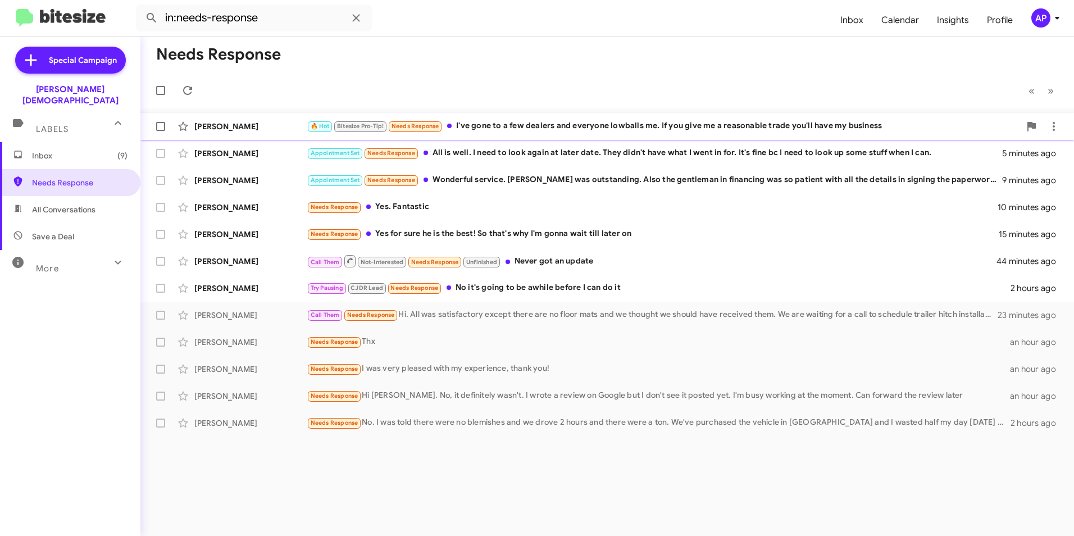
click at [208, 126] on div "[PERSON_NAME]" at bounding box center [250, 126] width 112 height 11
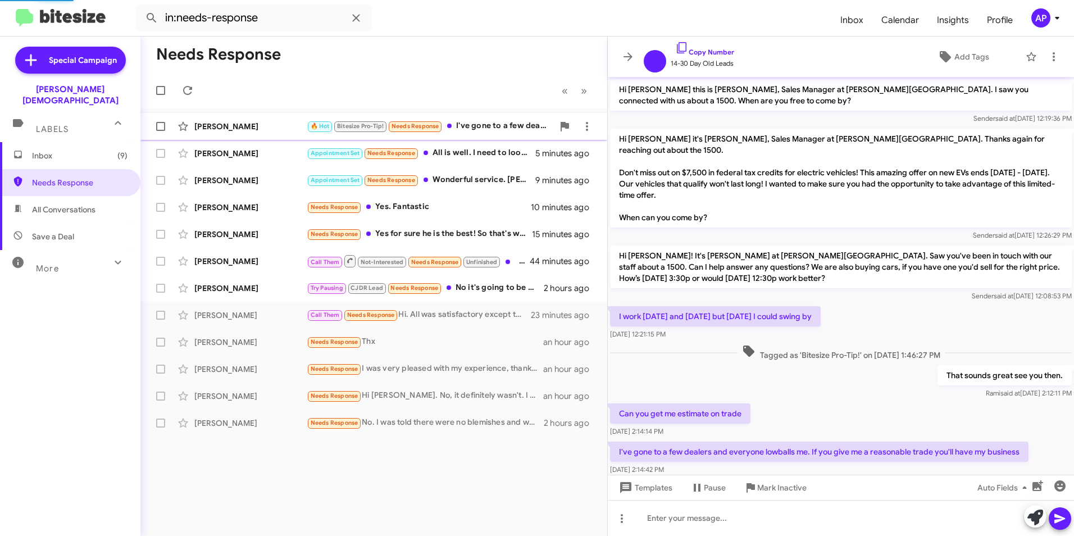
scroll to position [14, 0]
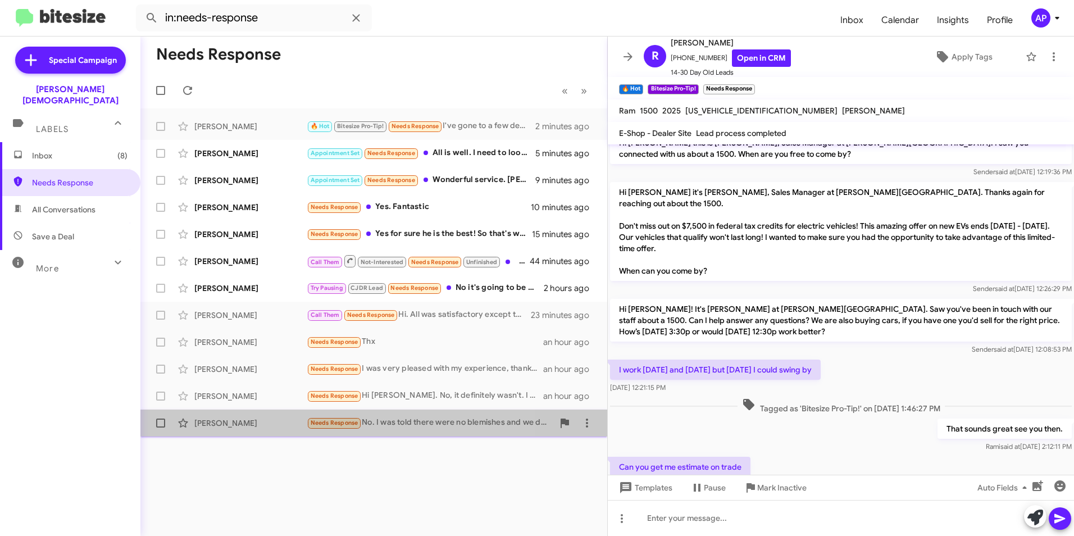
click at [215, 420] on div "[PERSON_NAME]" at bounding box center [250, 422] width 112 height 11
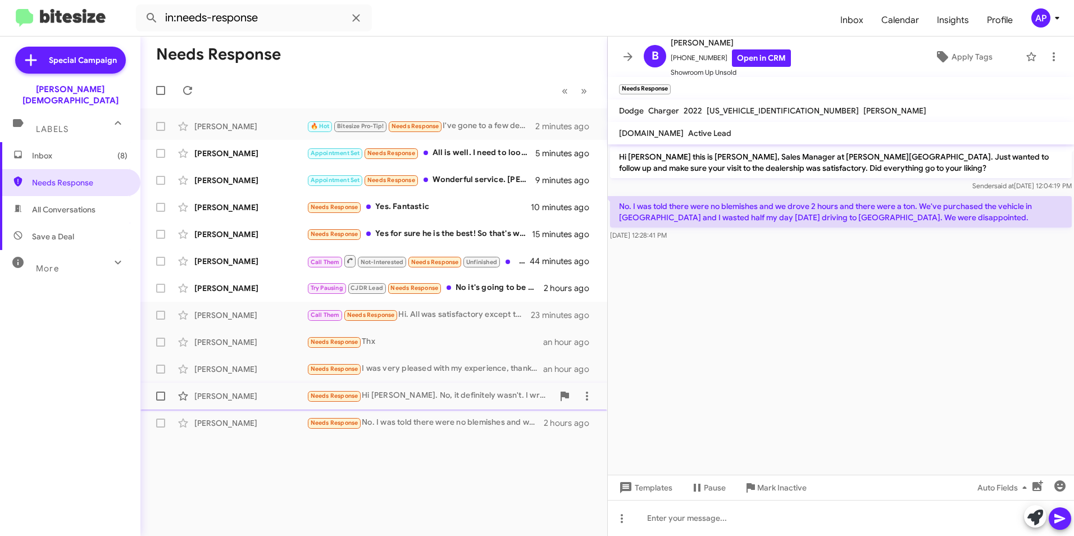
click at [236, 395] on div "[PERSON_NAME]" at bounding box center [250, 395] width 112 height 11
click at [211, 369] on div "[PERSON_NAME]" at bounding box center [250, 368] width 112 height 11
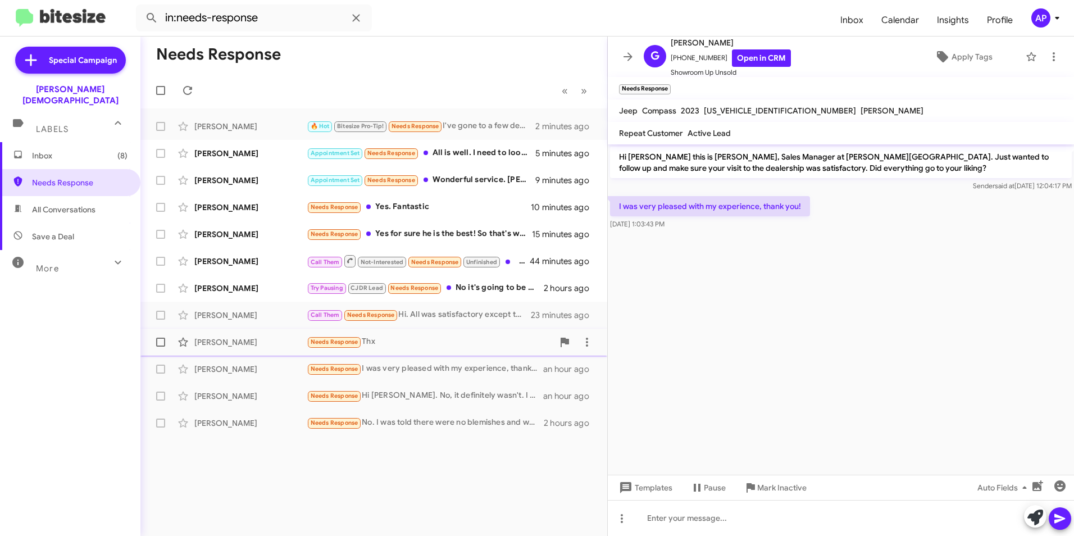
click at [218, 341] on div "[PERSON_NAME]" at bounding box center [250, 341] width 112 height 11
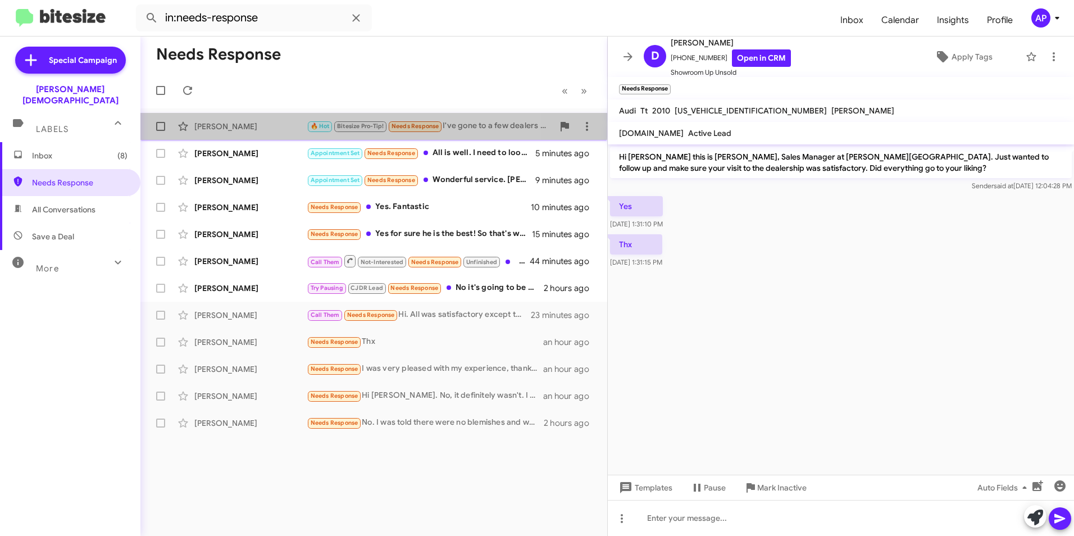
click at [218, 117] on div "Ross Laurel 🔥 Hot Bitesize Pro-Tip! Needs Response I've gone to a few dealers a…" at bounding box center [373, 126] width 449 height 22
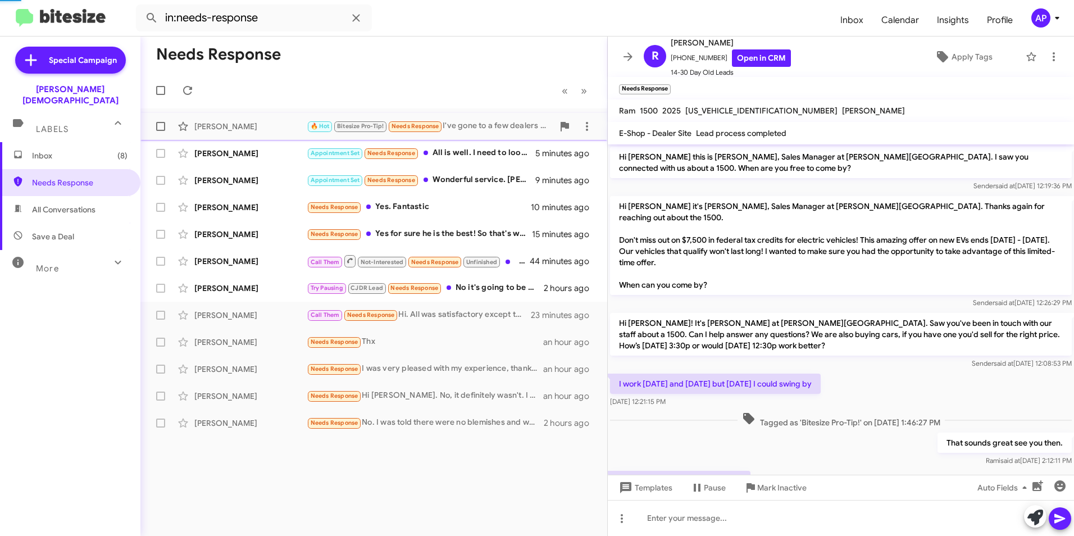
scroll to position [81, 0]
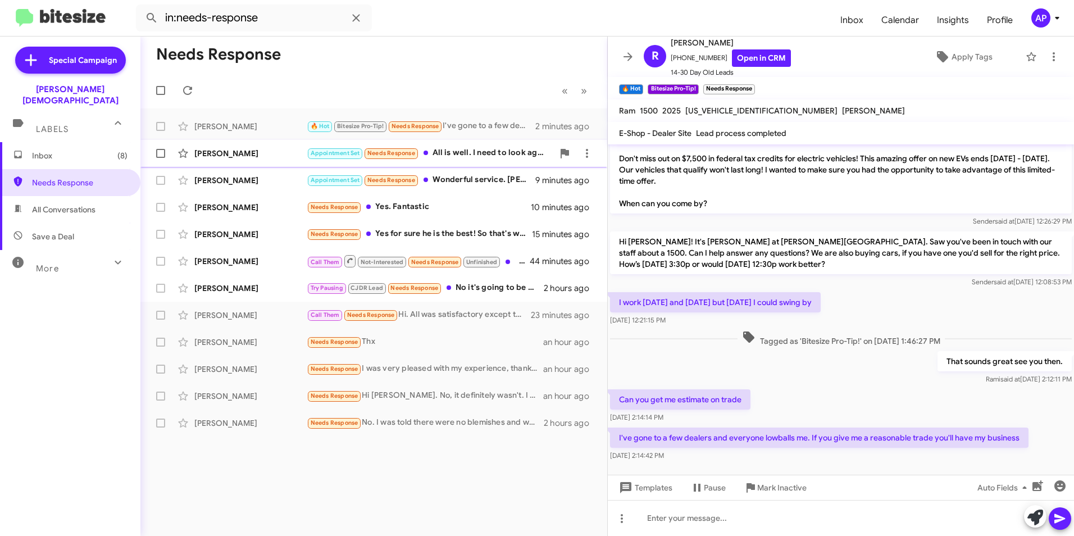
click at [210, 151] on div "[PERSON_NAME]" at bounding box center [250, 153] width 112 height 11
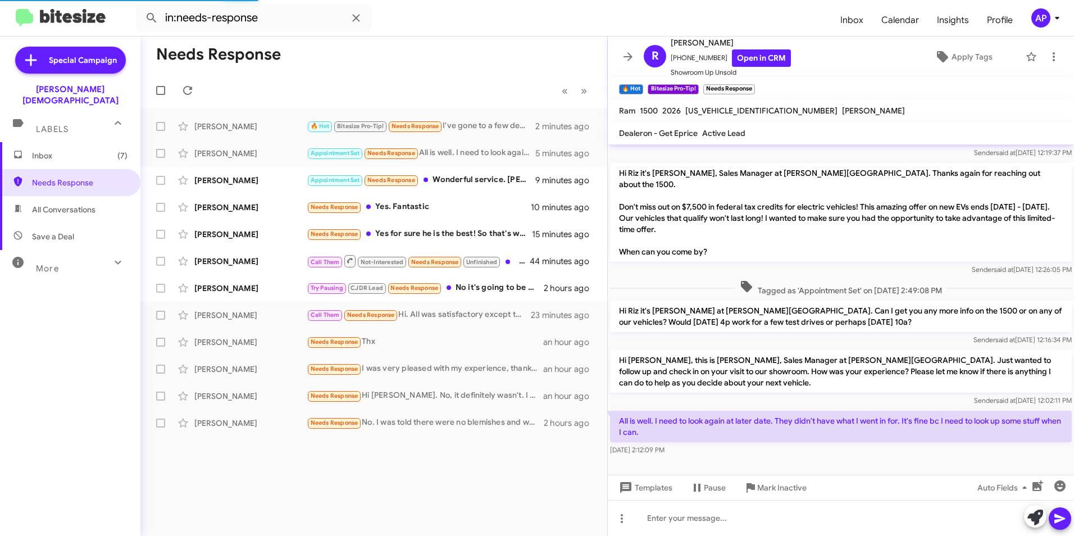
scroll to position [78, 0]
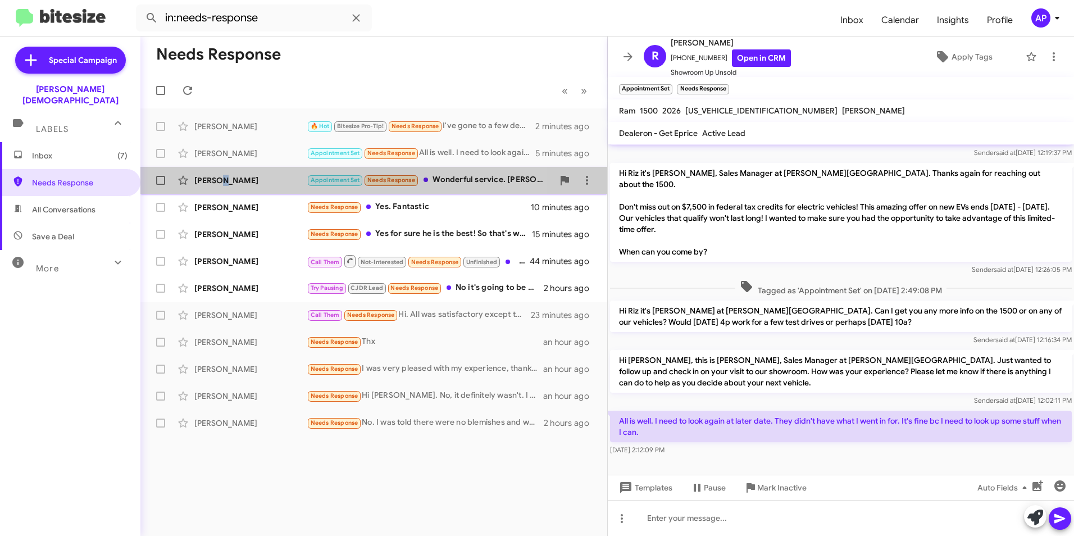
click at [222, 179] on div "[PERSON_NAME]" at bounding box center [250, 180] width 112 height 11
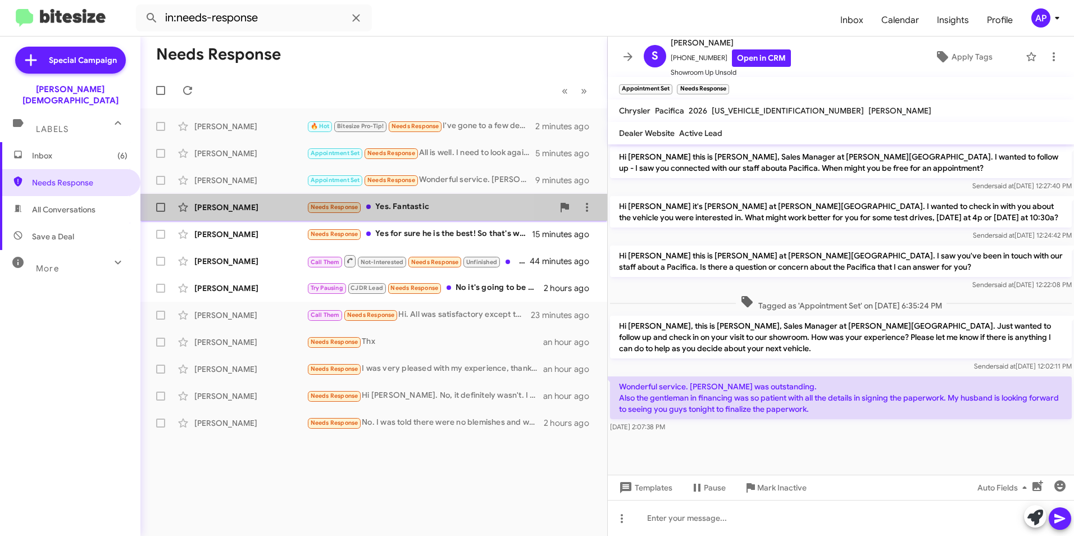
click at [214, 205] on div "[PERSON_NAME]" at bounding box center [250, 207] width 112 height 11
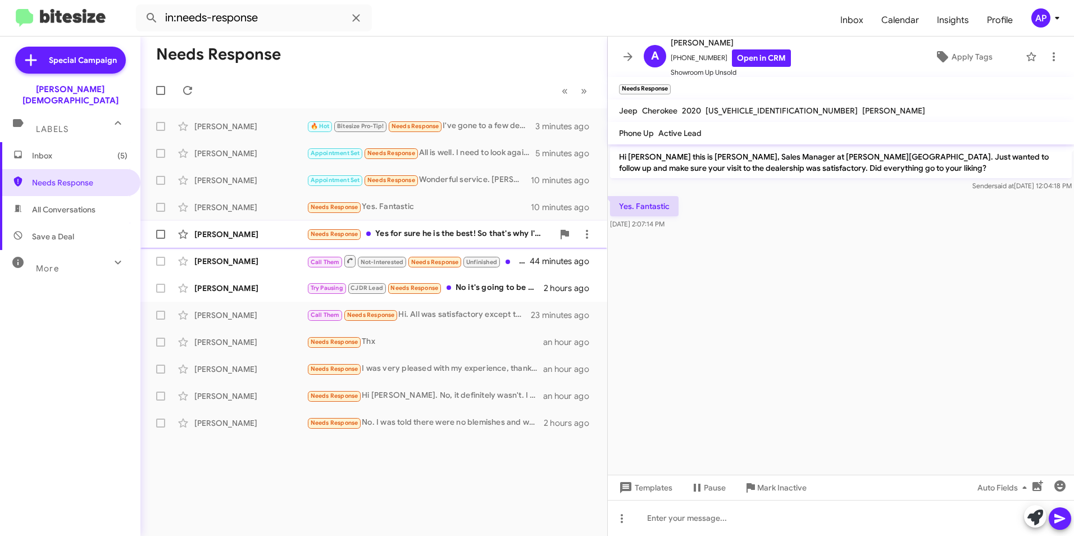
click at [208, 228] on div "Alexa Russo Needs Response Yes for sure he is the best! So that's why I'm gonna…" at bounding box center [373, 234] width 449 height 22
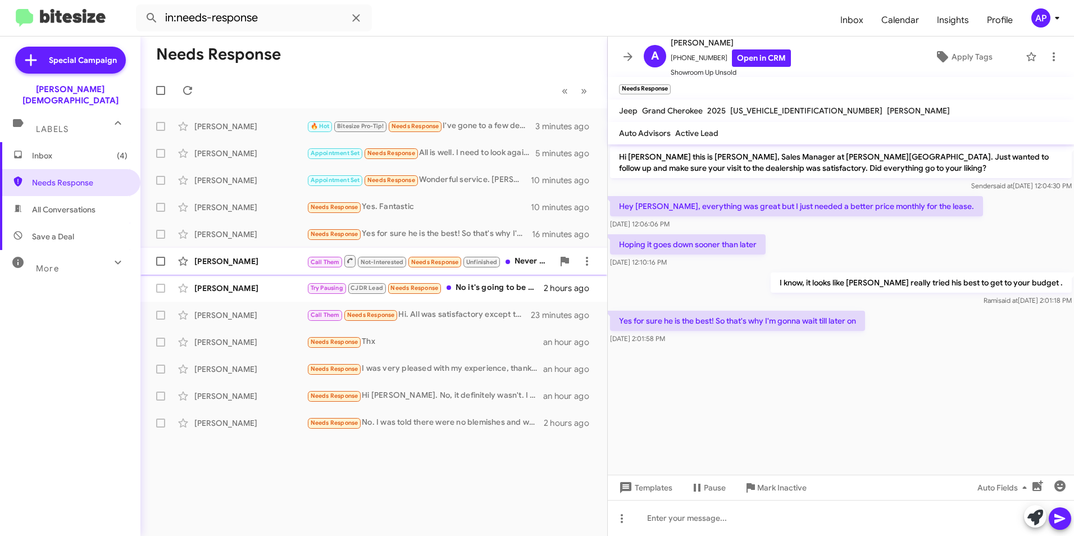
click at [227, 258] on div "[PERSON_NAME]" at bounding box center [250, 261] width 112 height 11
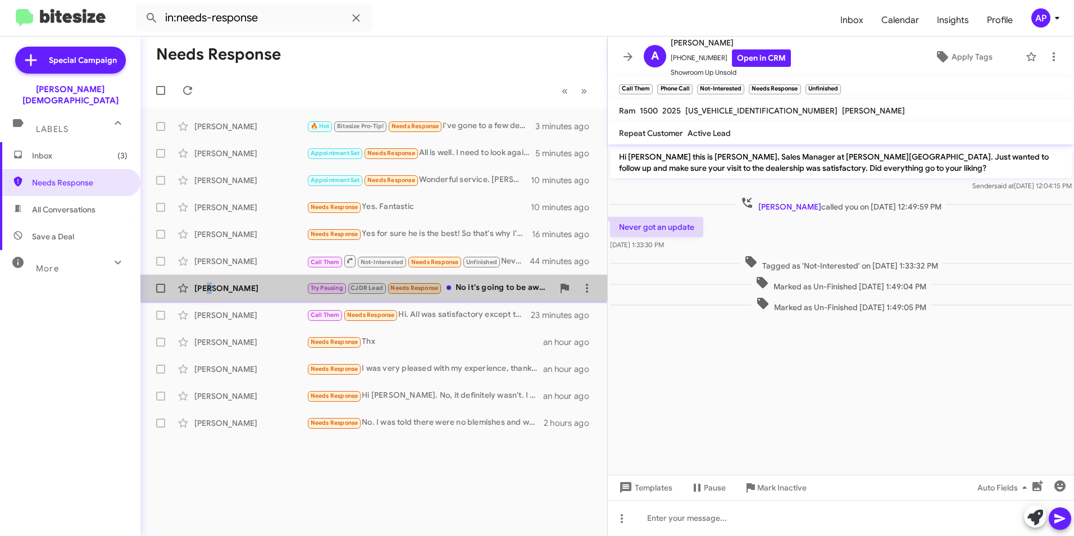
click at [212, 283] on div "[PERSON_NAME]" at bounding box center [250, 287] width 112 height 11
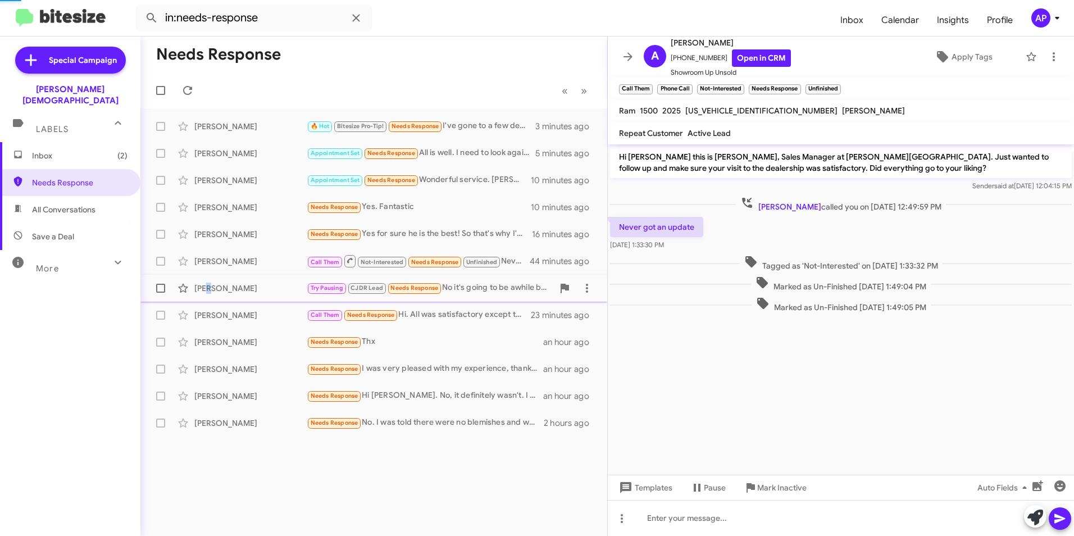
scroll to position [38, 0]
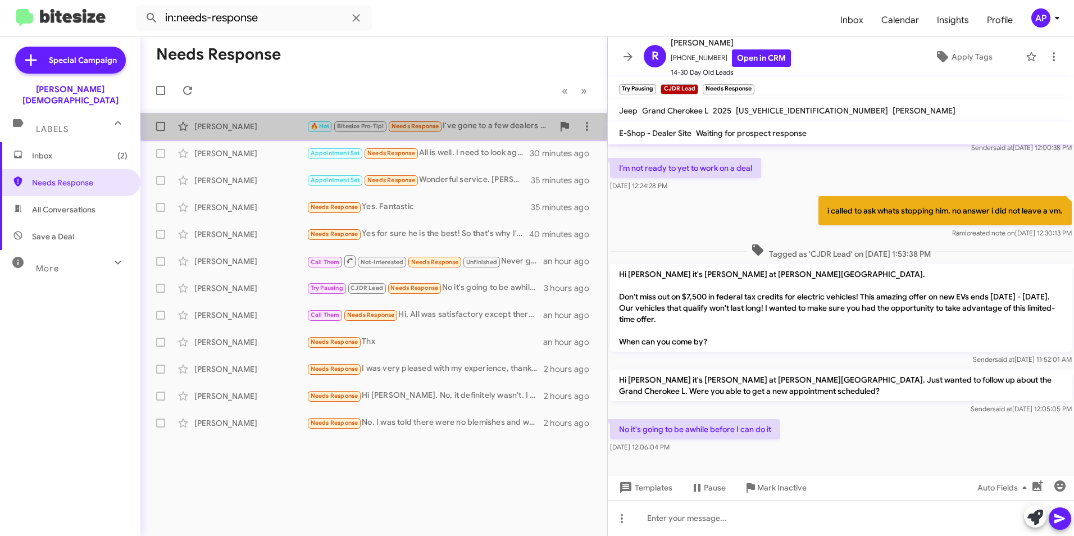
click at [220, 125] on div "[PERSON_NAME]" at bounding box center [250, 126] width 112 height 11
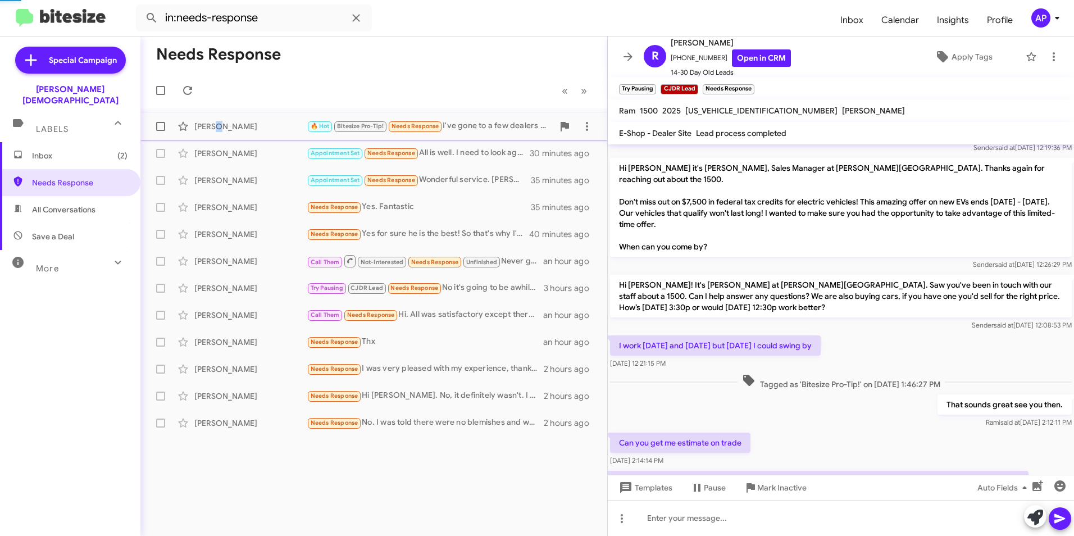
scroll to position [122, 0]
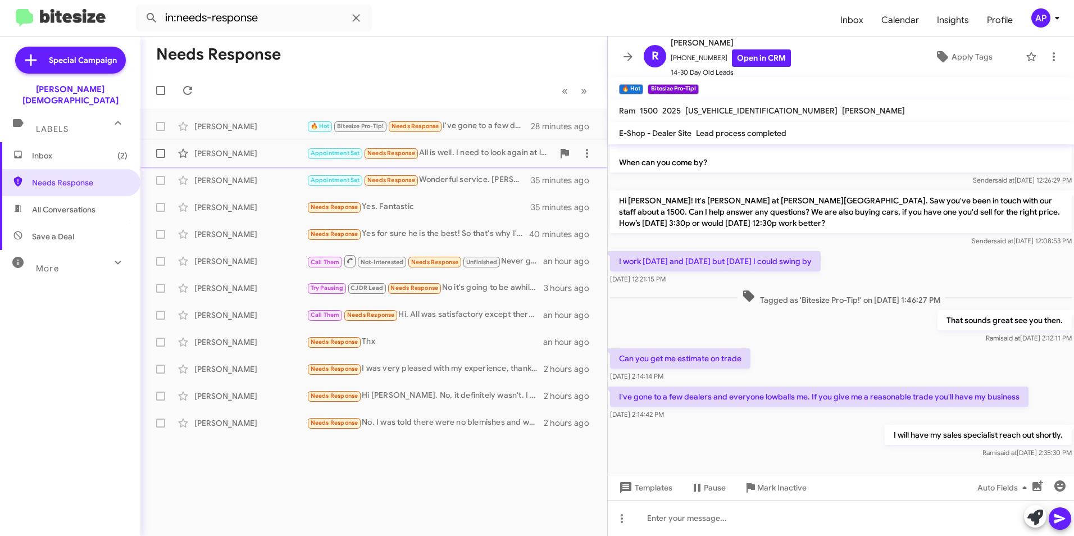
click at [202, 152] on div "[PERSON_NAME]" at bounding box center [250, 153] width 112 height 11
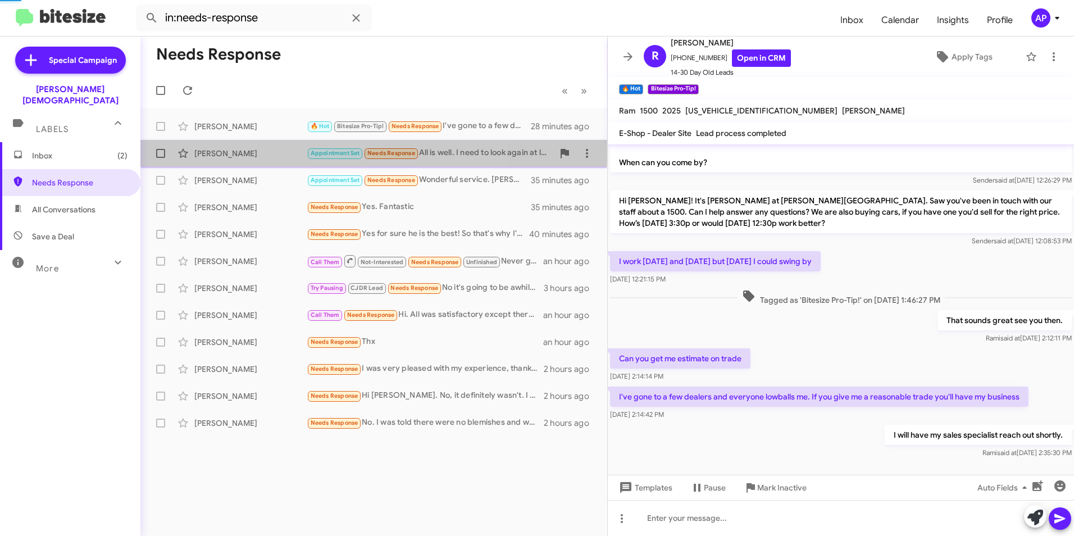
scroll to position [119, 0]
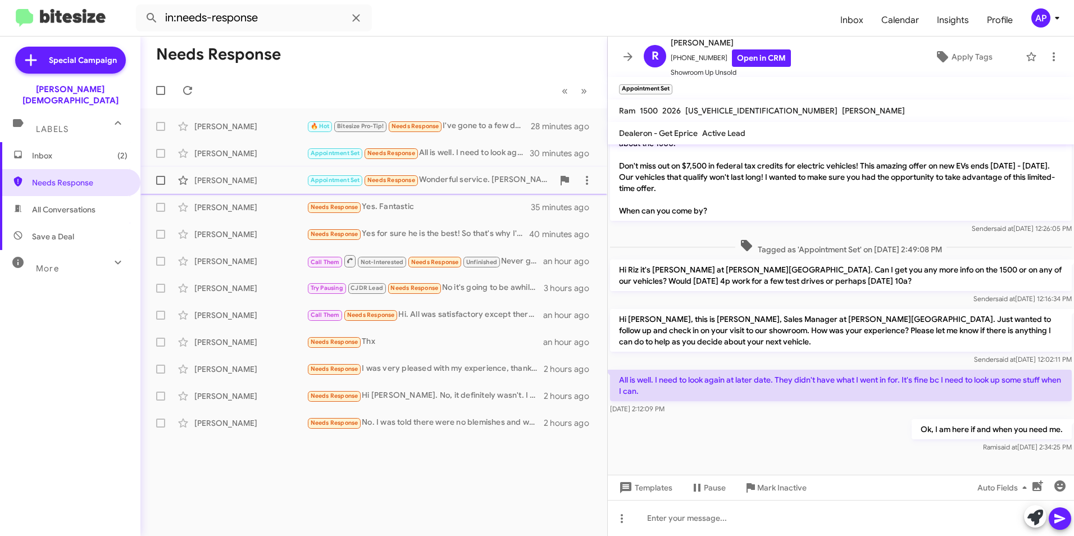
click at [206, 179] on div "[PERSON_NAME]" at bounding box center [250, 180] width 112 height 11
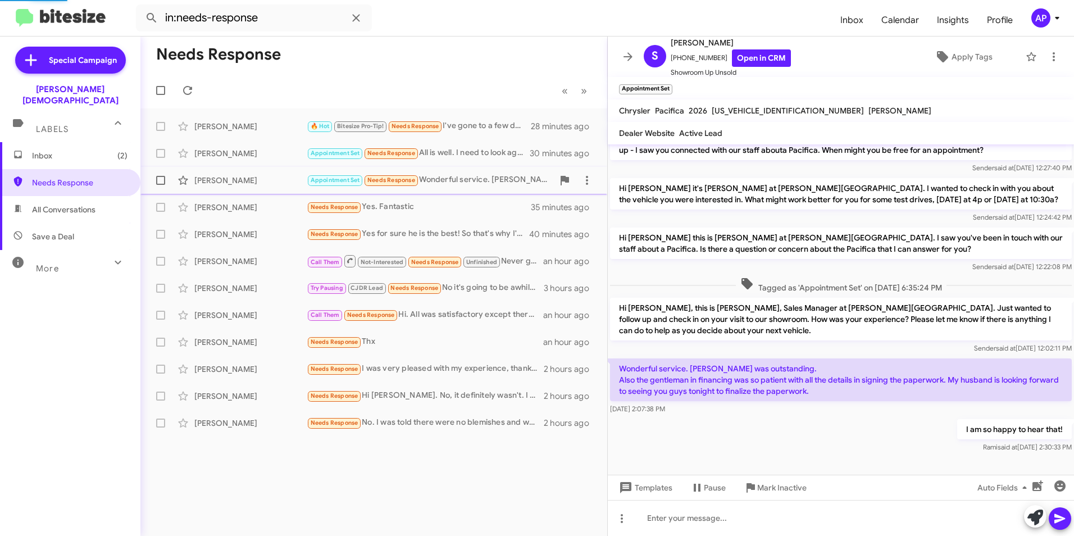
scroll to position [18, 0]
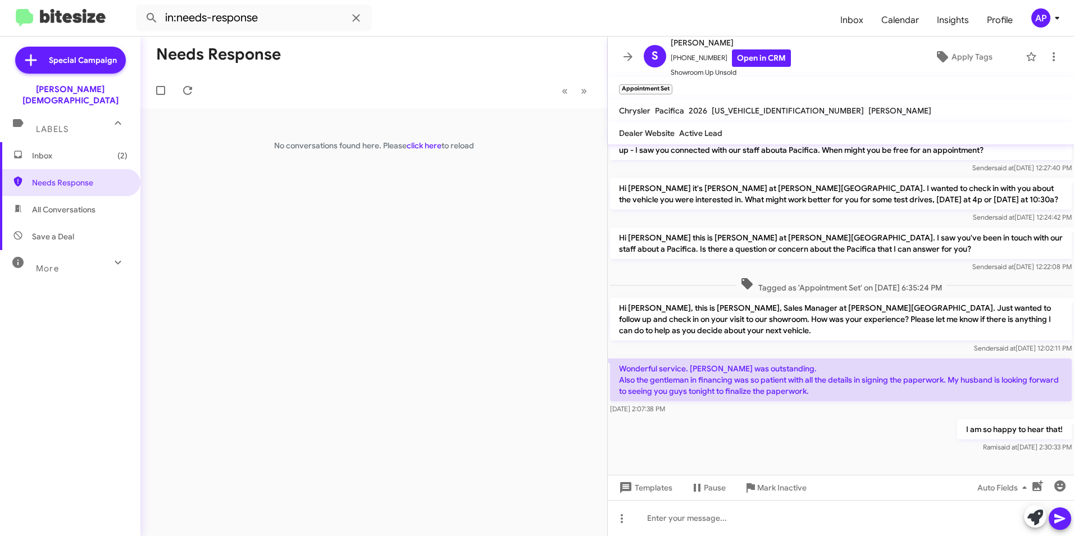
click at [276, 227] on div "Needs Response « Previous » Next No conversations found here. Please click here…" at bounding box center [373, 286] width 467 height 499
click at [70, 177] on span "Needs Response" at bounding box center [79, 182] width 95 height 11
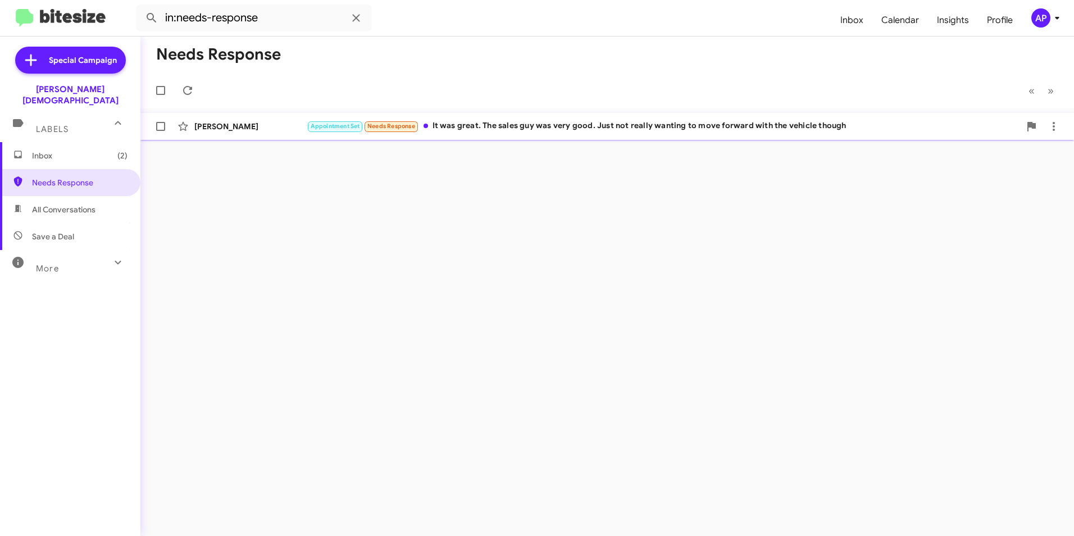
click at [208, 127] on div "Randy Cater" at bounding box center [250, 126] width 112 height 11
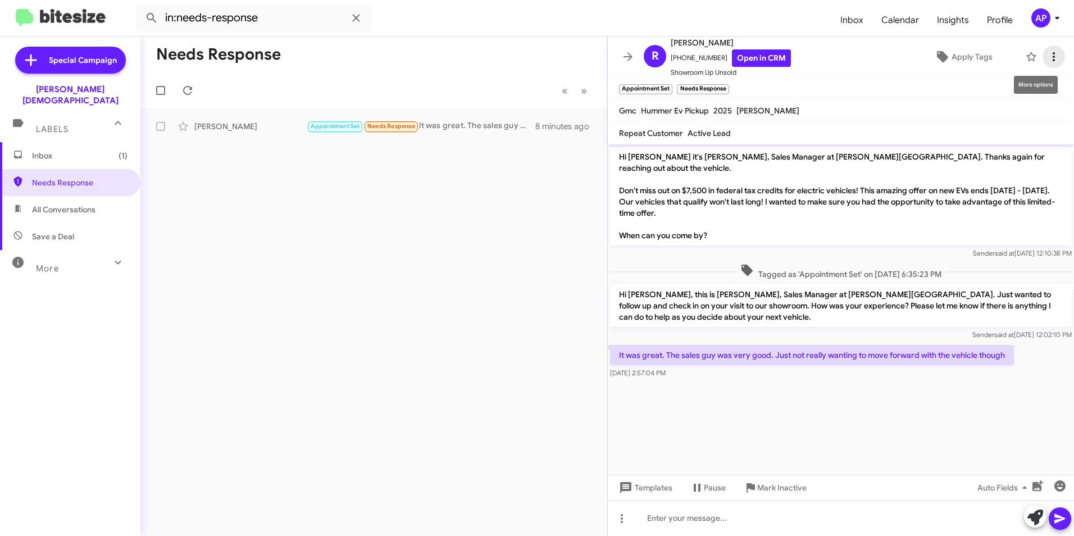
click at [1048, 56] on icon at bounding box center [1053, 56] width 13 height 13
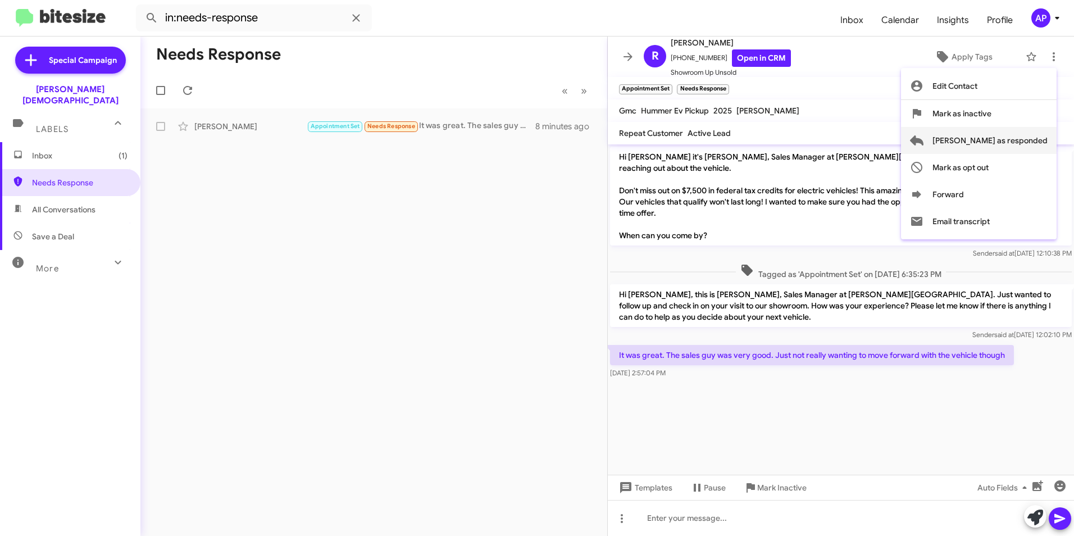
click at [1018, 138] on span "[PERSON_NAME] as responded" at bounding box center [989, 140] width 115 height 27
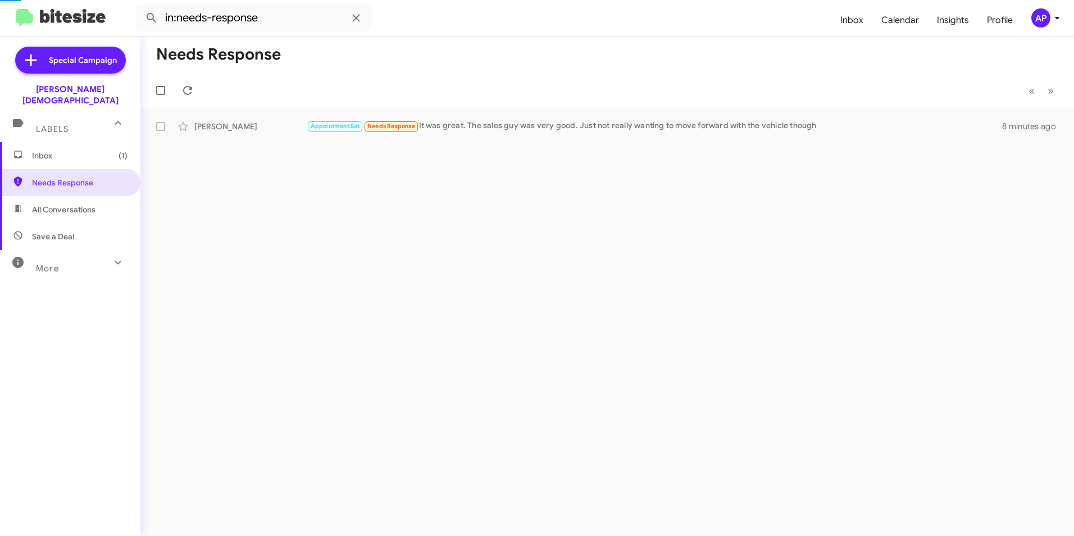
click at [462, 258] on div "Needs Response « Previous » Next Randy Cater Appointment Set Needs Response It …" at bounding box center [606, 286] width 933 height 499
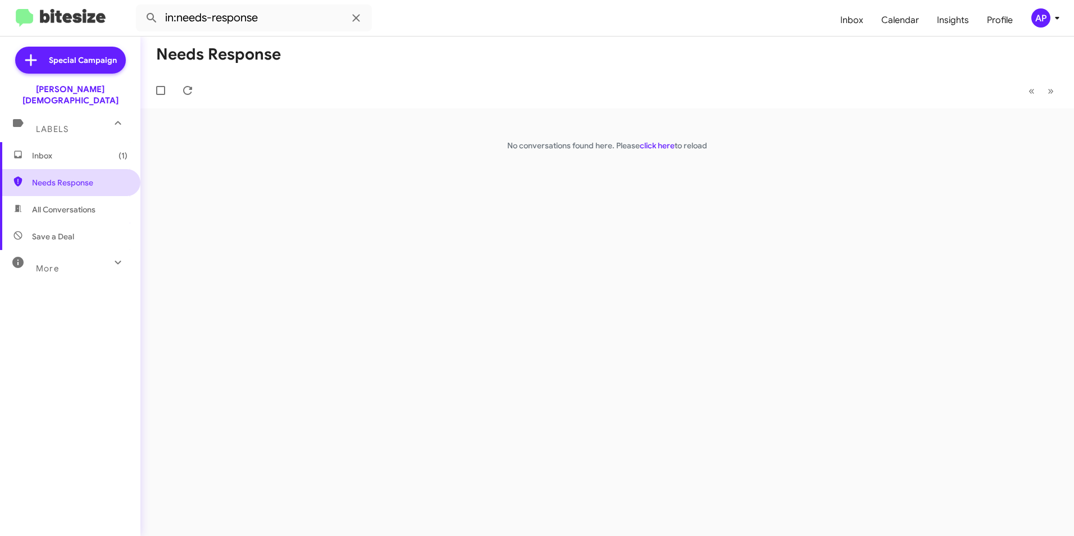
click at [53, 177] on span "Needs Response" at bounding box center [79, 182] width 95 height 11
click at [54, 177] on span "Needs Response" at bounding box center [79, 182] width 95 height 11
drag, startPoint x: 458, startPoint y: 185, endPoint x: 295, endPoint y: 194, distance: 163.1
click at [455, 187] on div "Needs Response « Previous » Next No conversations found here. Please click here…" at bounding box center [606, 286] width 933 height 499
click at [85, 177] on span "Needs Response" at bounding box center [79, 182] width 95 height 11
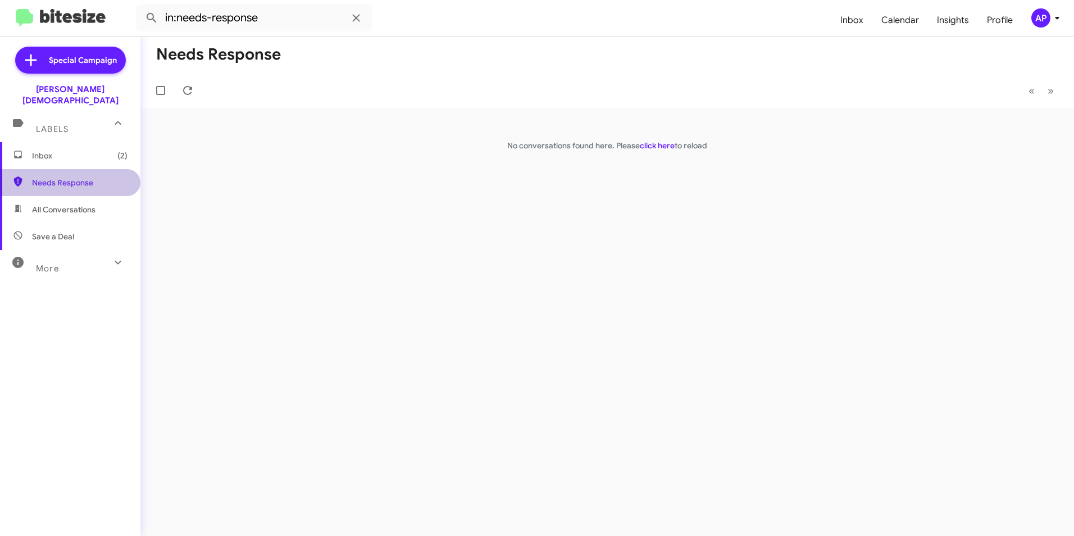
click at [85, 177] on span "Needs Response" at bounding box center [79, 182] width 95 height 11
drag, startPoint x: 349, startPoint y: 211, endPoint x: 340, endPoint y: 213, distance: 9.4
click at [349, 211] on div "Needs Response « Previous » Next No conversations found here. Please click here…" at bounding box center [606, 286] width 933 height 499
drag, startPoint x: 59, startPoint y: 199, endPoint x: 115, endPoint y: 188, distance: 57.4
click at [60, 204] on span "All Conversations" at bounding box center [63, 209] width 63 height 11
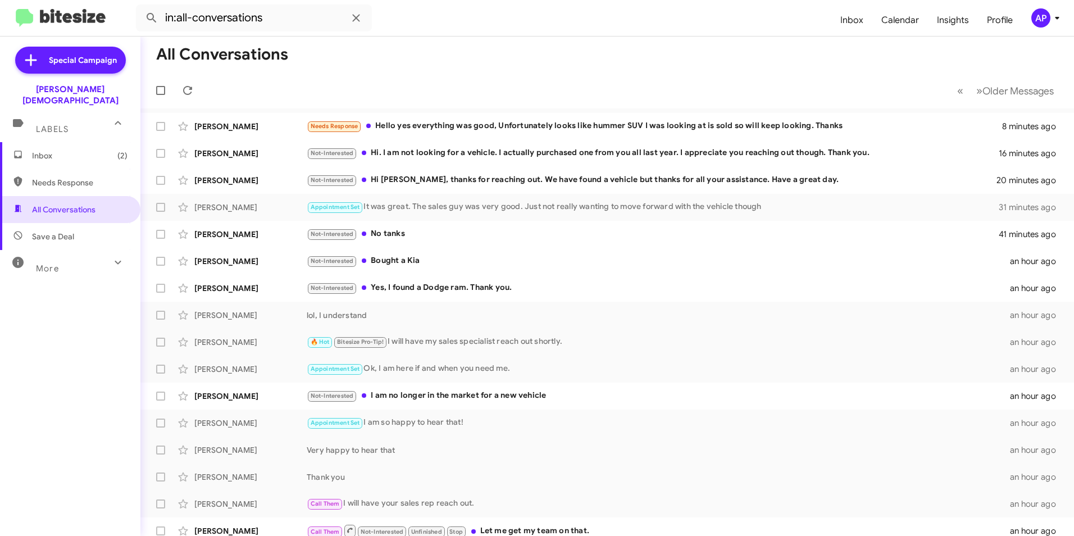
click at [53, 177] on span "Needs Response" at bounding box center [70, 182] width 140 height 27
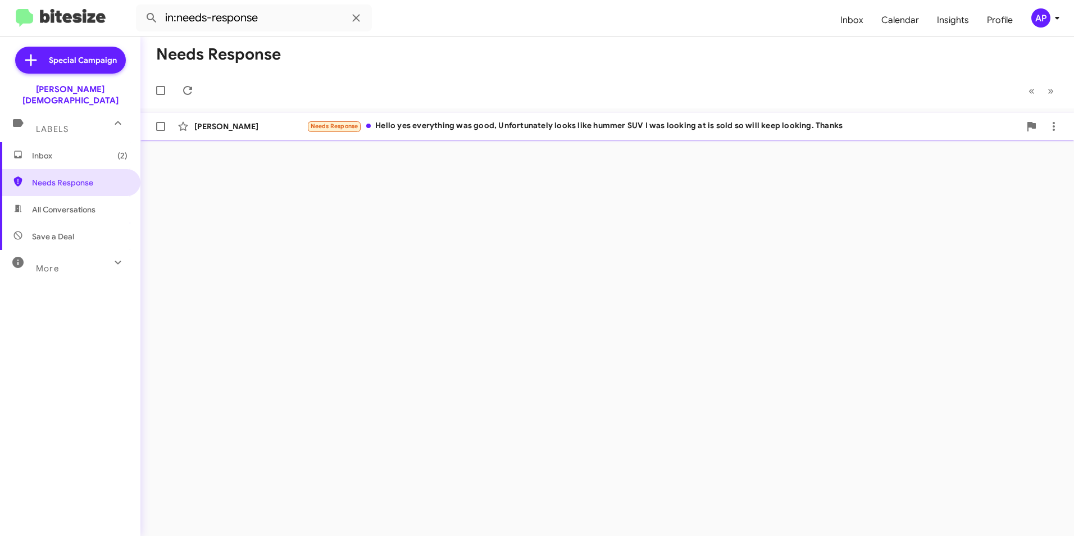
click at [240, 127] on div "Julie Foxenberger" at bounding box center [250, 126] width 112 height 11
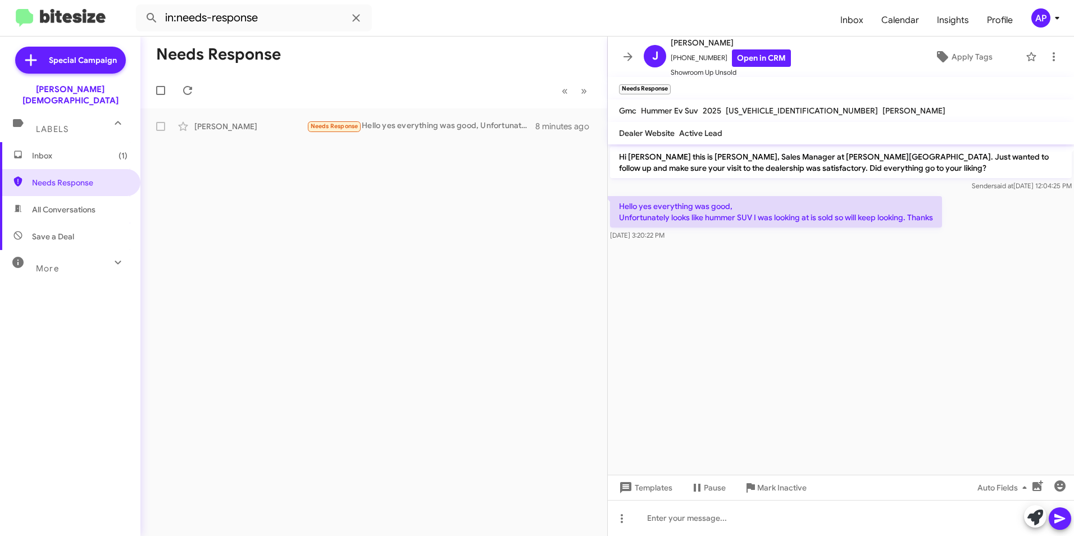
drag, startPoint x: 382, startPoint y: 238, endPoint x: 259, endPoint y: 221, distance: 123.5
click at [382, 238] on div "Needs Response « Previous » Next Julie Foxenberger Needs Response Hello yes eve…" at bounding box center [373, 286] width 467 height 499
click at [1047, 53] on icon at bounding box center [1053, 56] width 13 height 13
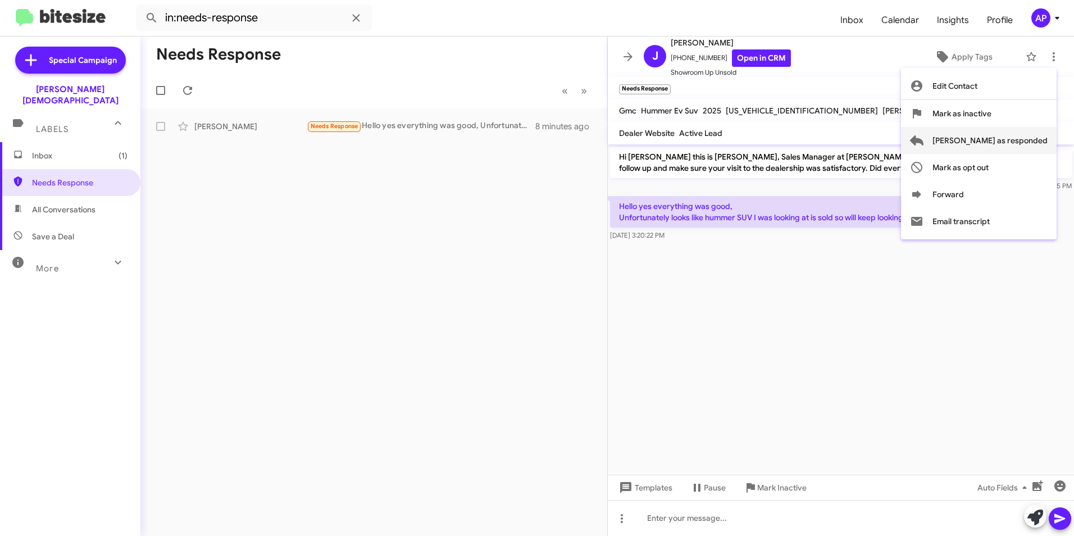
click at [1003, 135] on span "[PERSON_NAME] as responded" at bounding box center [989, 140] width 115 height 27
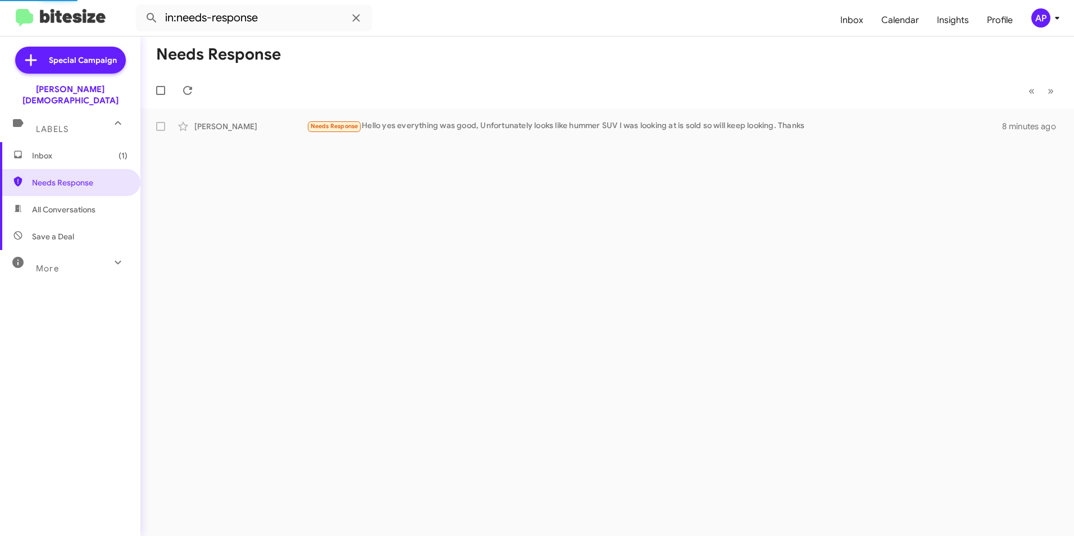
click at [345, 199] on div "Needs Response « Previous » Next Julie Foxenberger Needs Response Hello yes eve…" at bounding box center [606, 286] width 933 height 499
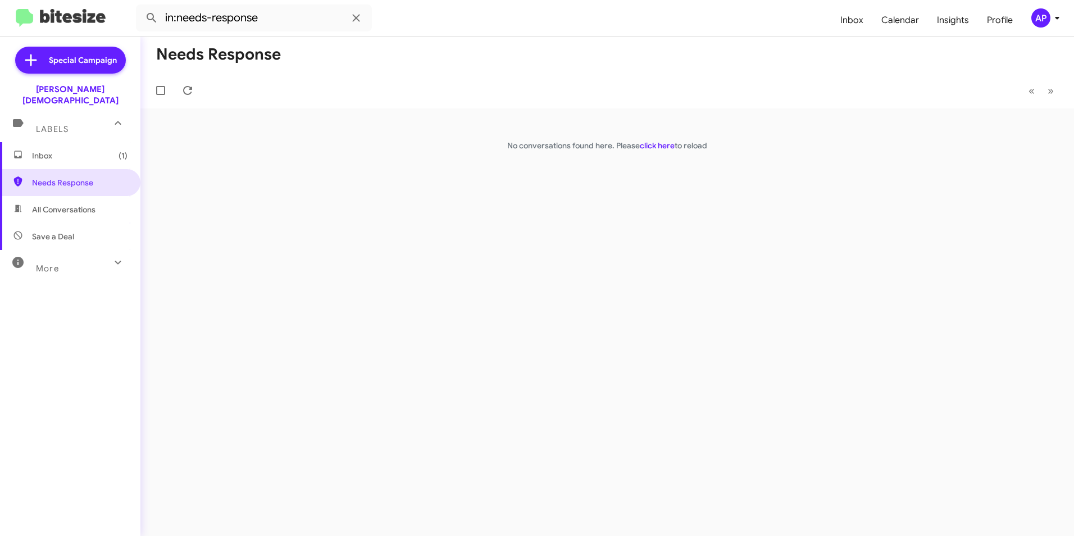
click at [70, 204] on span "All Conversations" at bounding box center [63, 209] width 63 height 11
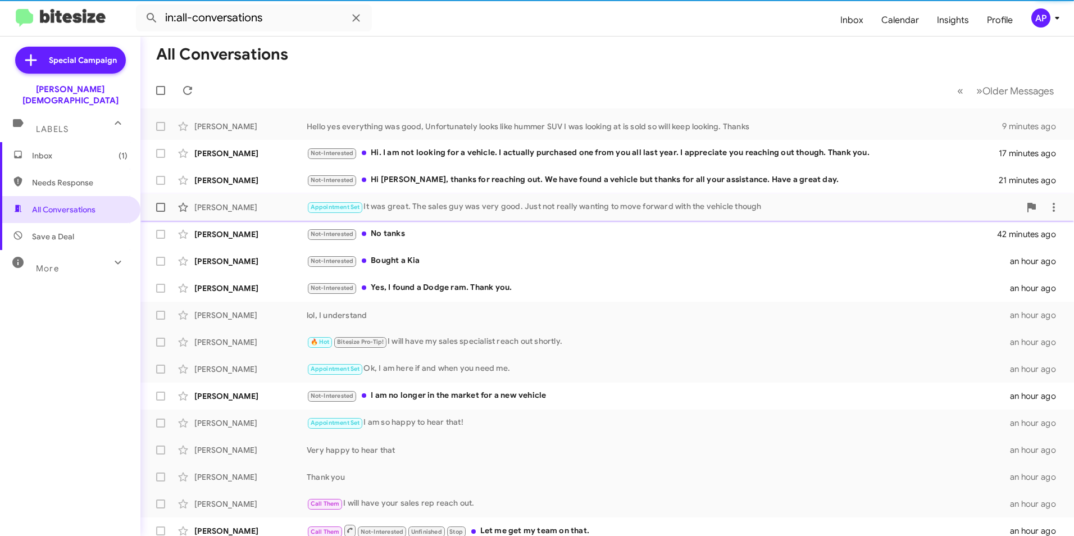
click at [382, 203] on div "Appointment Set It was great. The sales guy was very good. Just not really want…" at bounding box center [663, 206] width 713 height 13
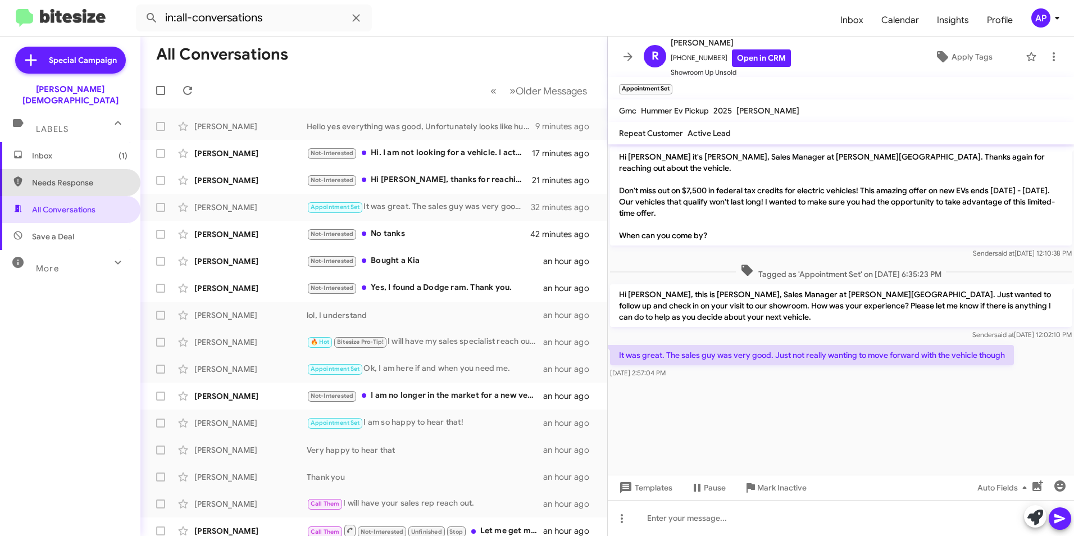
click at [73, 177] on span "Needs Response" at bounding box center [79, 182] width 95 height 11
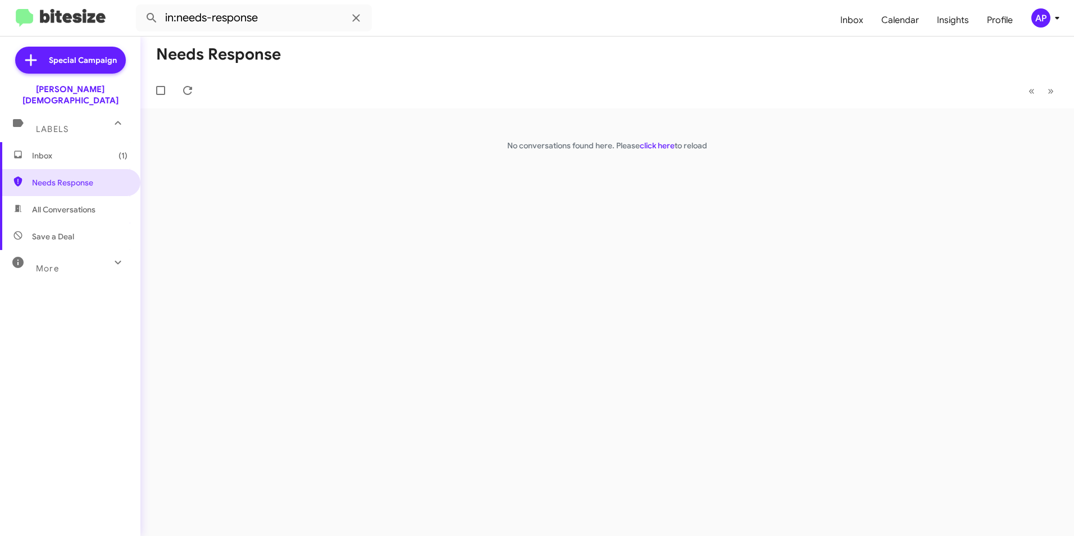
click at [599, 326] on div "Needs Response « Previous » Next No conversations found here. Please click here…" at bounding box center [606, 286] width 933 height 499
click at [240, 238] on div "Needs Response « Previous » Next No conversations found here. Please click here…" at bounding box center [606, 286] width 933 height 499
drag, startPoint x: 86, startPoint y: 198, endPoint x: 135, endPoint y: 199, distance: 48.3
click at [87, 204] on span "All Conversations" at bounding box center [63, 209] width 63 height 11
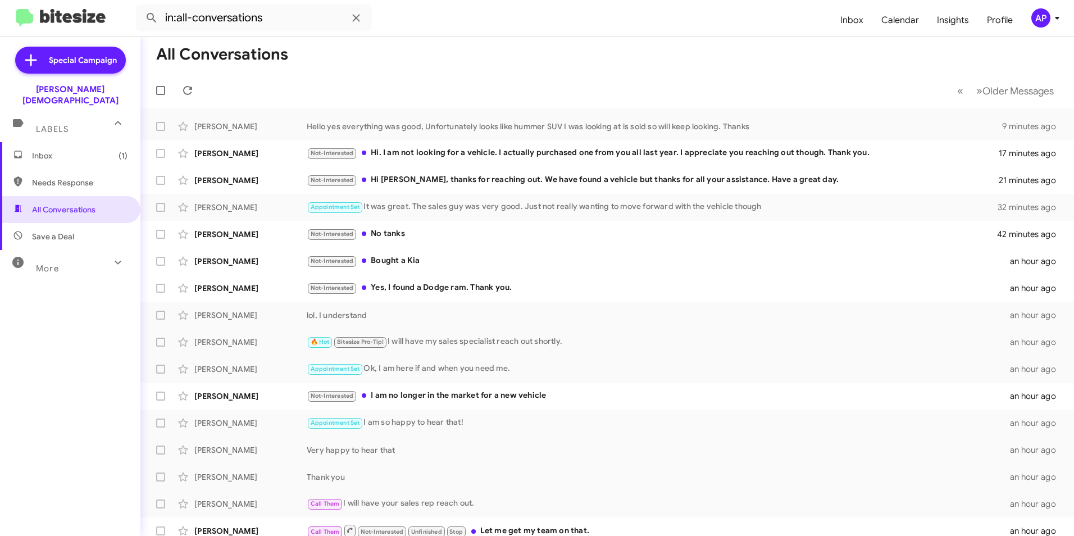
click at [66, 254] on div "More" at bounding box center [59, 263] width 100 height 21
click at [78, 169] on span "Needs Response" at bounding box center [70, 182] width 140 height 27
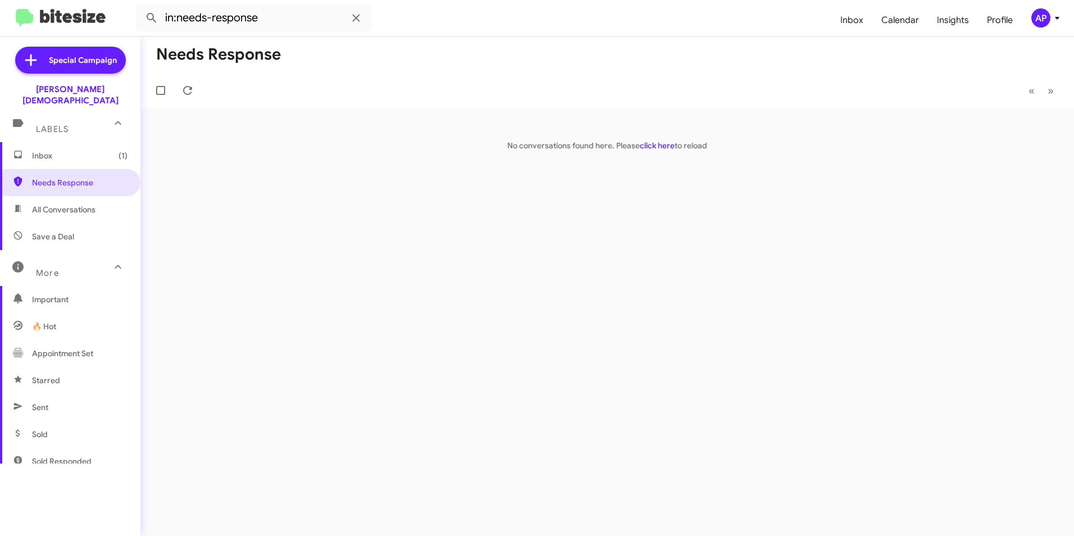
click at [71, 196] on span "All Conversations" at bounding box center [70, 209] width 140 height 27
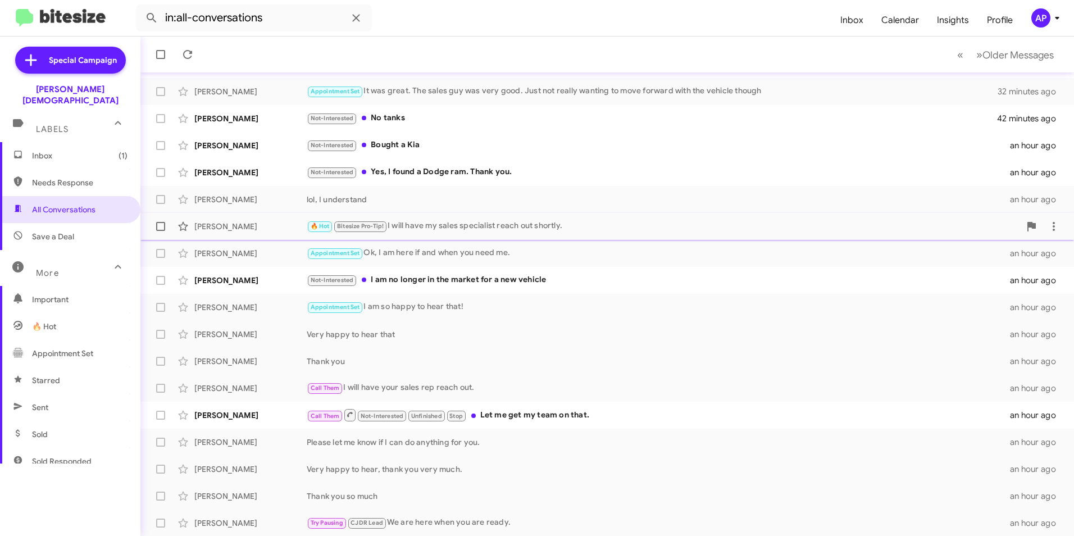
scroll to position [116, 0]
click at [236, 416] on div "[PERSON_NAME]" at bounding box center [250, 414] width 112 height 11
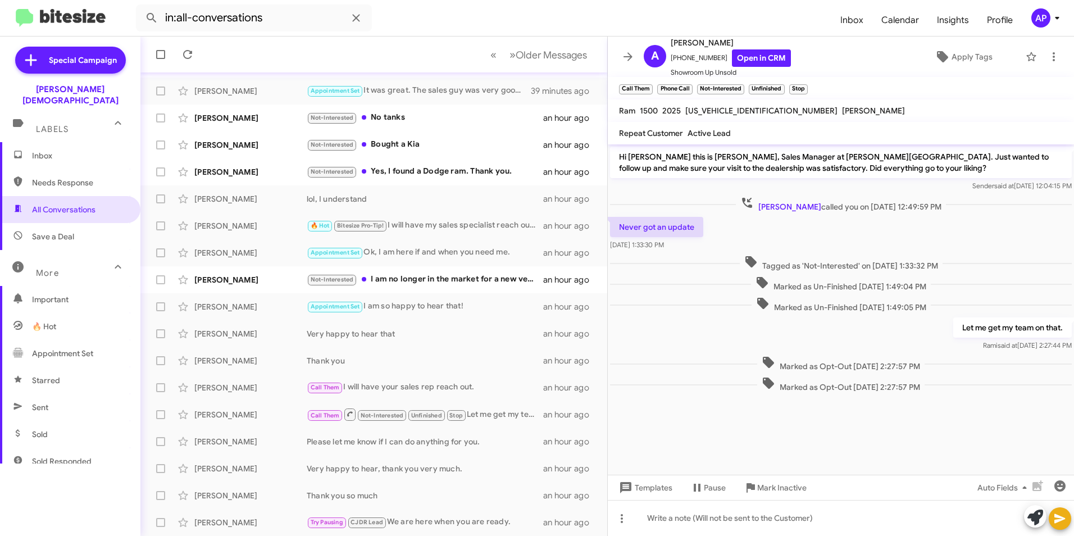
click at [52, 177] on span "Needs Response" at bounding box center [79, 182] width 95 height 11
type input "in:needs-response"
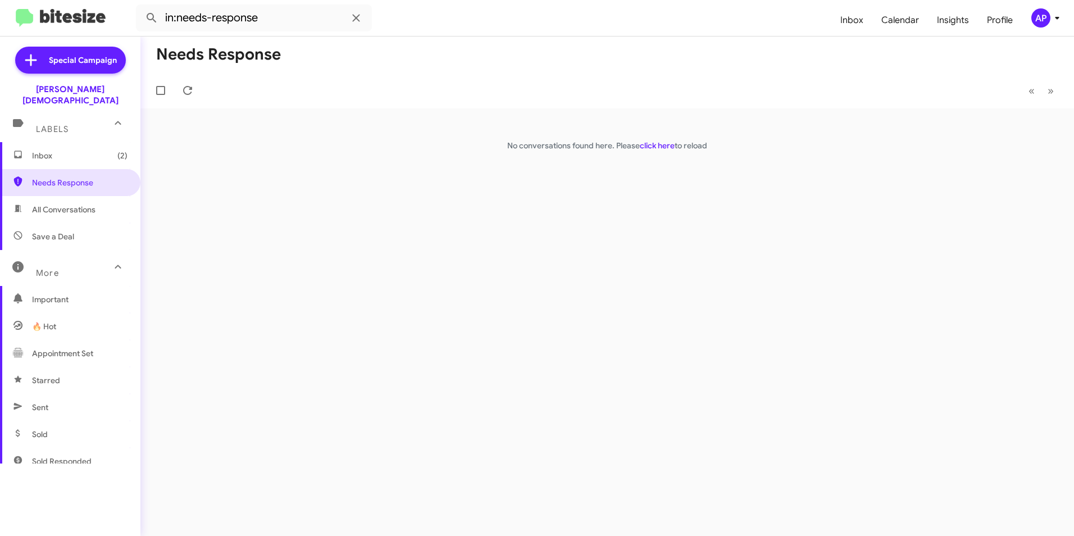
click at [431, 349] on div "Needs Response « Previous » Next No conversations found here. Please click here…" at bounding box center [606, 286] width 933 height 499
drag, startPoint x: 54, startPoint y: 173, endPoint x: 451, endPoint y: 159, distance: 397.3
click at [55, 177] on span "Needs Response" at bounding box center [79, 182] width 95 height 11
drag, startPoint x: 813, startPoint y: 188, endPoint x: 492, endPoint y: 198, distance: 321.4
click at [811, 189] on div "Needs Response « Previous » Next No conversations found here. Please click here…" at bounding box center [606, 286] width 933 height 499
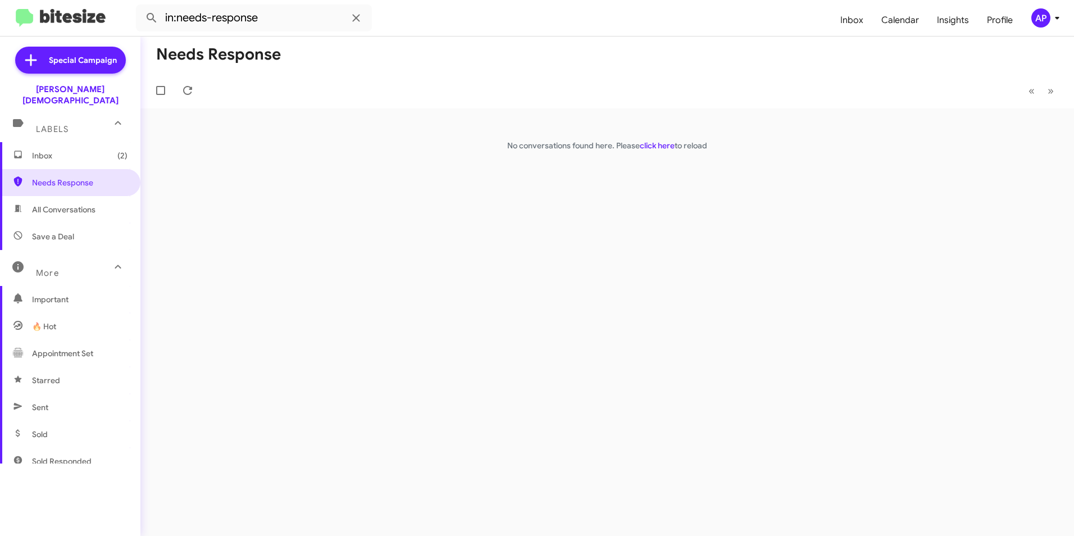
click at [253, 197] on div "Needs Response « Previous » Next No conversations found here. Please click here…" at bounding box center [606, 286] width 933 height 499
click at [667, 217] on div "Needs Response « Previous » Next No conversations found here. Please click here…" at bounding box center [606, 286] width 933 height 499
drag, startPoint x: 45, startPoint y: 169, endPoint x: 134, endPoint y: 145, distance: 91.8
click at [46, 177] on span "Needs Response" at bounding box center [79, 182] width 95 height 11
drag, startPoint x: 377, startPoint y: 268, endPoint x: 375, endPoint y: 263, distance: 6.3
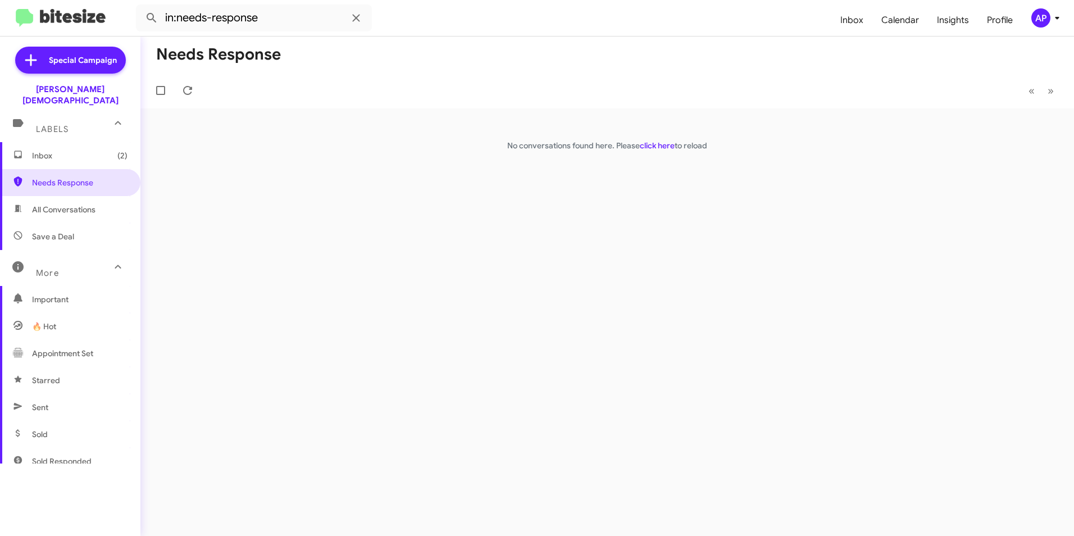
click at [378, 266] on div "Needs Response « Previous » Next No conversations found here. Please click here…" at bounding box center [606, 286] width 933 height 499
click at [79, 177] on span "Needs Response" at bounding box center [79, 182] width 95 height 11
drag, startPoint x: 421, startPoint y: 253, endPoint x: 299, endPoint y: 240, distance: 122.5
click at [417, 256] on div "Needs Response « Previous » Next No conversations found here. Please click here…" at bounding box center [606, 286] width 933 height 499
click at [663, 144] on link "click here" at bounding box center [657, 145] width 35 height 10
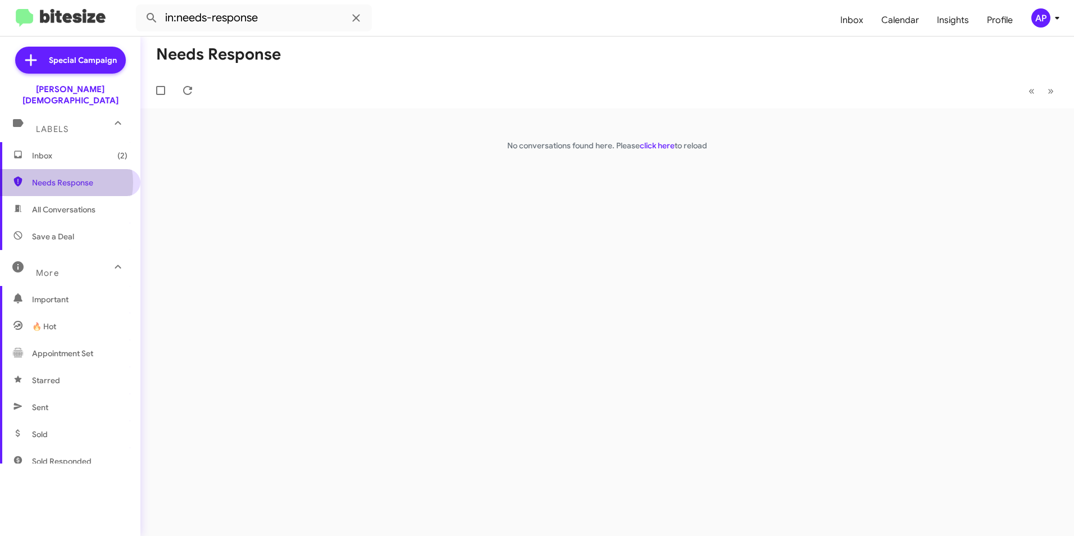
click at [56, 177] on span "Needs Response" at bounding box center [79, 182] width 95 height 11
drag, startPoint x: 680, startPoint y: 198, endPoint x: 654, endPoint y: 143, distance: 60.8
click at [679, 196] on div "Needs Response « Previous » Next No conversations found here. Please click here…" at bounding box center [606, 286] width 933 height 499
click at [653, 142] on link "click here" at bounding box center [657, 145] width 35 height 10
click at [36, 169] on span "Needs Response" at bounding box center [70, 182] width 140 height 27
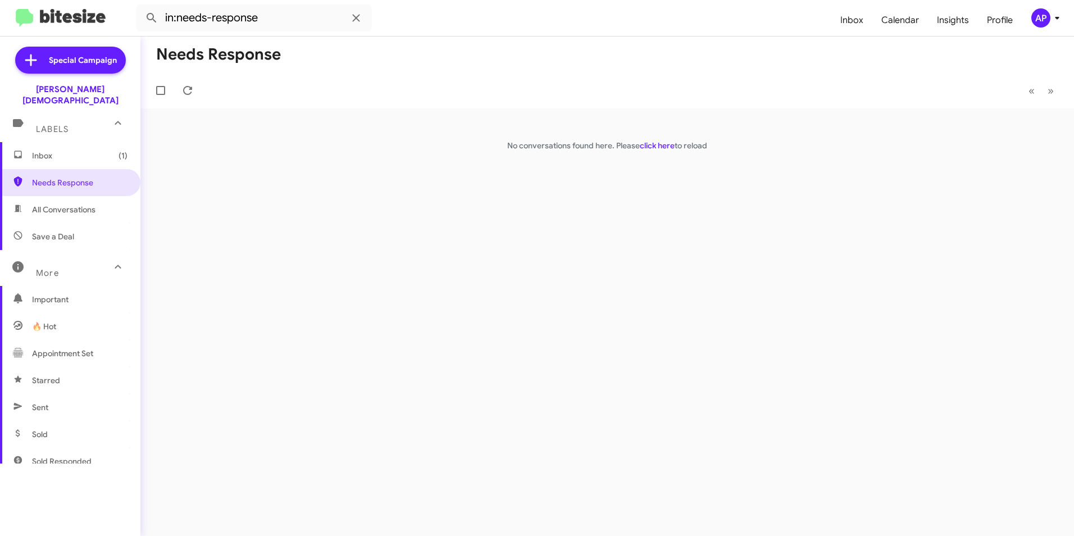
drag, startPoint x: 825, startPoint y: 200, endPoint x: 381, endPoint y: 23, distance: 478.1
click at [822, 201] on div "Needs Response « Previous » Next No conversations found here. Please click here…" at bounding box center [606, 286] width 933 height 499
